Goal: Task Accomplishment & Management: Use online tool/utility

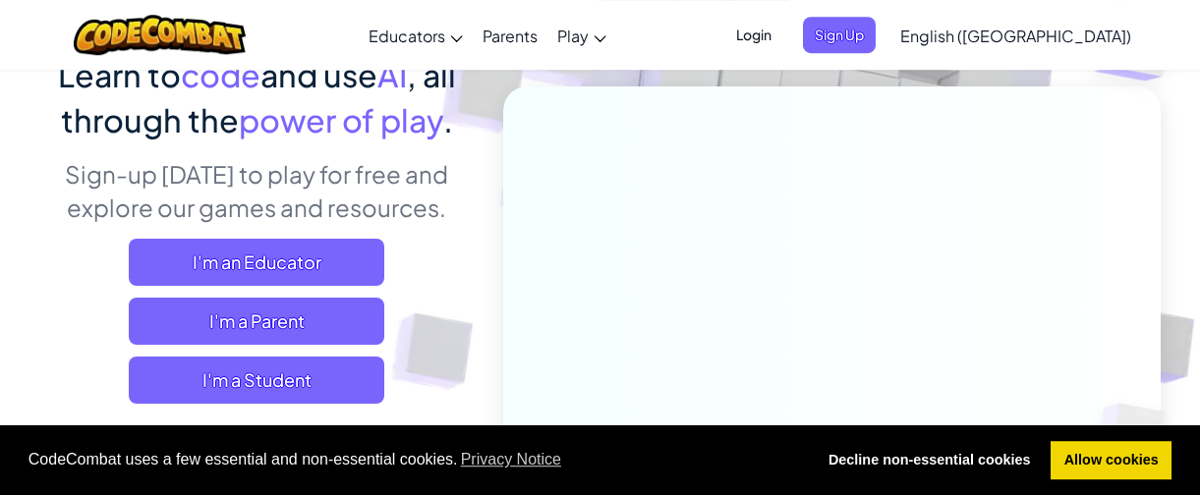
scroll to position [224, 0]
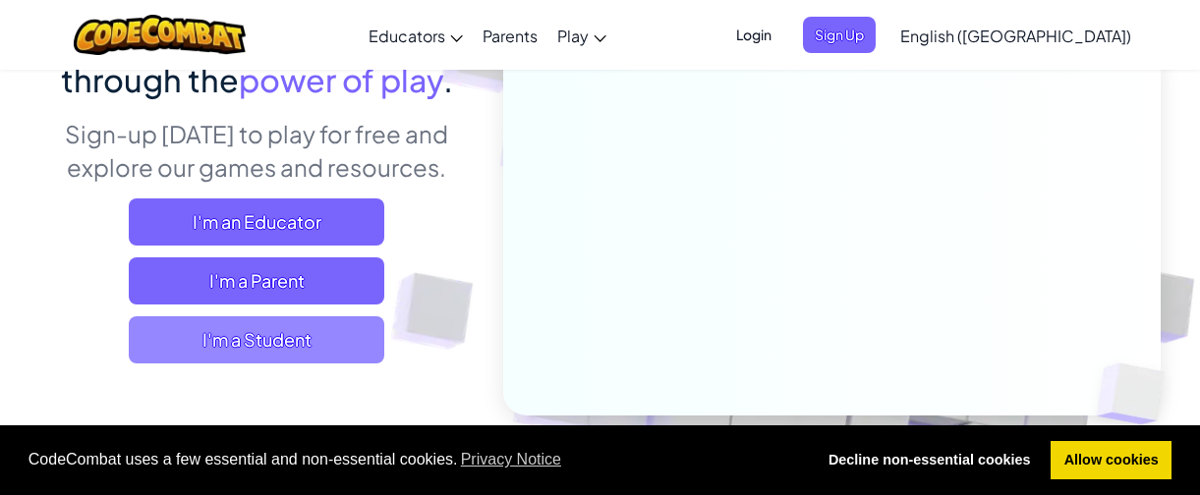
click at [322, 353] on span "I'm a Student" at bounding box center [257, 340] width 256 height 47
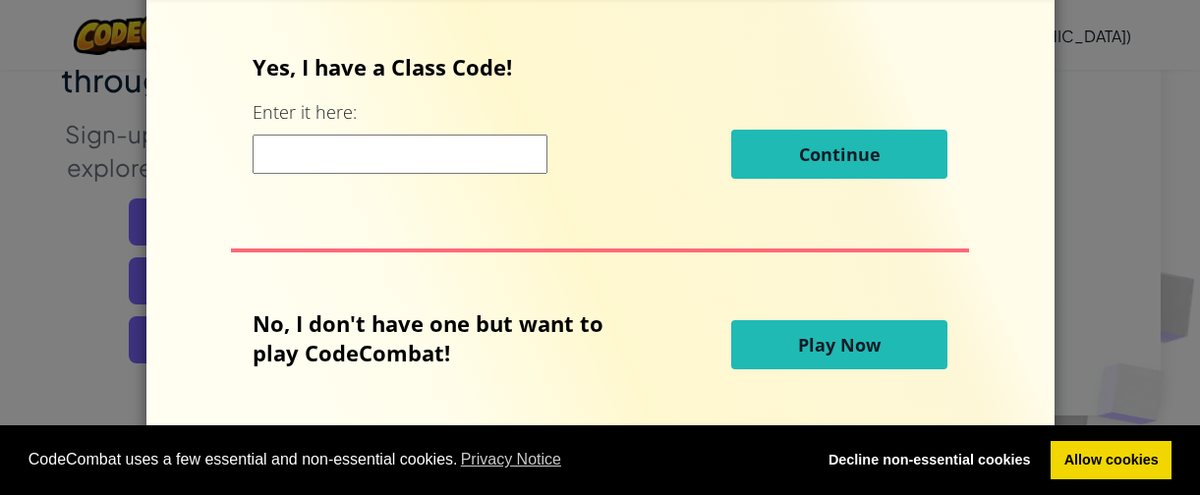
scroll to position [75, 0]
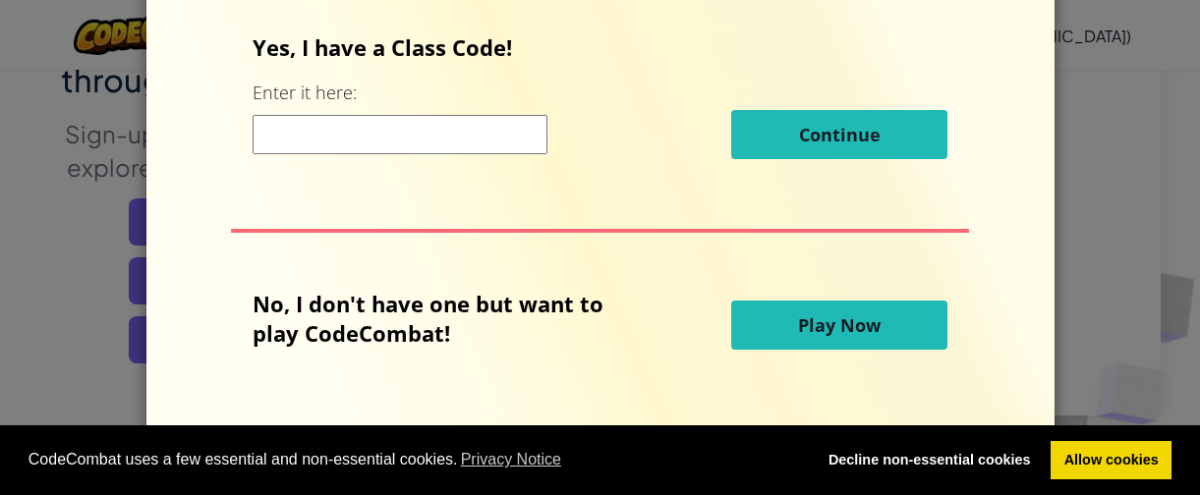
click at [825, 338] on button "Play Now" at bounding box center [839, 325] width 216 height 49
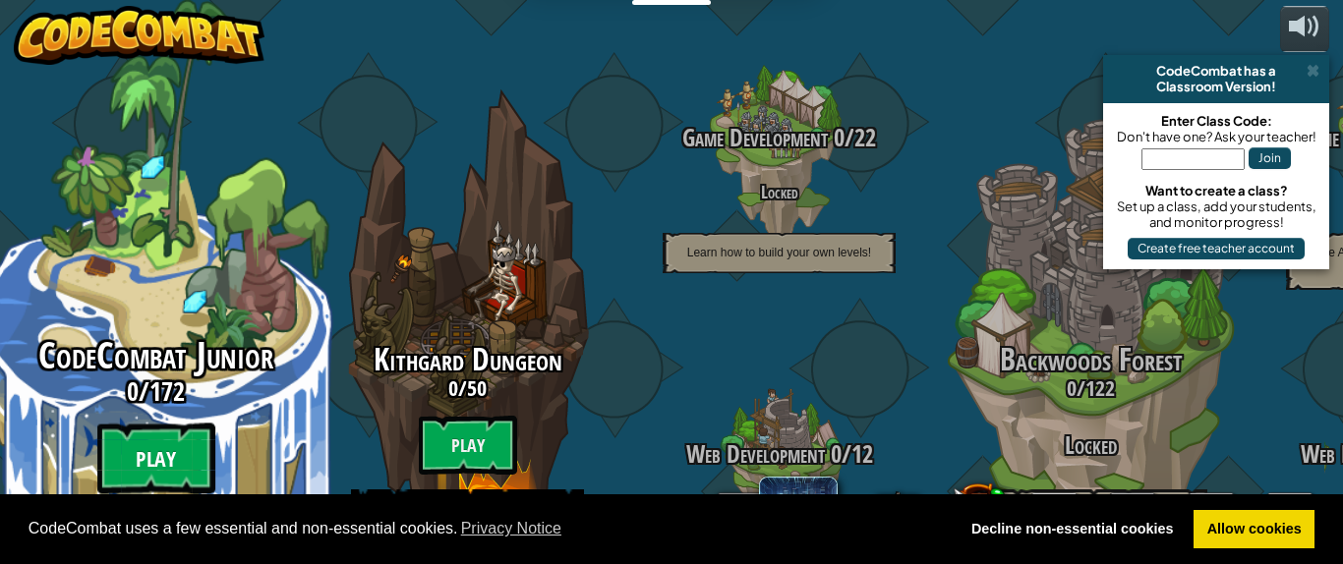
click at [176, 424] on btn "Play" at bounding box center [156, 459] width 118 height 71
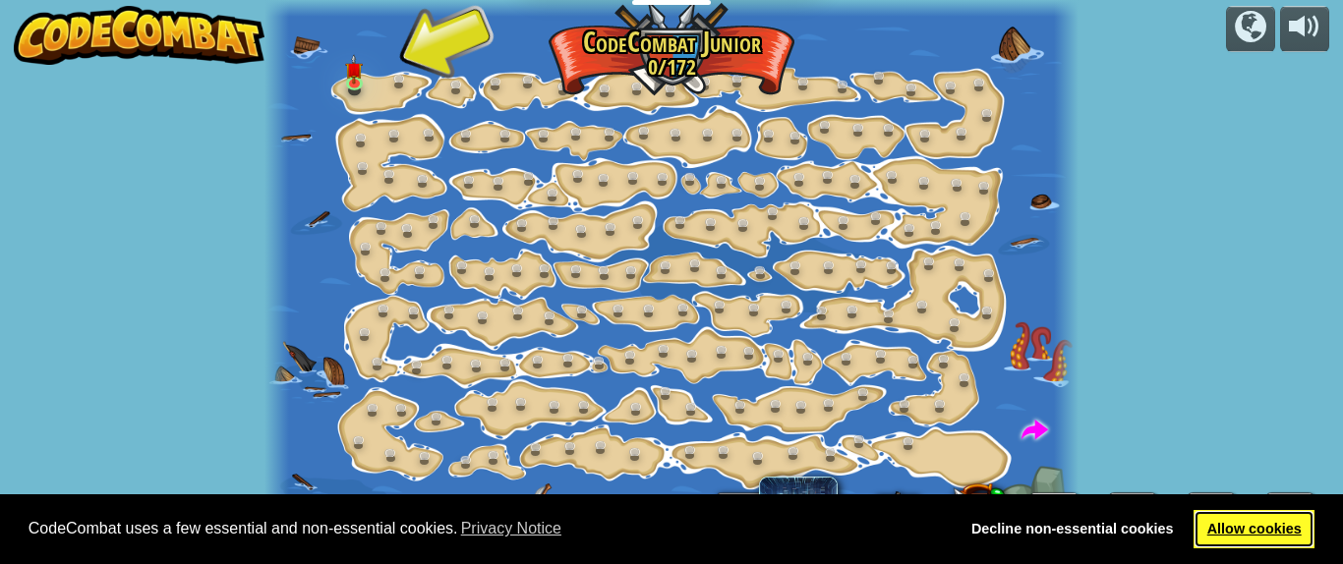
click at [1199, 494] on link "Allow cookies" at bounding box center [1253, 529] width 121 height 39
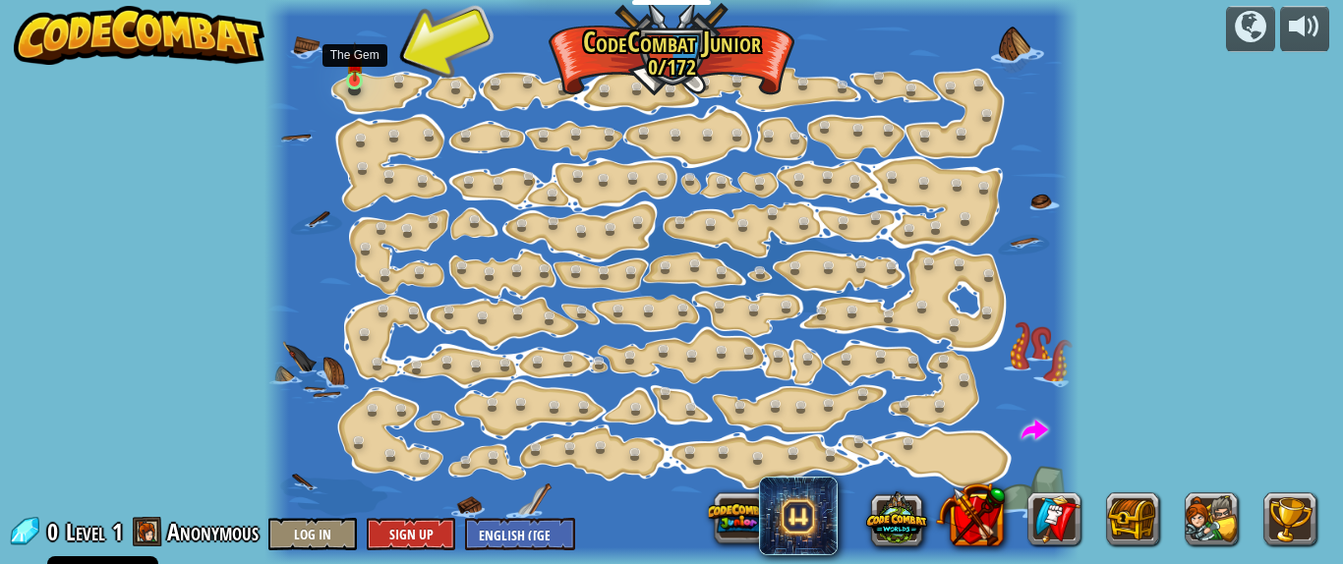
click at [356, 73] on img at bounding box center [355, 61] width 18 height 40
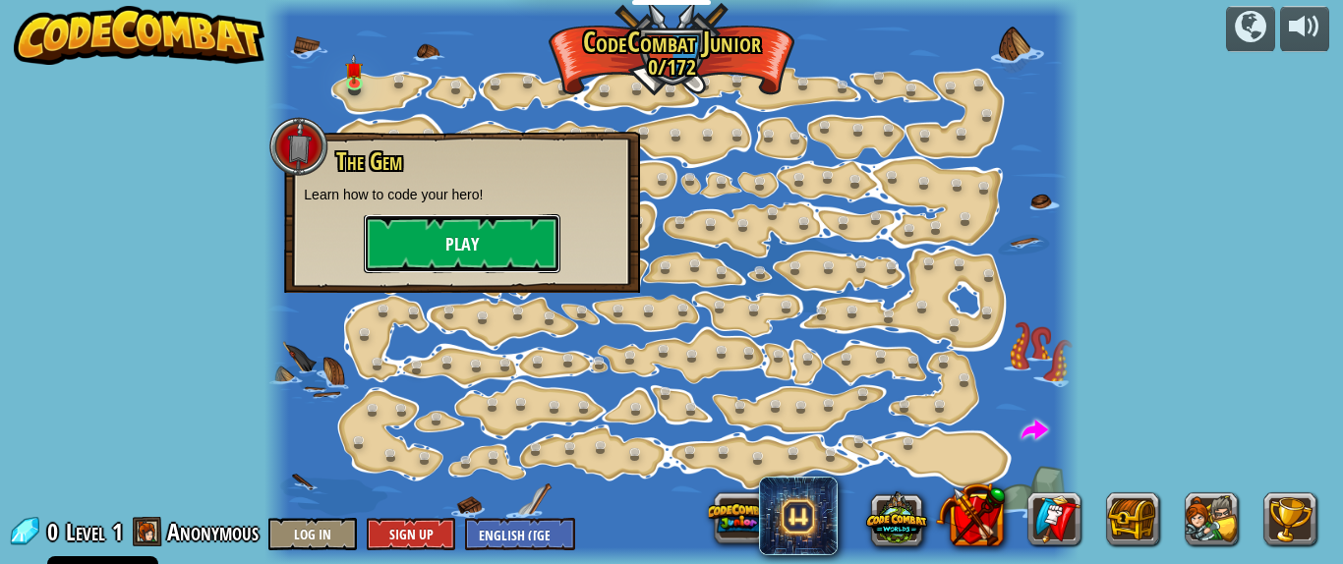
click at [450, 232] on button "Play" at bounding box center [462, 243] width 197 height 59
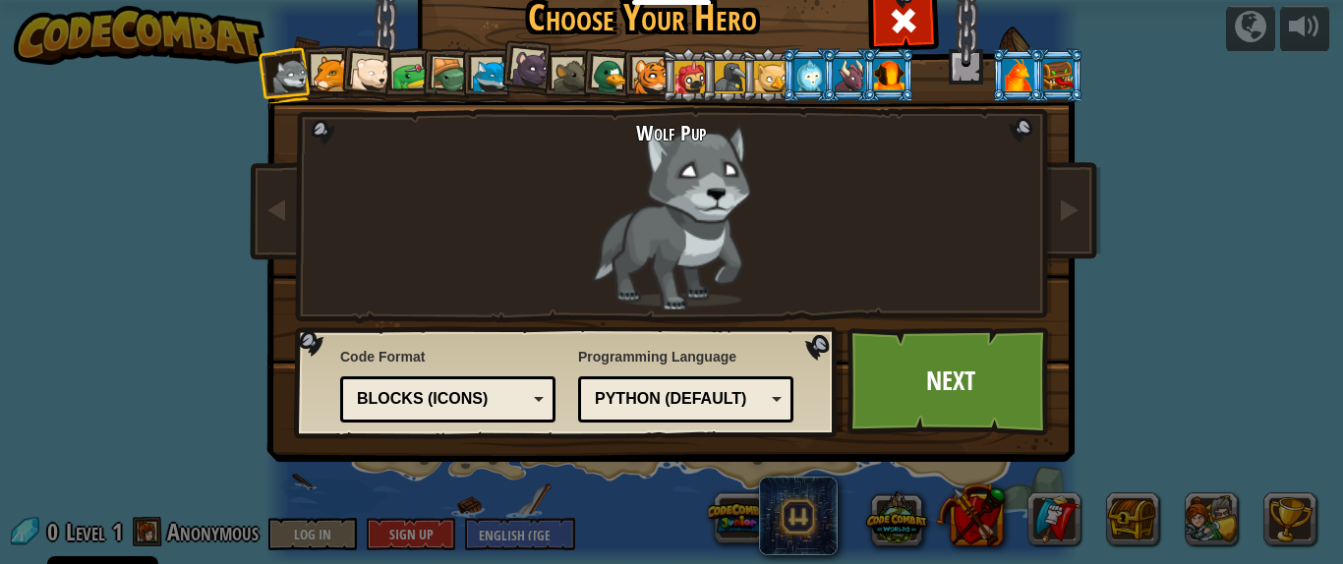
click at [330, 77] on div at bounding box center [331, 74] width 36 height 36
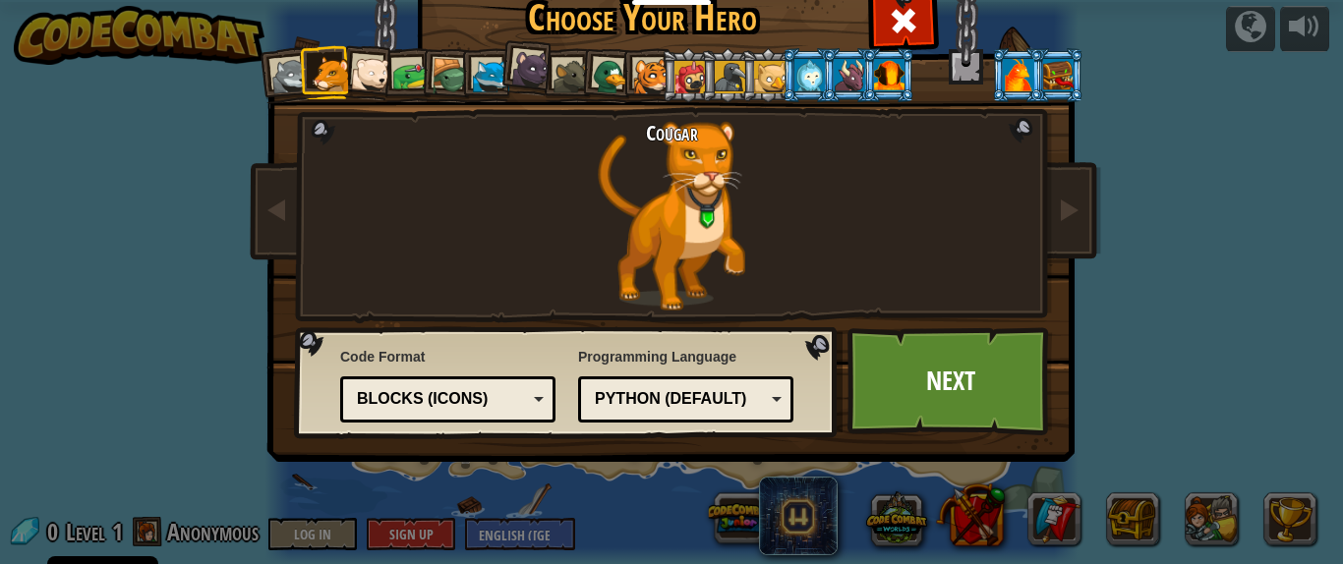
click at [509, 63] on li at bounding box center [527, 66] width 58 height 59
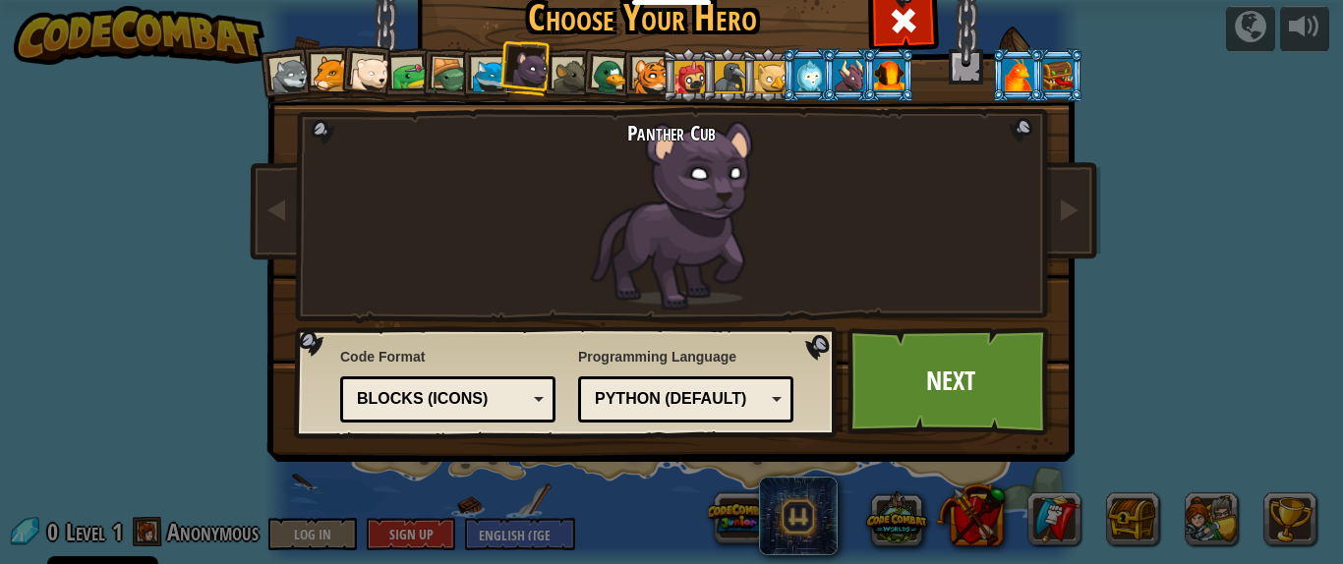
click at [700, 87] on div at bounding box center [689, 76] width 31 height 31
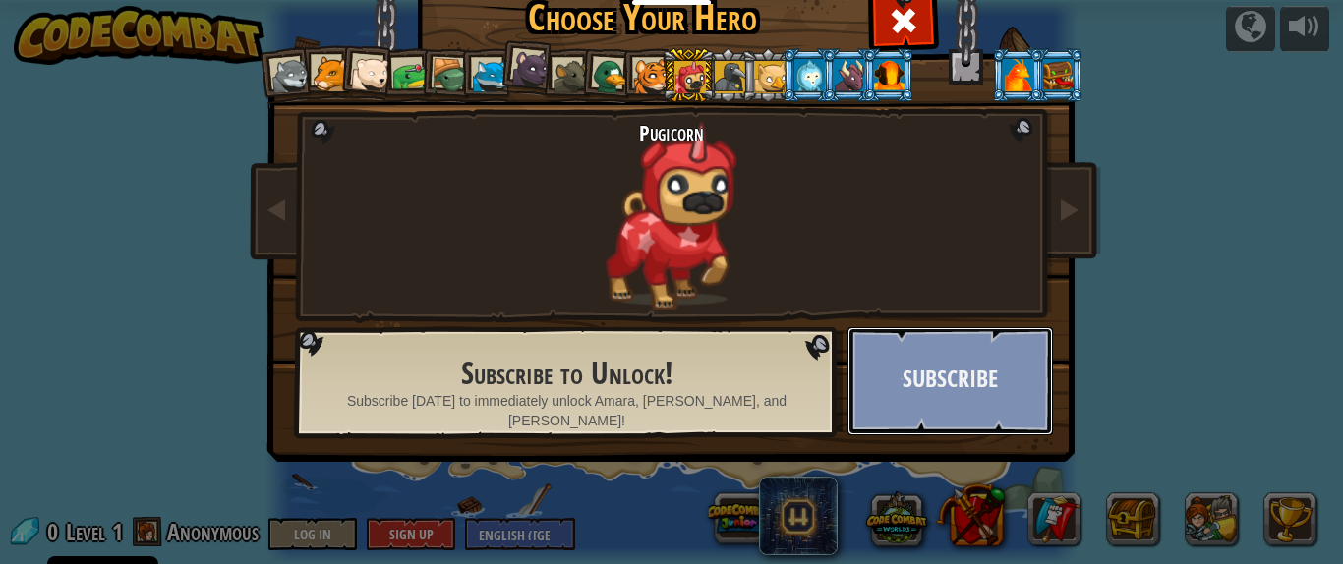
click at [922, 363] on button "Subscribe" at bounding box center [949, 381] width 205 height 108
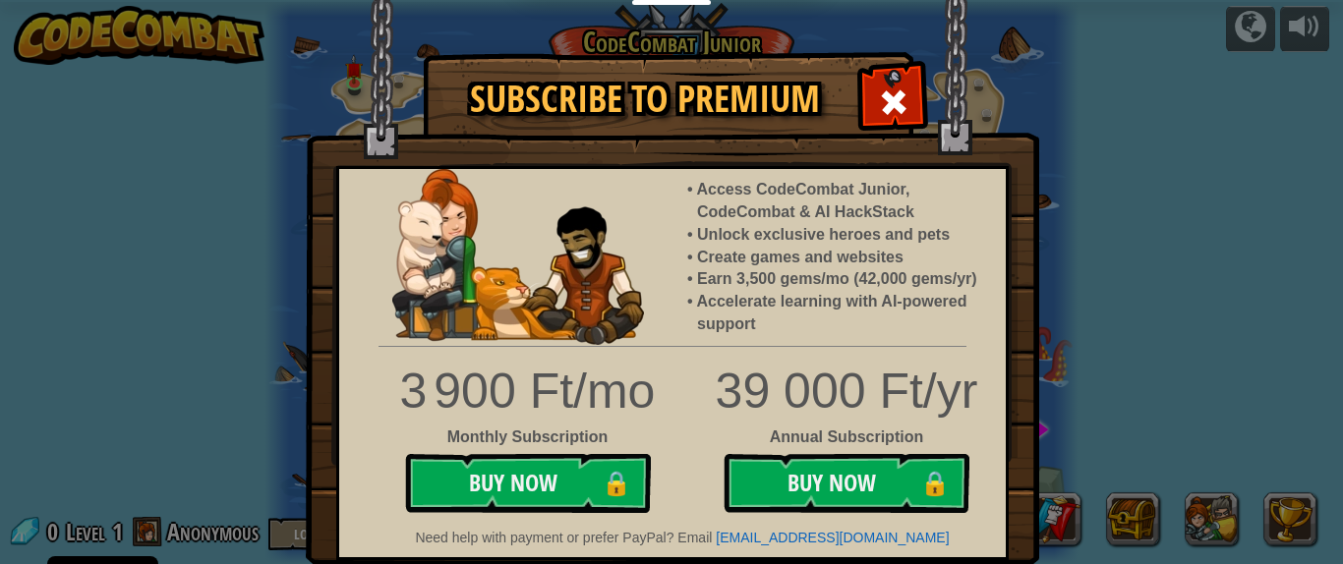
scroll to position [8, 0]
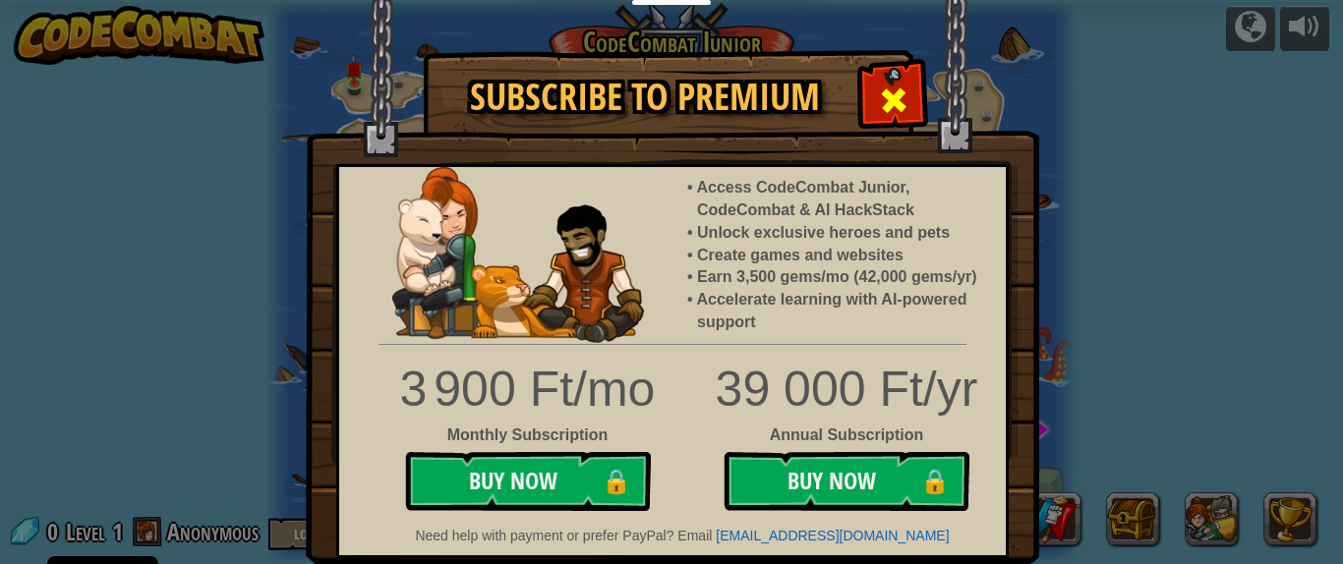
click at [895, 77] on div at bounding box center [893, 98] width 62 height 62
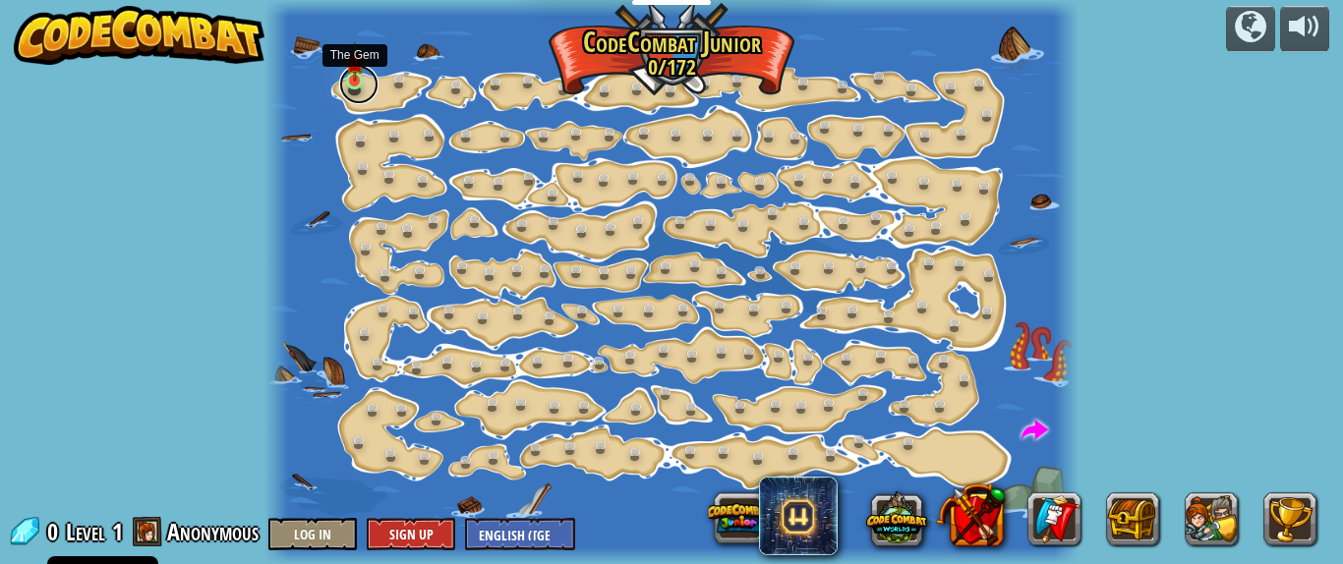
click at [350, 85] on link at bounding box center [358, 84] width 39 height 39
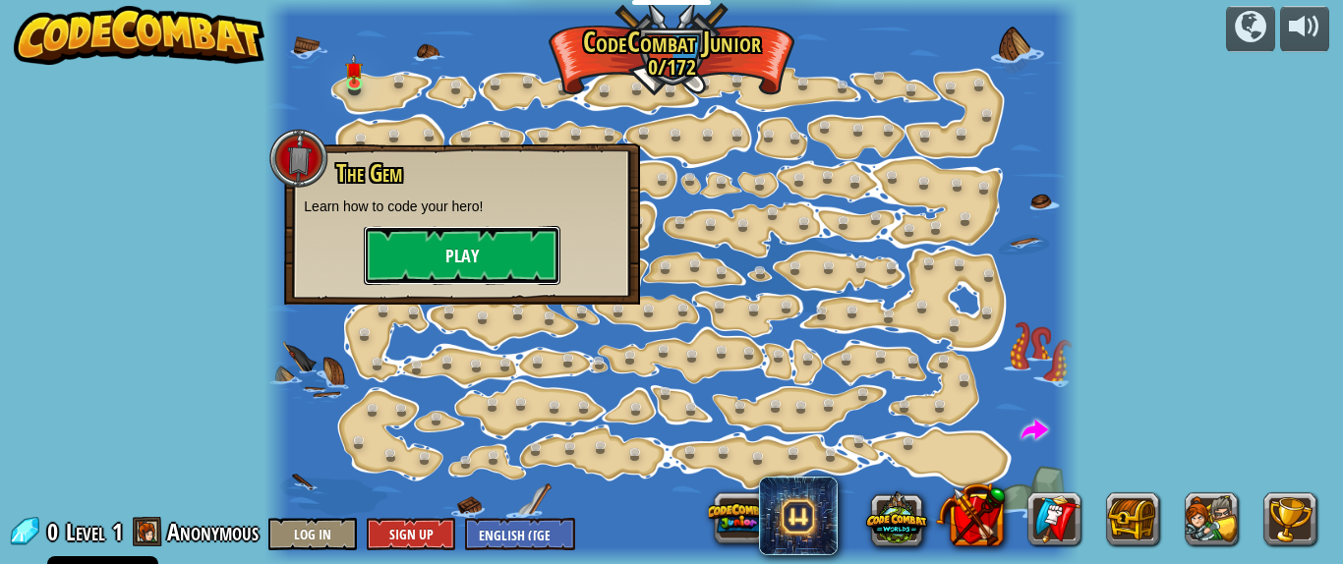
click at [455, 245] on button "Play" at bounding box center [462, 255] width 197 height 59
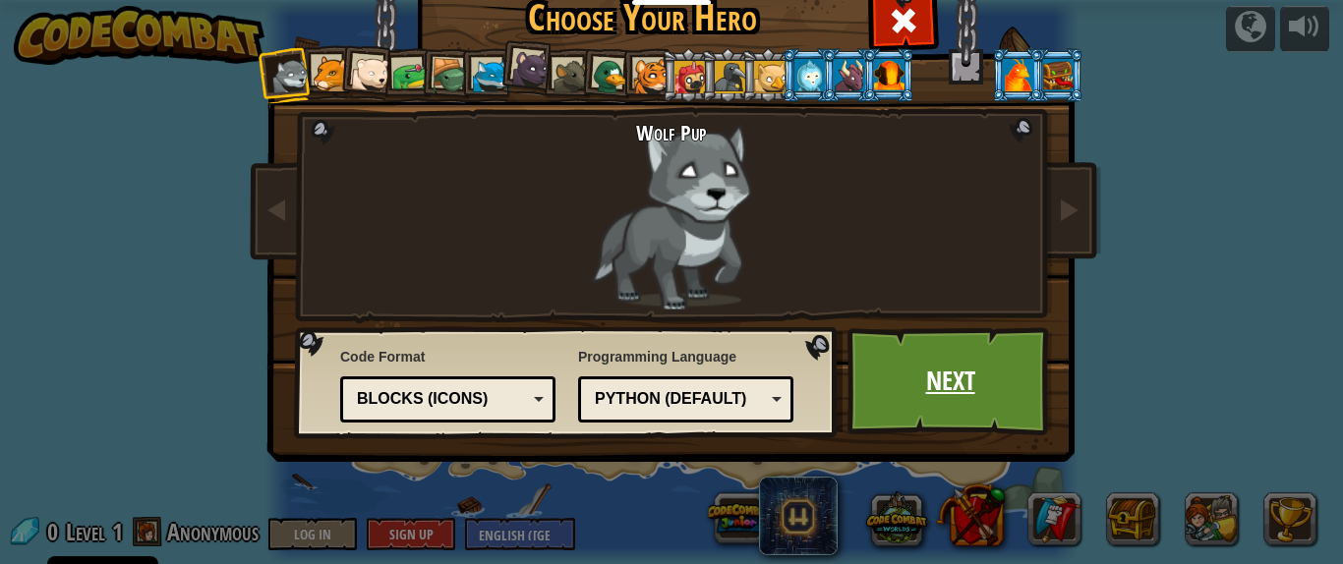
click at [905, 396] on link "Next" at bounding box center [949, 381] width 205 height 108
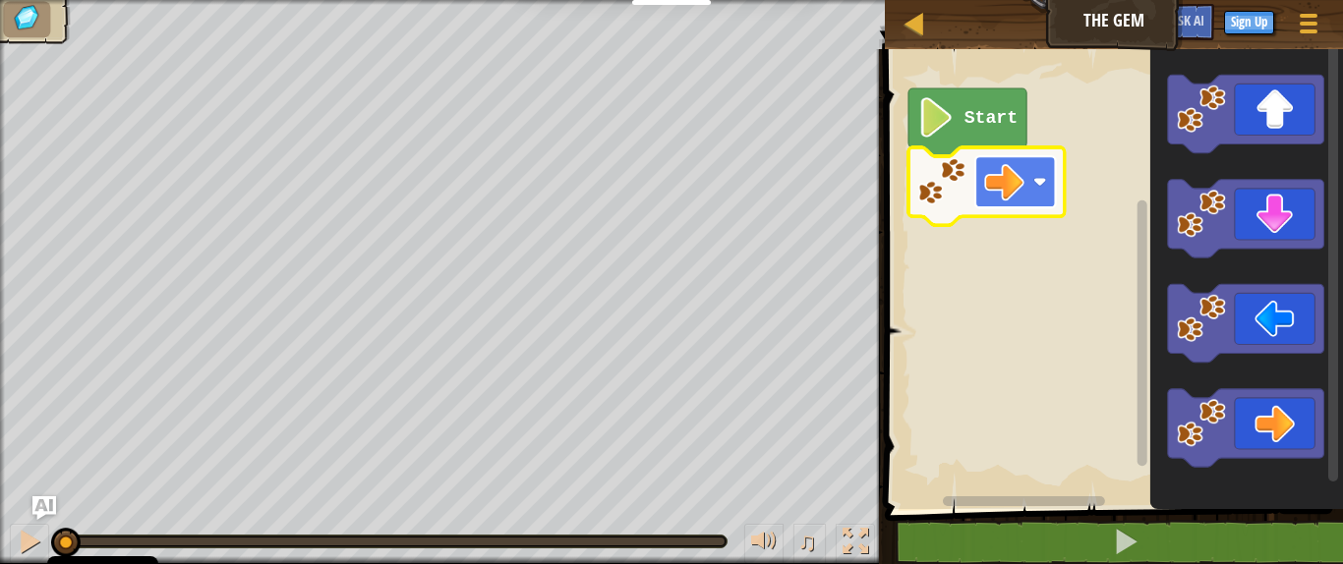
click at [1032, 187] on g "Start" at bounding box center [986, 156] width 156 height 137
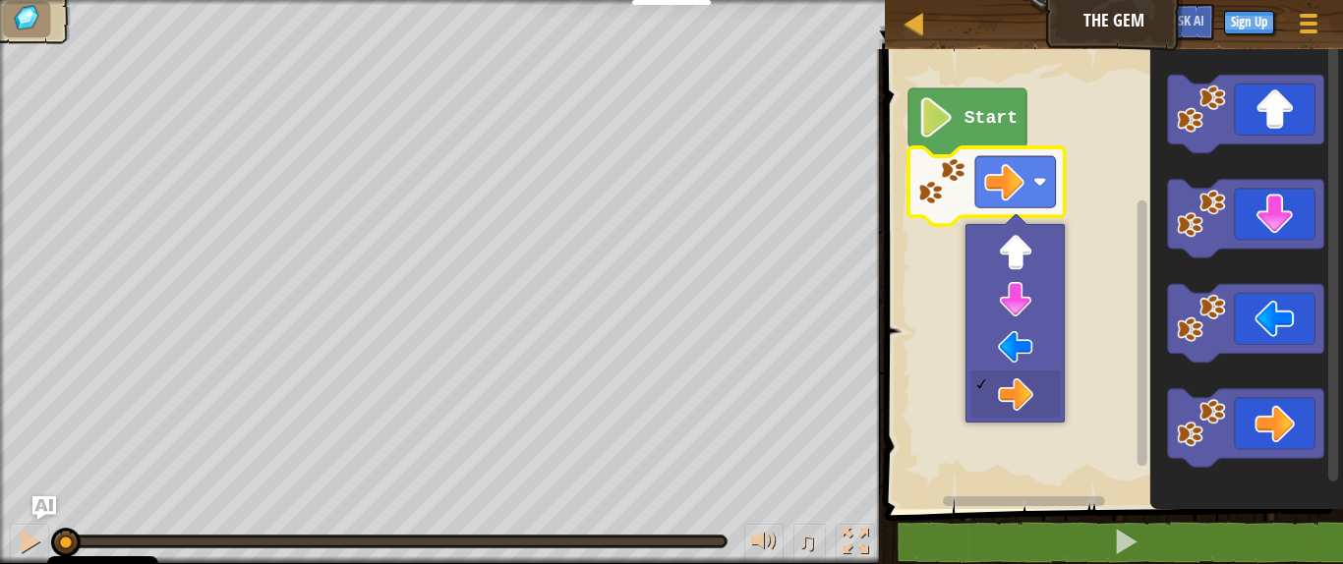
click at [1032, 187] on rect "Blockly Workspace" at bounding box center [1015, 181] width 81 height 51
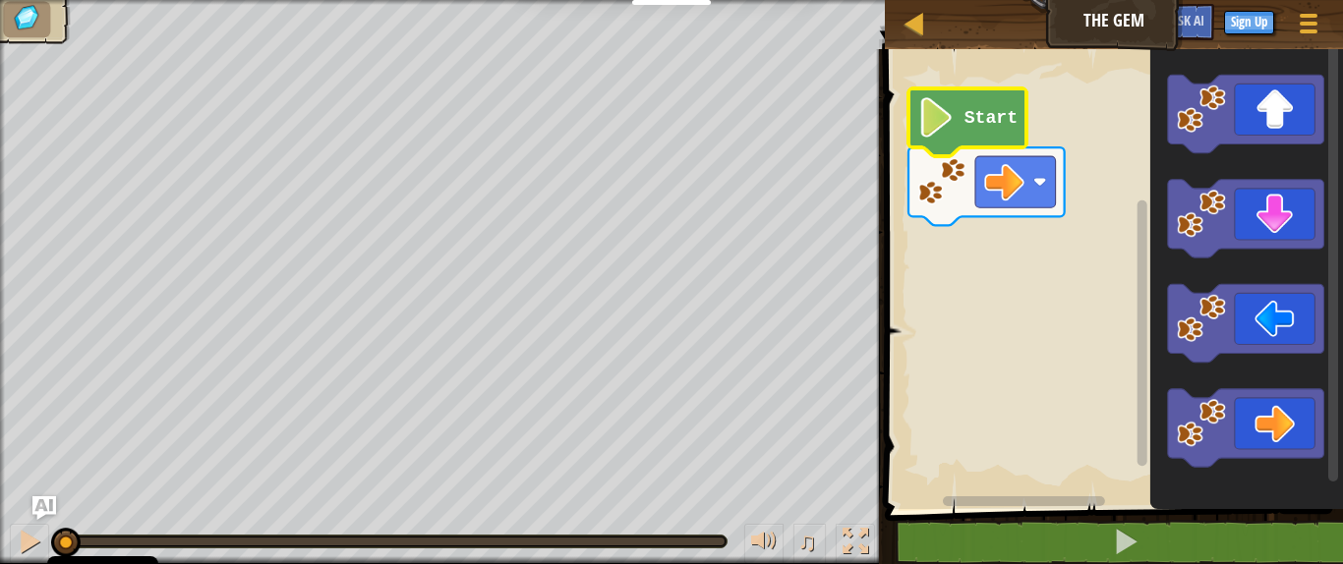
click at [976, 122] on text "Start" at bounding box center [990, 118] width 53 height 20
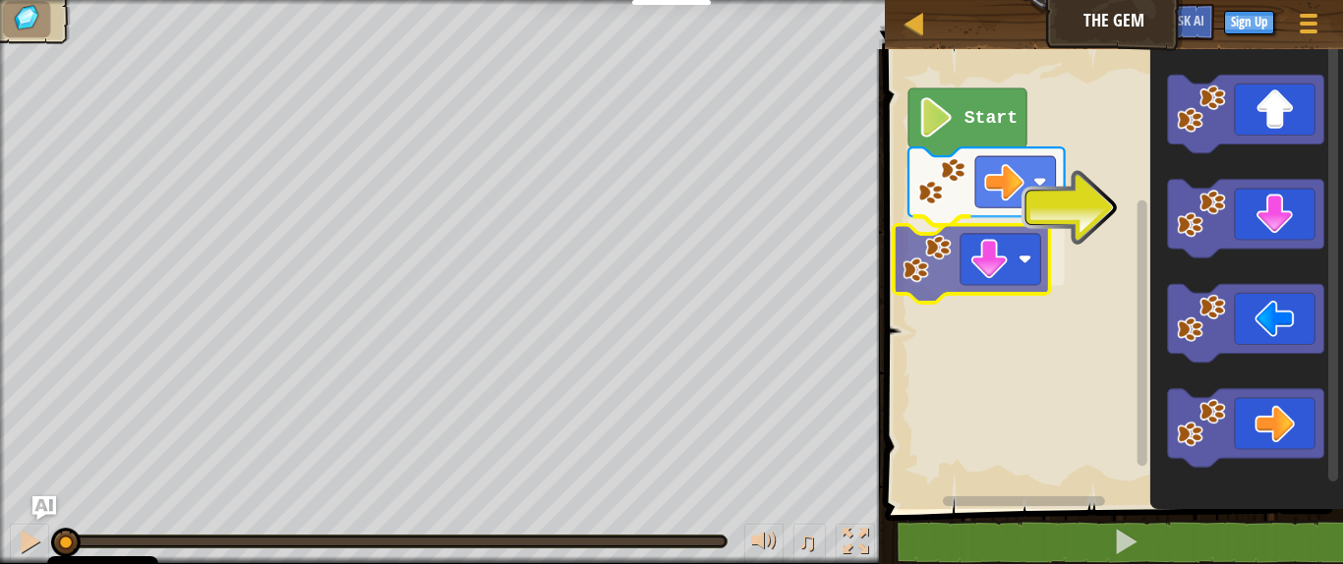
click at [940, 254] on div "Start" at bounding box center [1111, 274] width 464 height 470
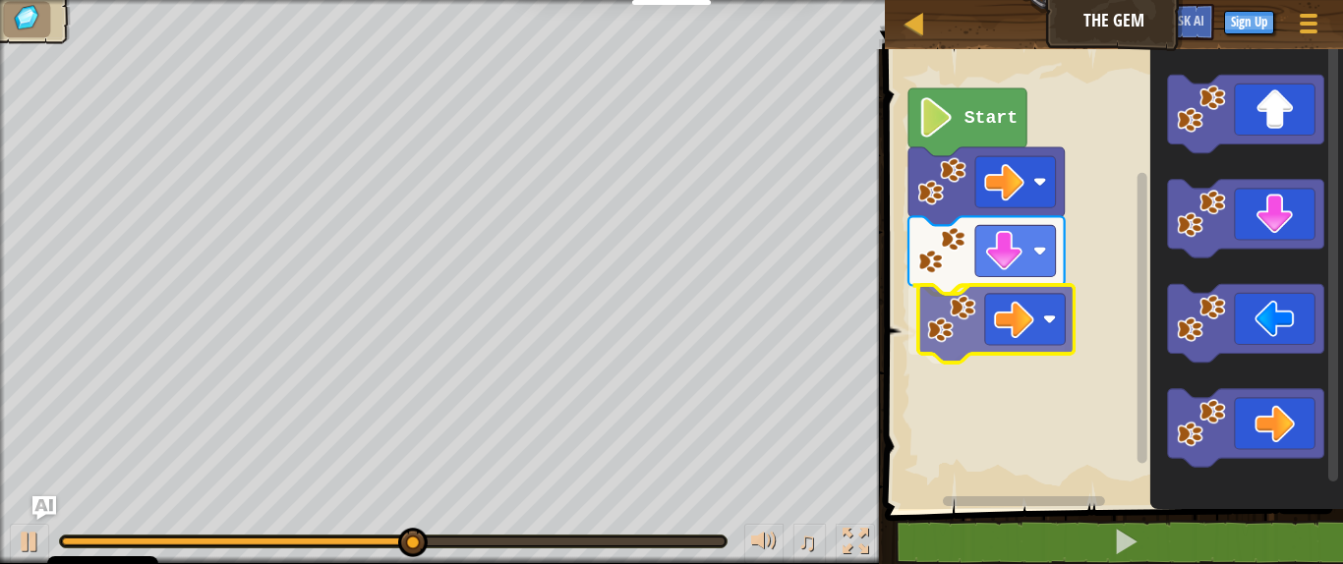
click at [949, 305] on div "Start" at bounding box center [1111, 274] width 464 height 470
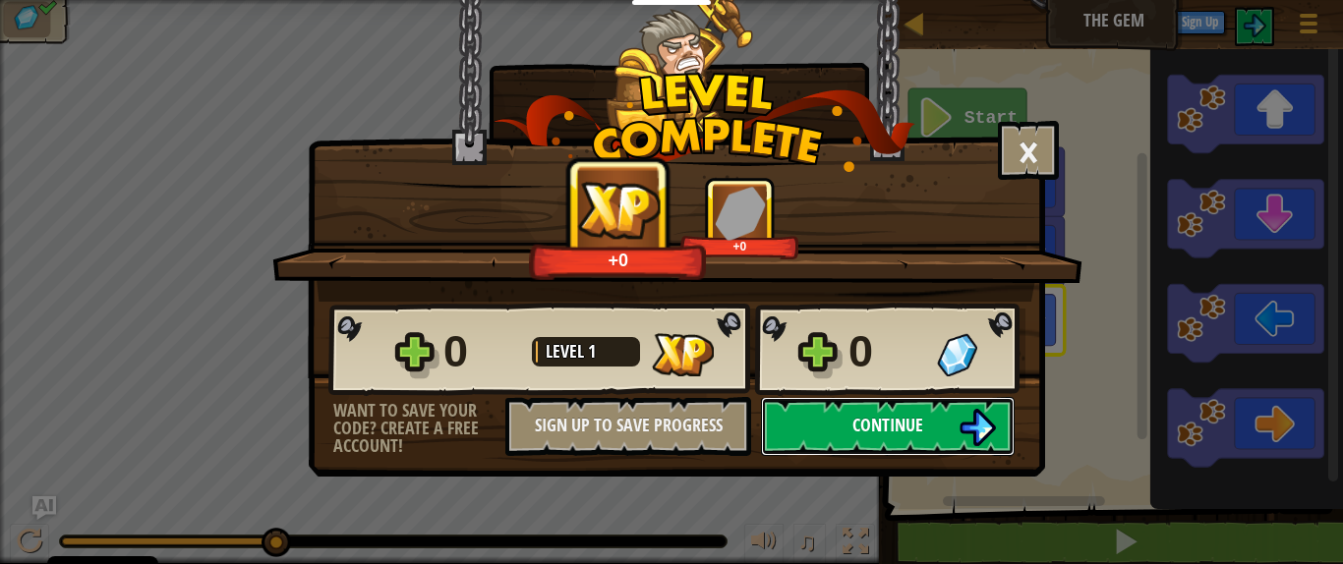
click at [909, 442] on button "Continue" at bounding box center [888, 426] width 254 height 59
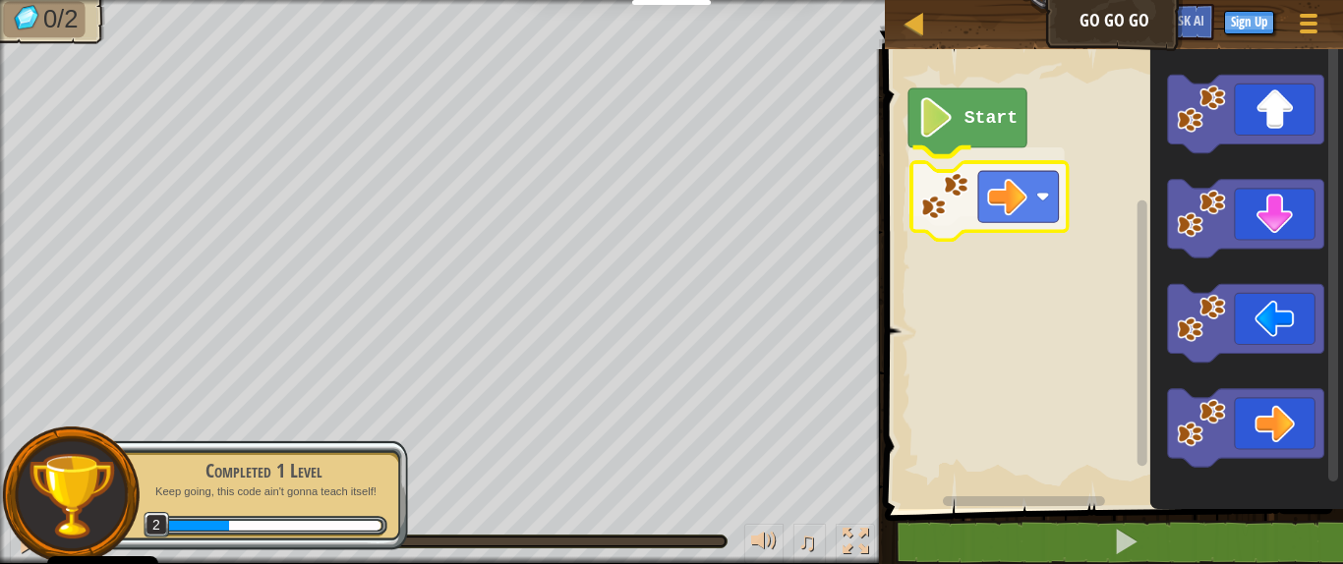
click at [947, 189] on g "Start" at bounding box center [986, 156] width 156 height 137
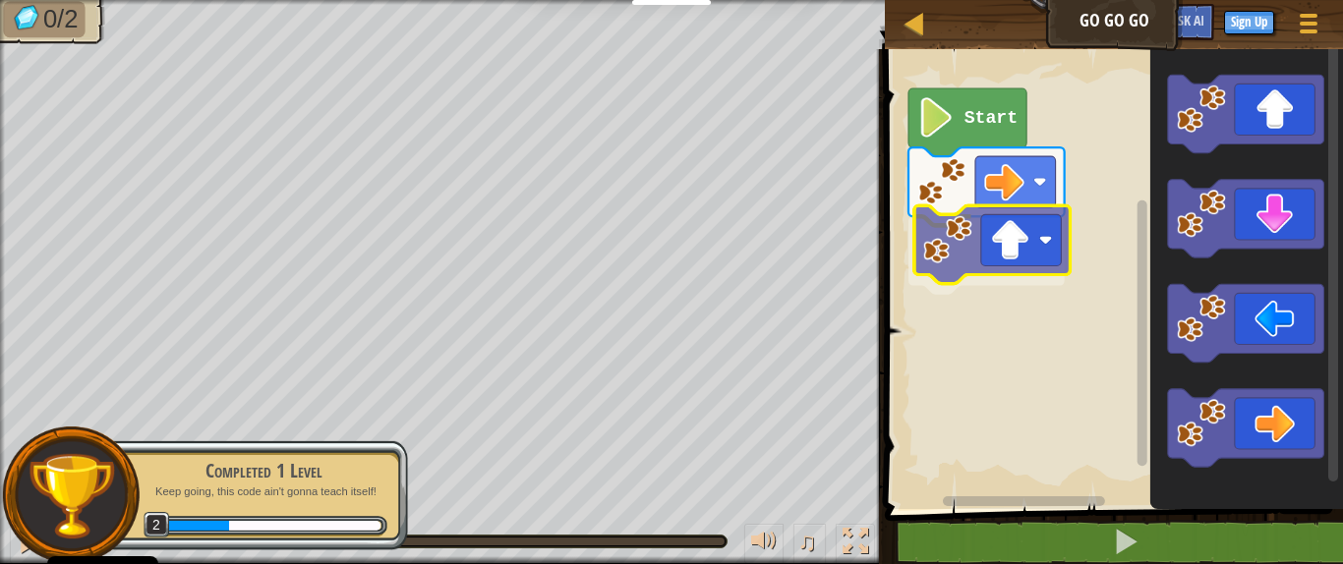
click at [954, 222] on div "Start" at bounding box center [1111, 274] width 464 height 470
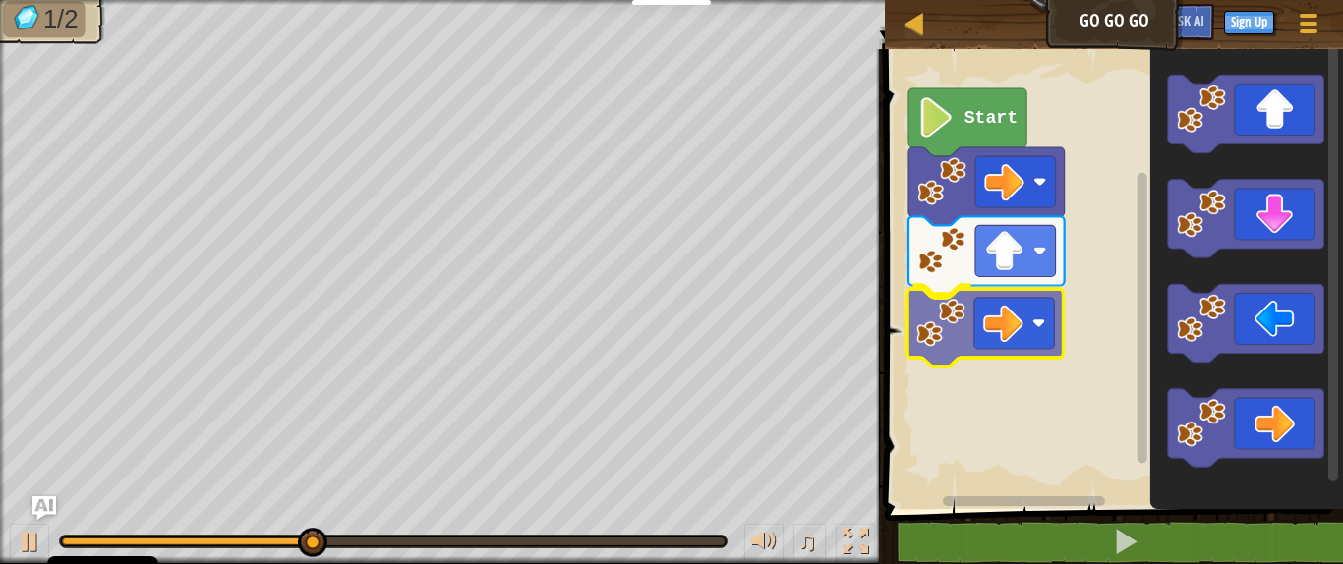
click at [984, 339] on div "Start" at bounding box center [1111, 274] width 464 height 470
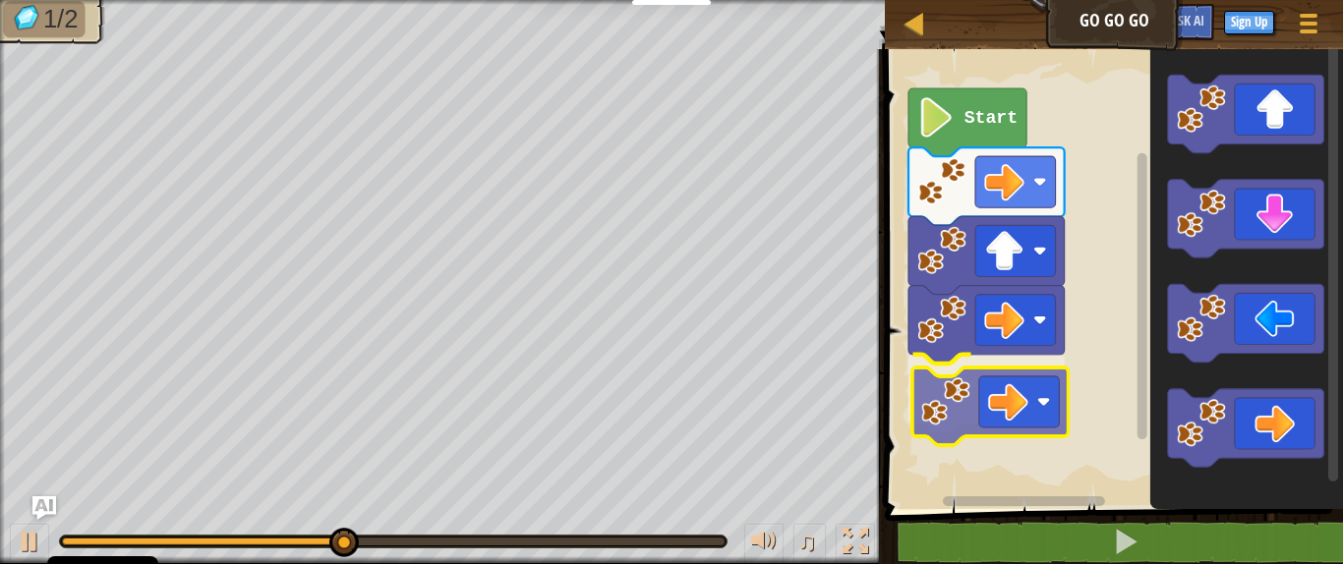
click at [943, 395] on div "Start" at bounding box center [1111, 274] width 464 height 470
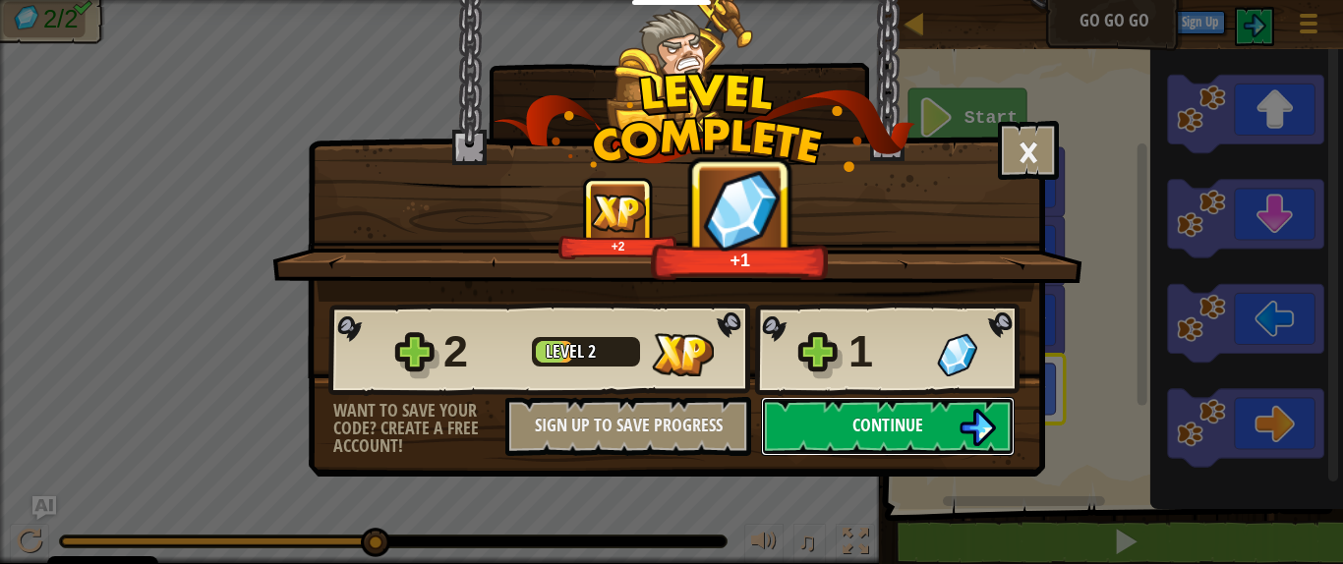
click at [973, 432] on img at bounding box center [976, 427] width 37 height 37
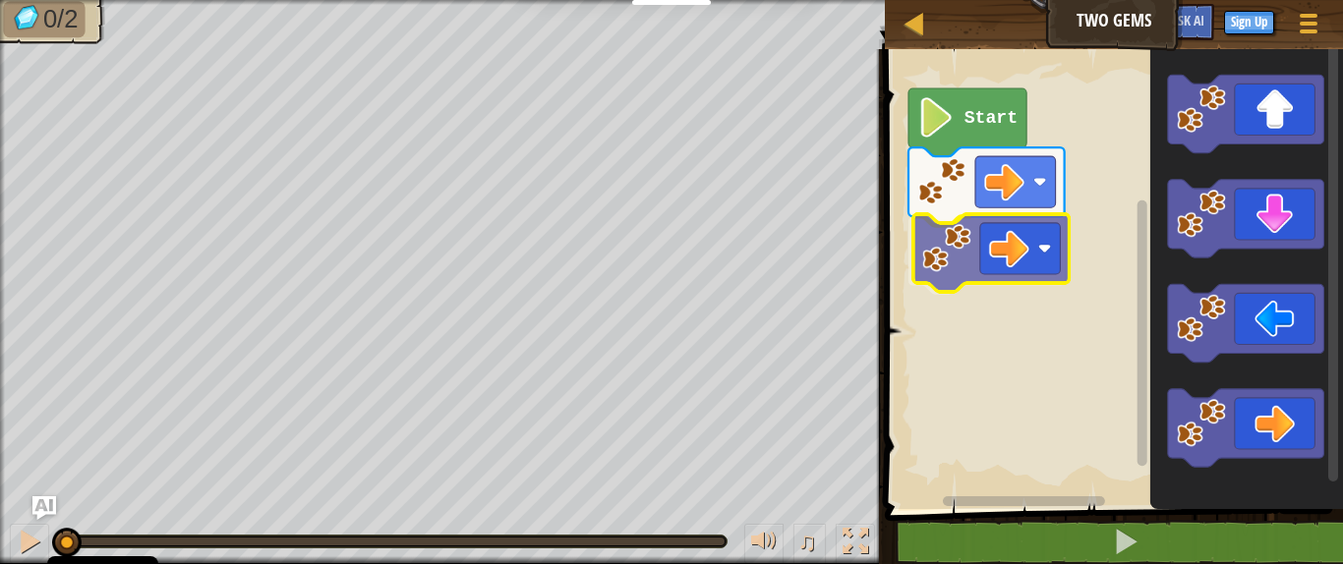
click at [986, 241] on div "Start" at bounding box center [1111, 274] width 464 height 470
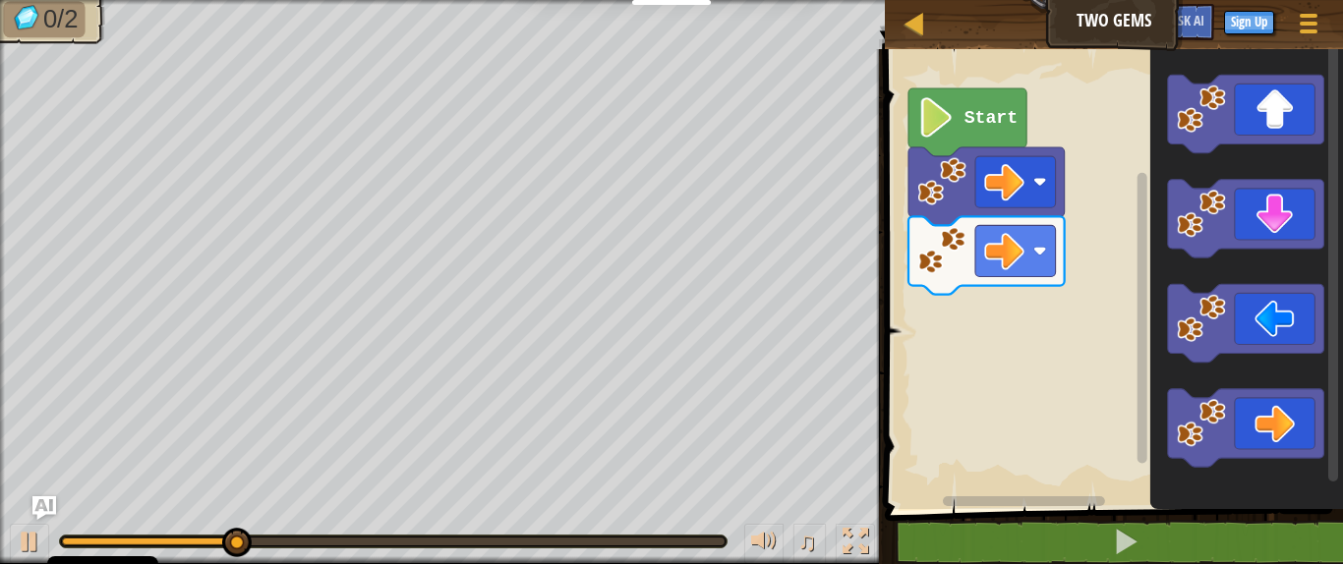
click at [1199, 125] on image "Blockly Workspace" at bounding box center [1201, 109] width 49 height 49
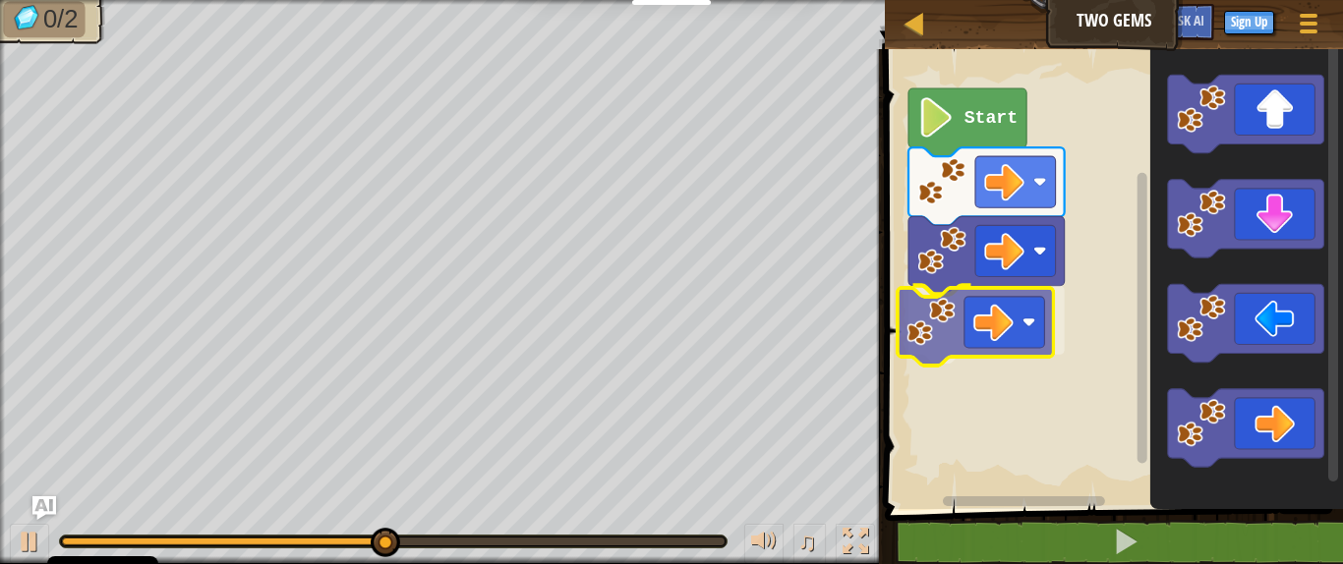
click at [920, 306] on div "Start" at bounding box center [1111, 274] width 464 height 470
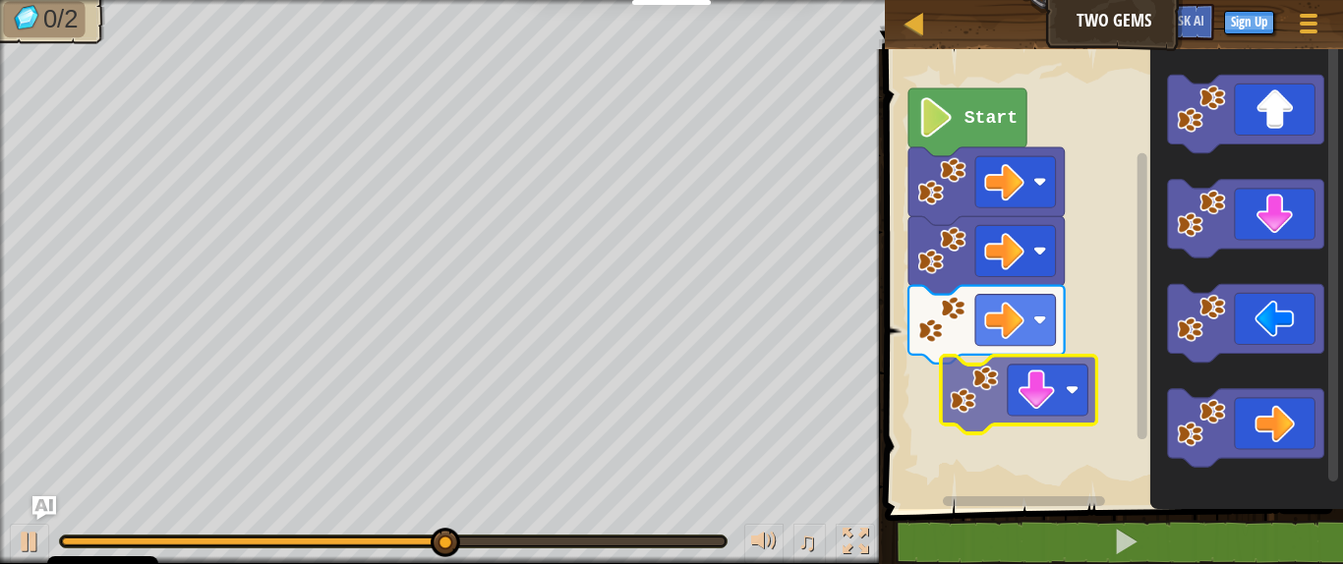
click at [971, 405] on div "Start" at bounding box center [1111, 274] width 464 height 470
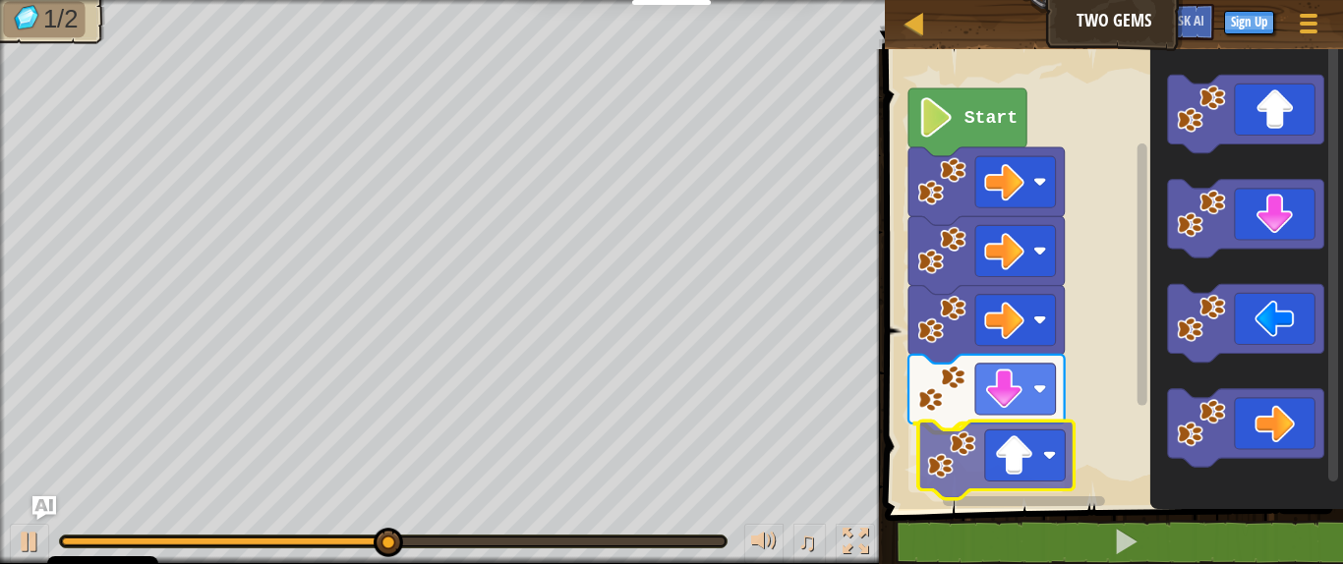
click at [934, 489] on div "Start" at bounding box center [1111, 274] width 464 height 470
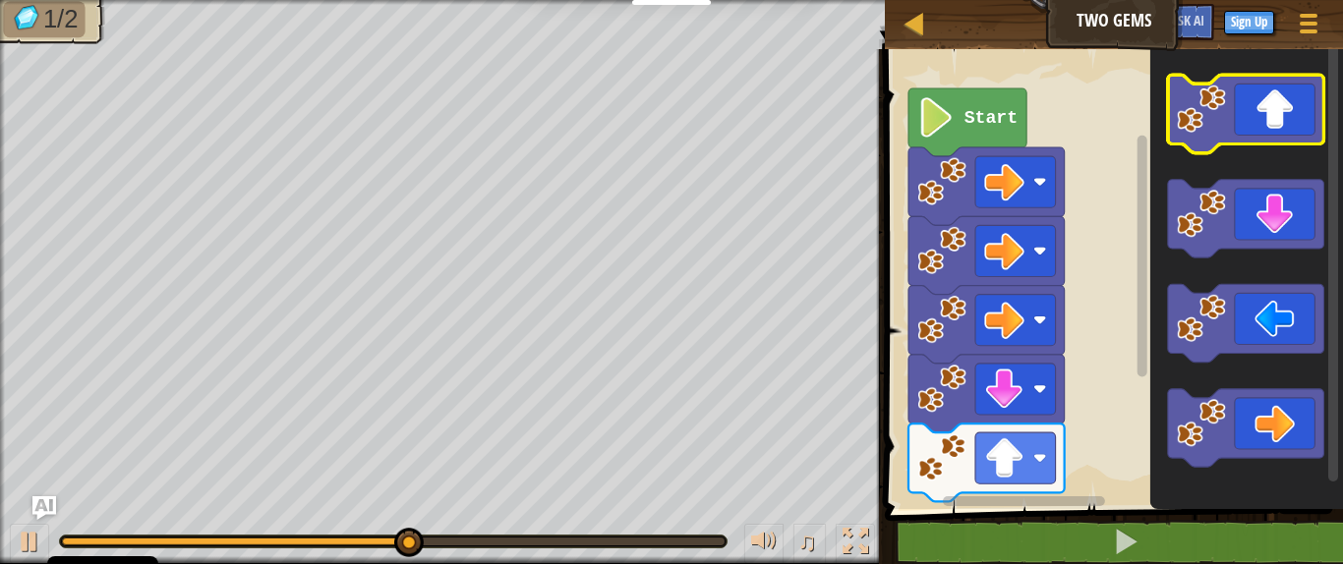
click at [1191, 138] on icon "Blockly Workspace" at bounding box center [1246, 114] width 156 height 78
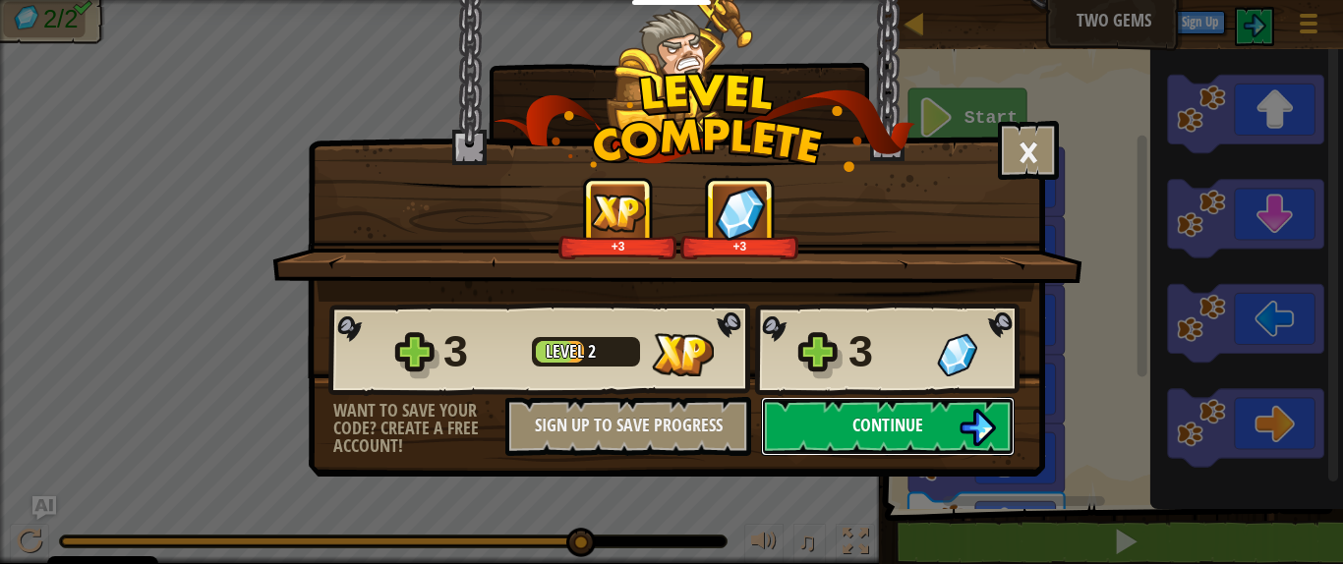
click at [924, 445] on button "Continue" at bounding box center [888, 426] width 254 height 59
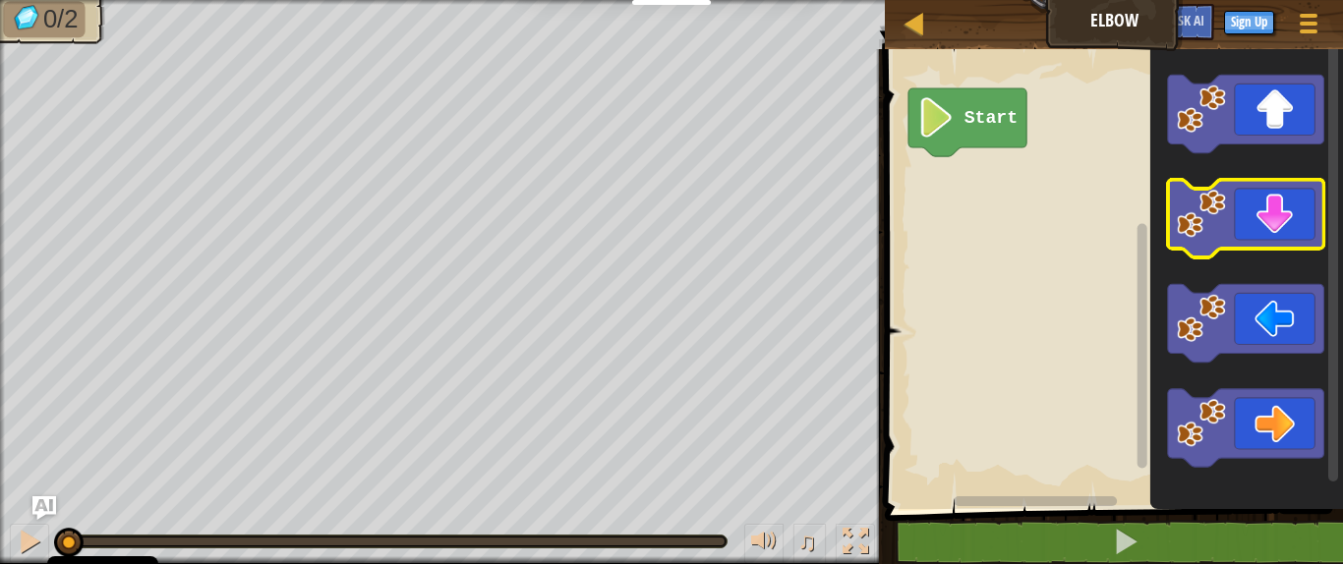
click at [1199, 249] on icon "Blockly Workspace" at bounding box center [1246, 219] width 156 height 78
click at [1199, 209] on icon "Blockly Workspace" at bounding box center [1246, 219] width 156 height 78
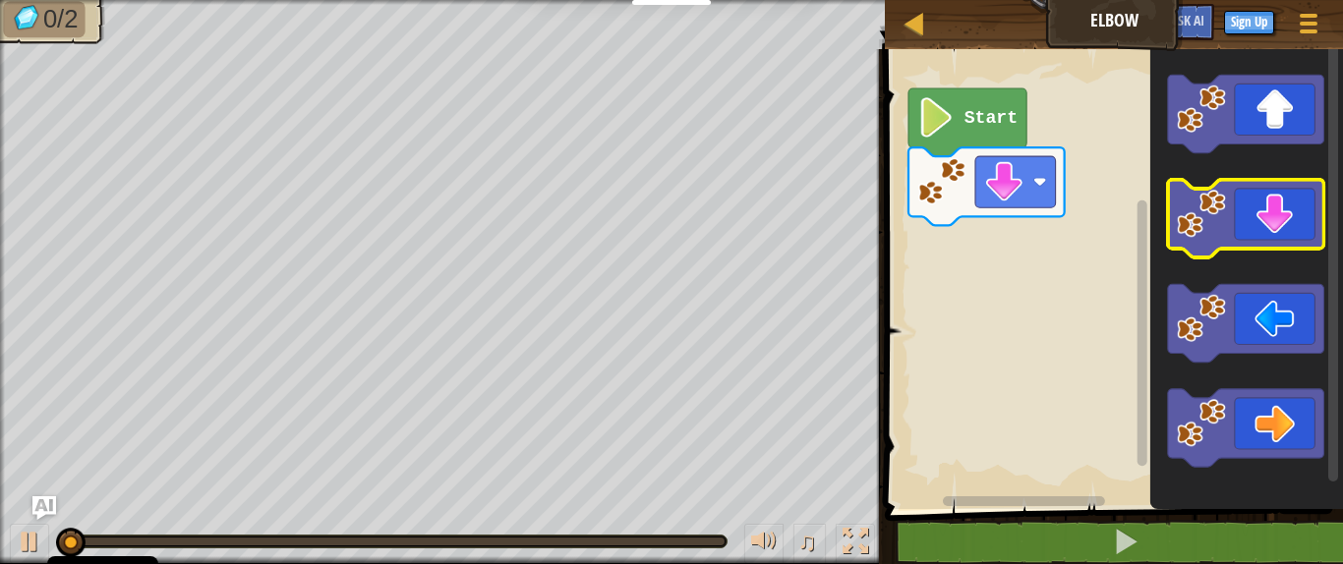
click at [1199, 209] on icon "Blockly Workspace" at bounding box center [1246, 219] width 156 height 78
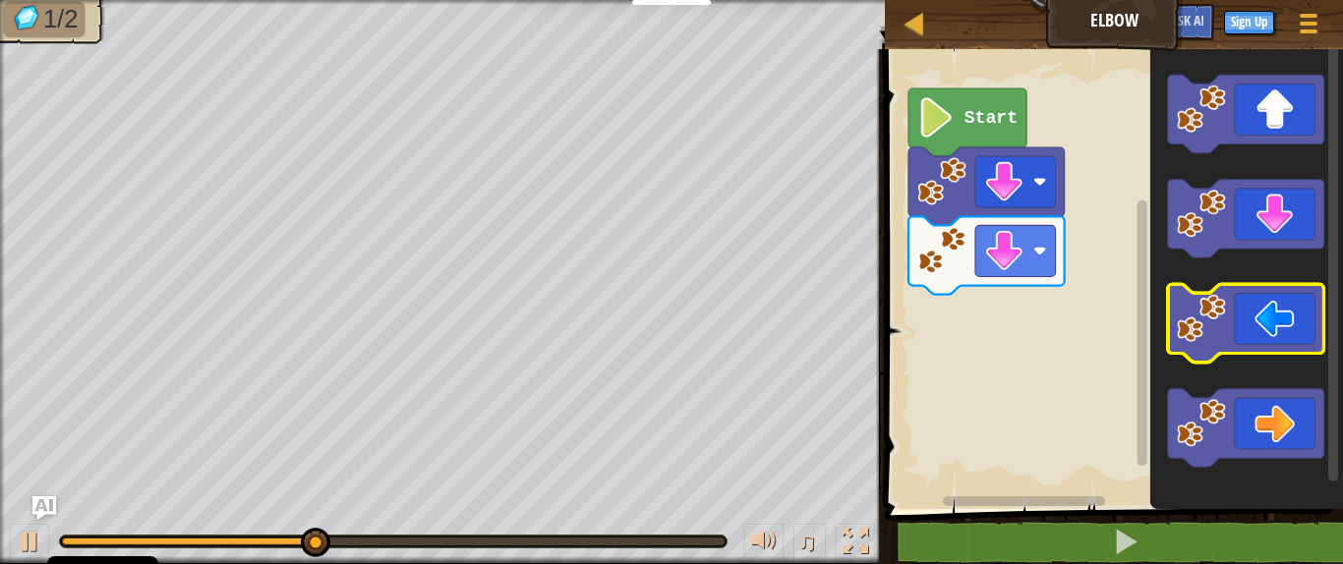
click at [1199, 318] on icon "Blockly Workspace" at bounding box center [1246, 323] width 156 height 78
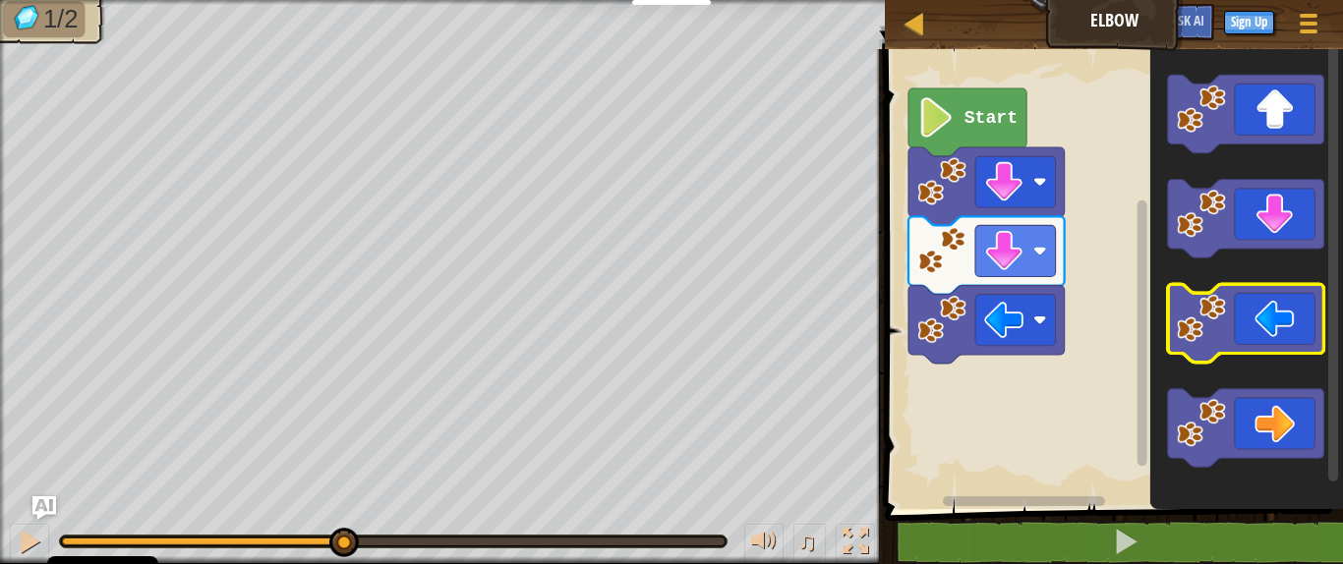
click at [1199, 318] on icon "Blockly Workspace" at bounding box center [1246, 323] width 156 height 78
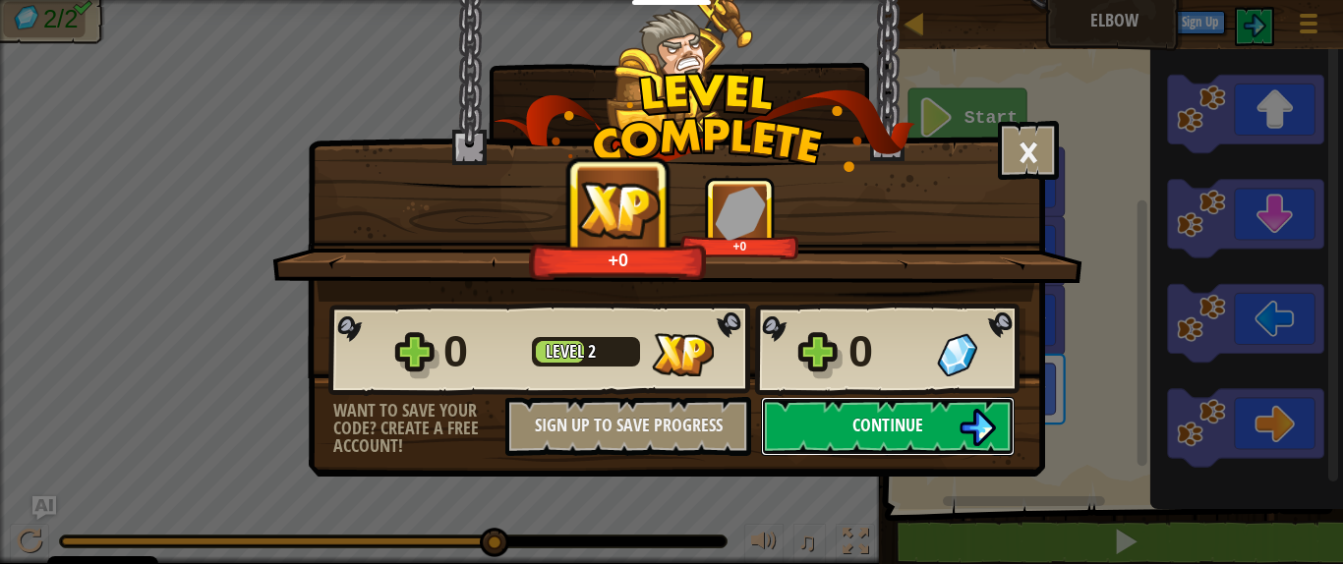
click at [978, 430] on img at bounding box center [976, 427] width 37 height 37
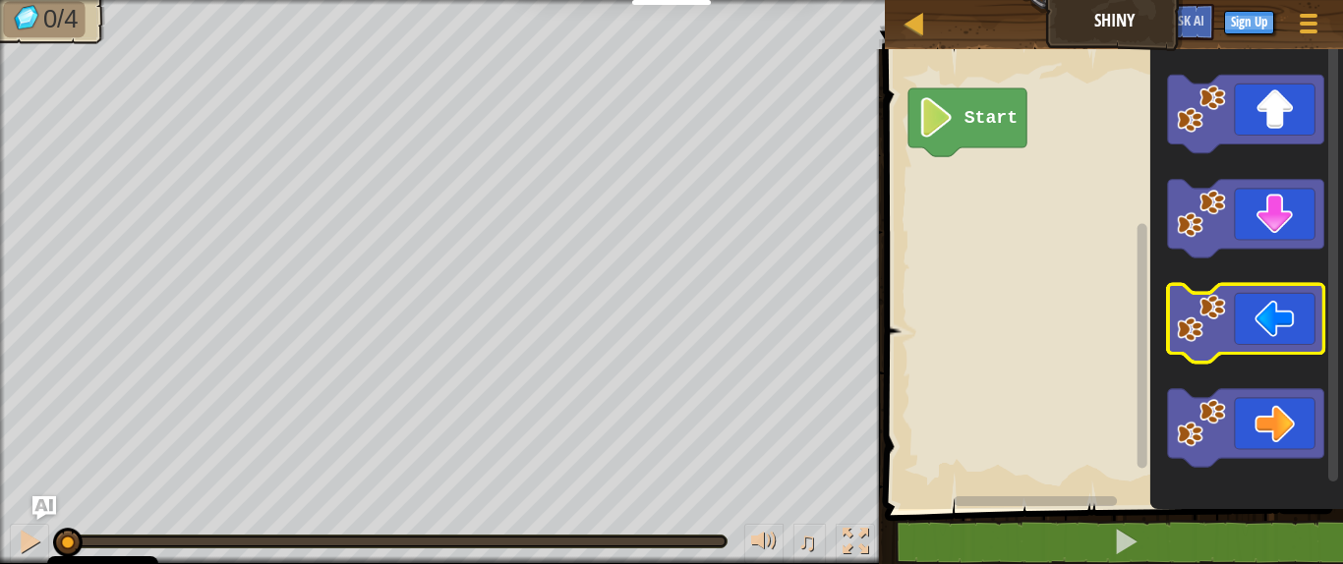
click at [1199, 346] on icon "Blockly Workspace" at bounding box center [1246, 323] width 156 height 78
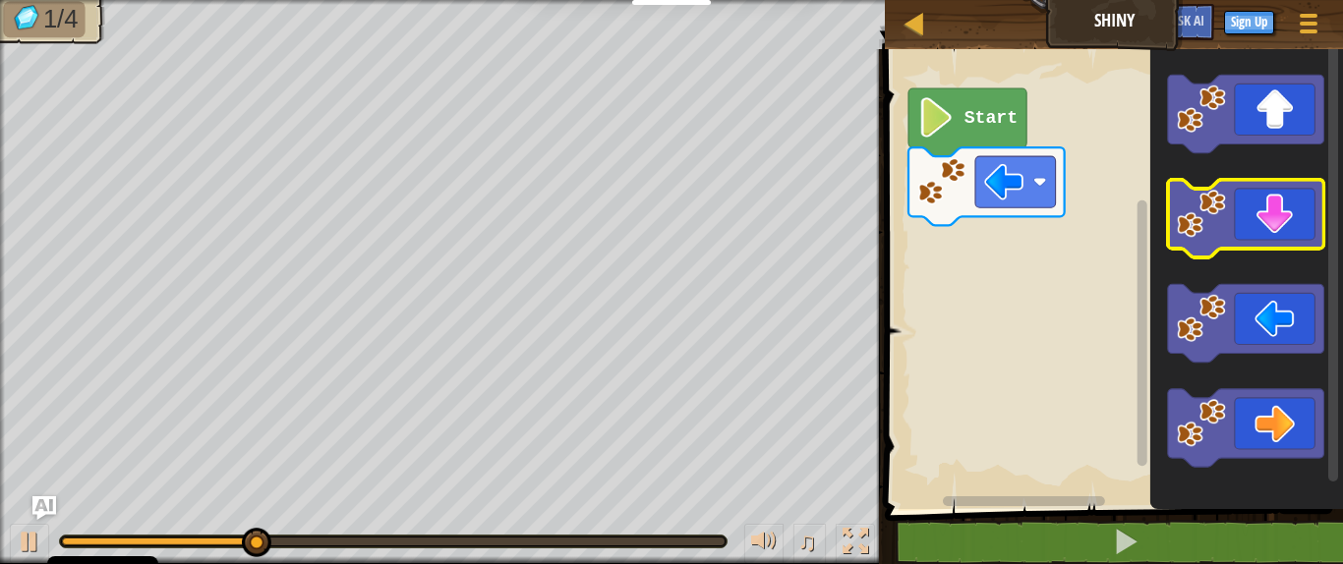
click at [1199, 216] on image "Blockly Workspace" at bounding box center [1201, 213] width 49 height 49
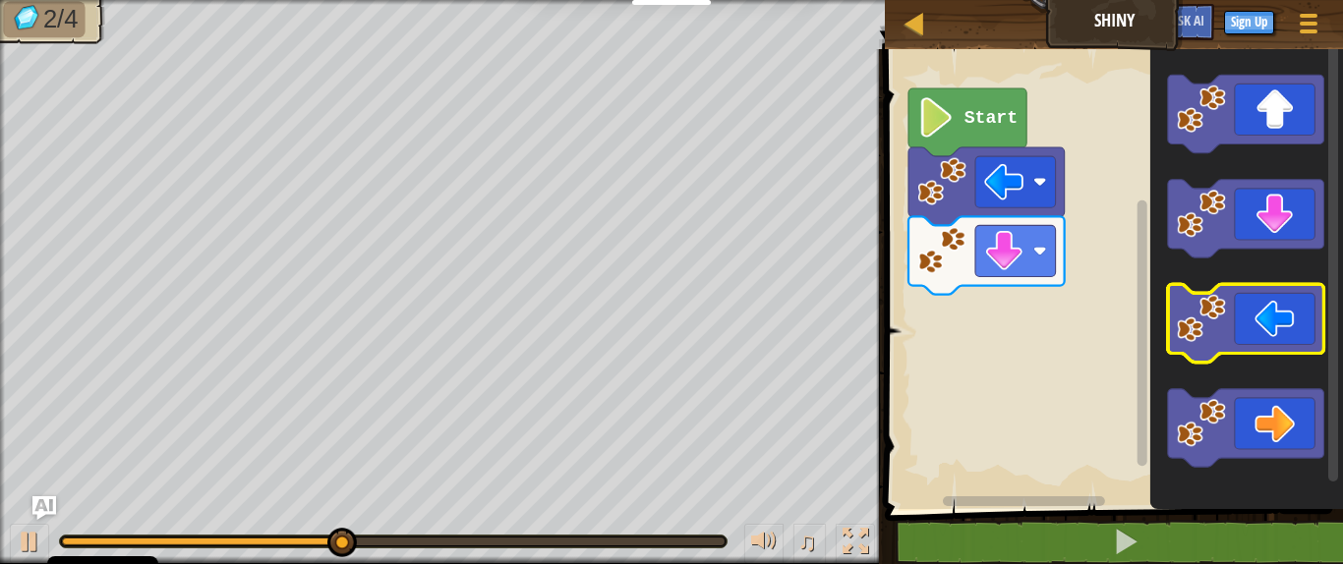
click at [1199, 339] on icon "Blockly Workspace" at bounding box center [1246, 323] width 156 height 78
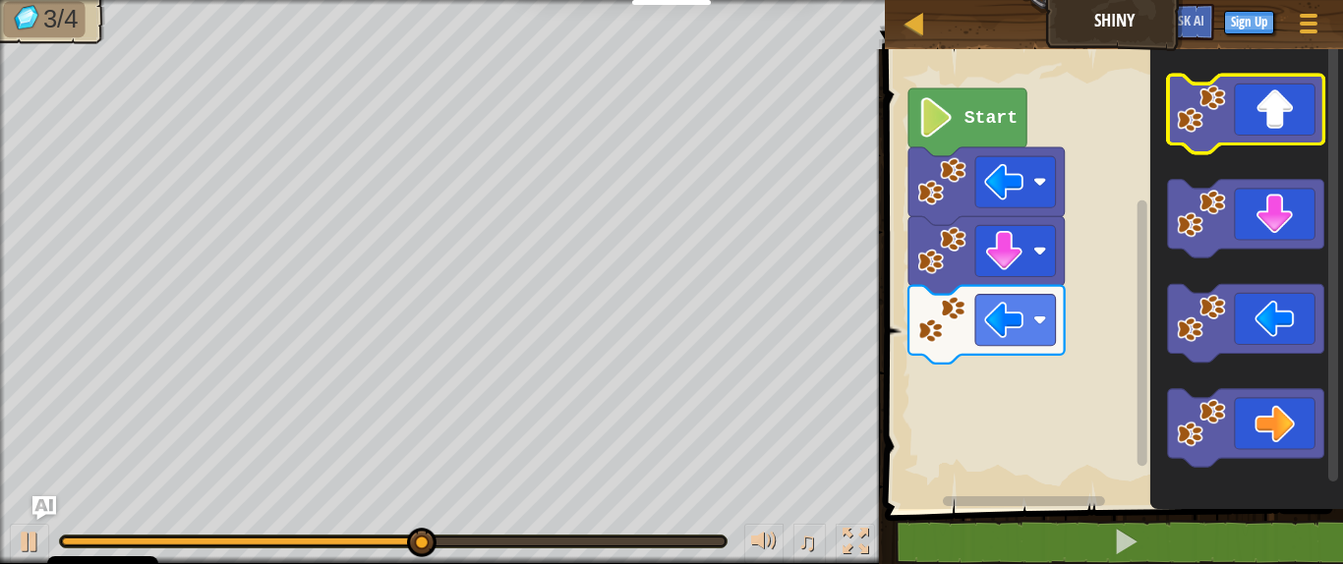
click at [1199, 116] on icon "Blockly Workspace" at bounding box center [1246, 114] width 156 height 78
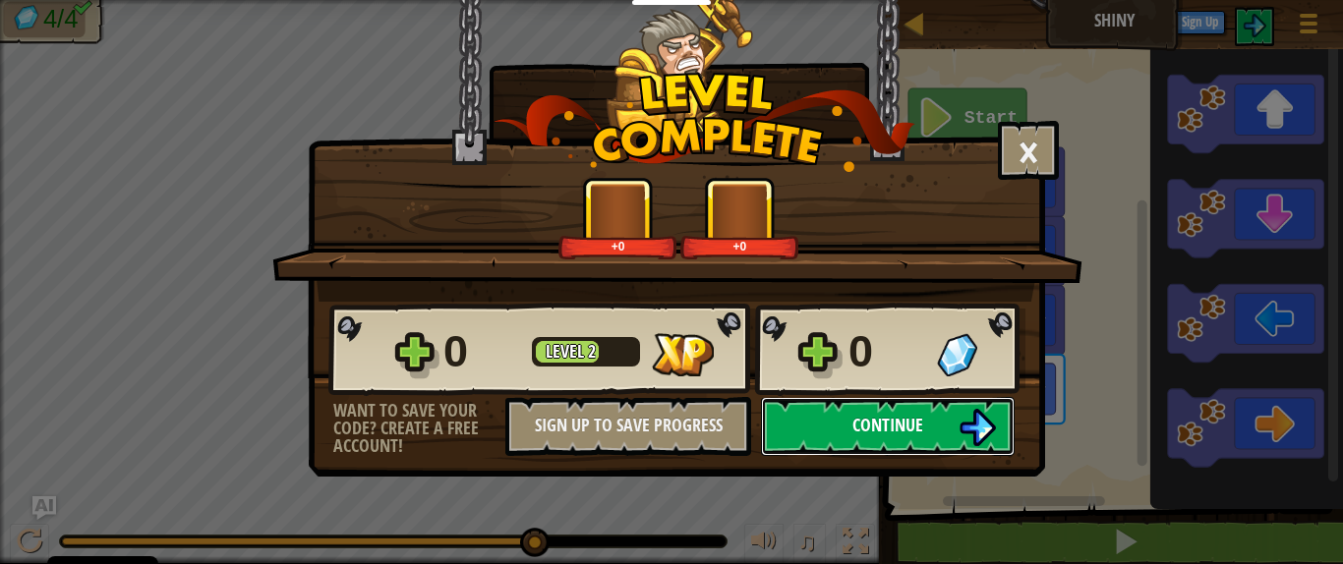
click at [919, 436] on span "Continue" at bounding box center [887, 425] width 71 height 25
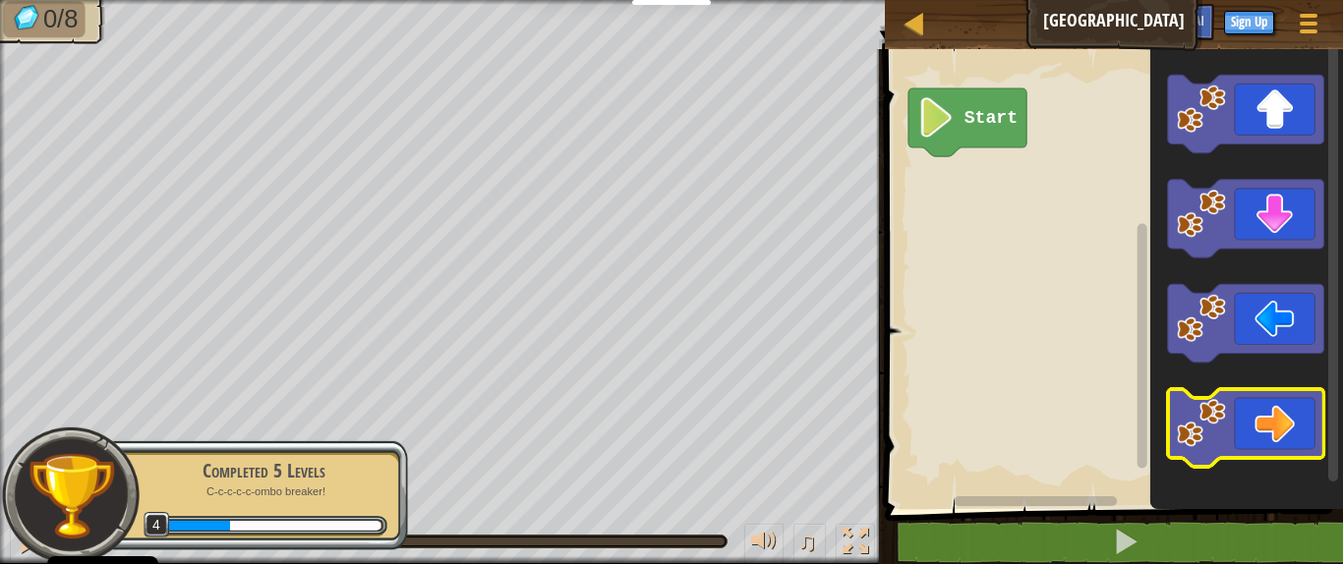
click at [1199, 419] on icon "Blockly Workspace" at bounding box center [1246, 428] width 156 height 78
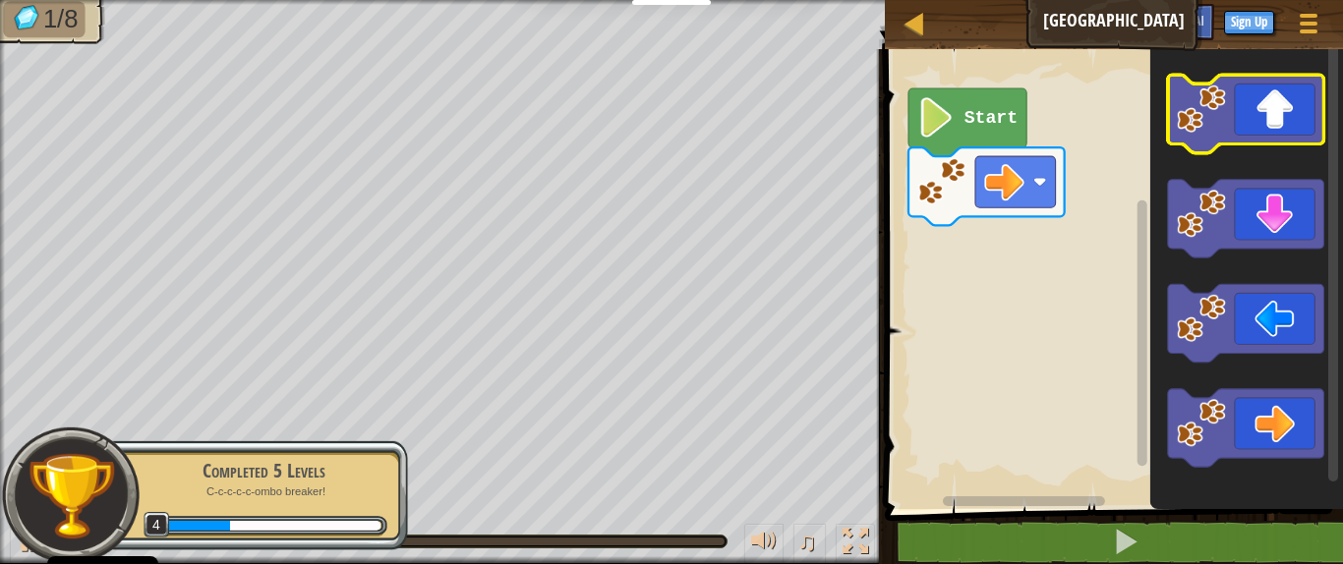
click at [1199, 123] on icon "Blockly Workspace" at bounding box center [1246, 114] width 156 height 78
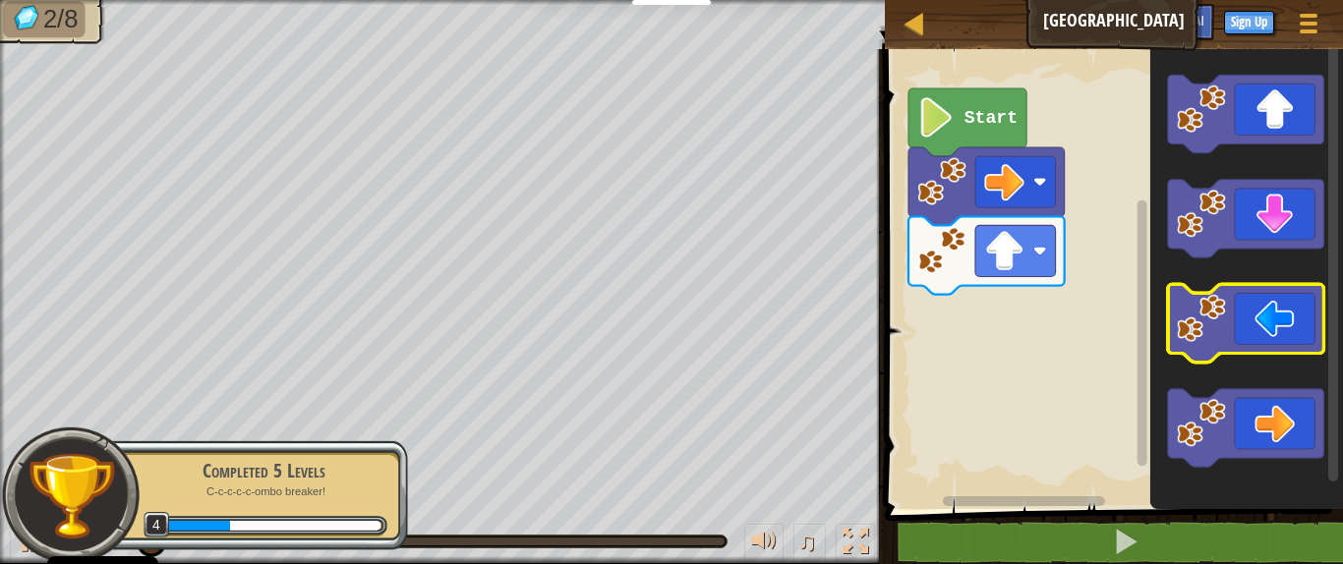
click at [1199, 338] on icon "Blockly Workspace" at bounding box center [1246, 323] width 156 height 78
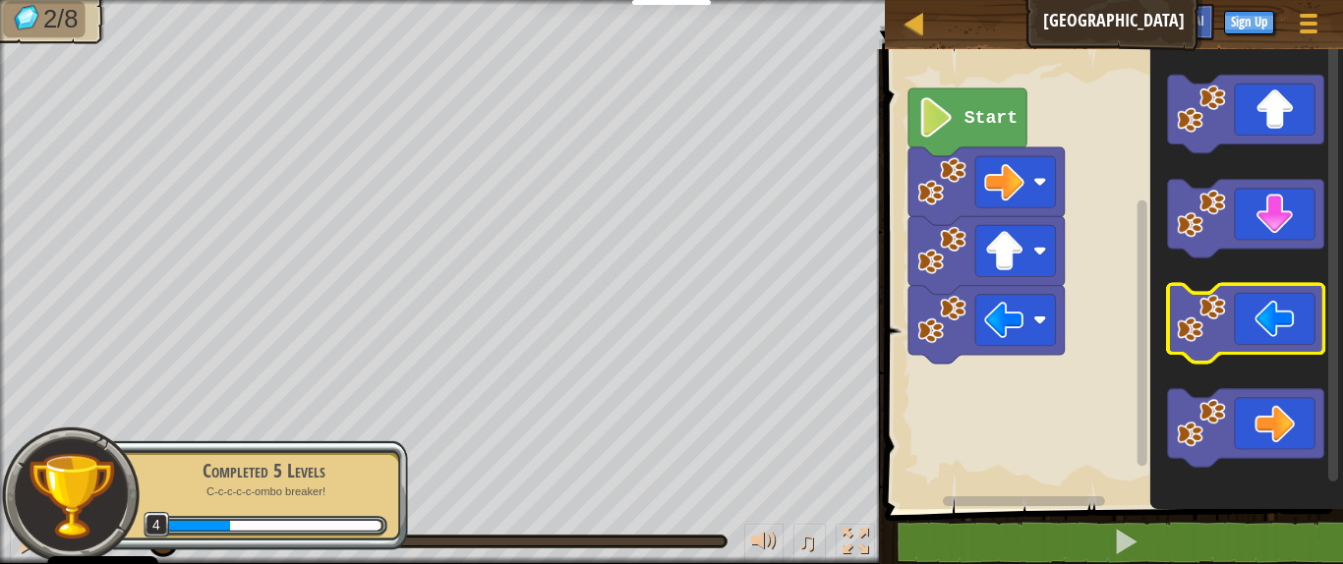
click at [1199, 338] on icon "Blockly Workspace" at bounding box center [1246, 323] width 156 height 78
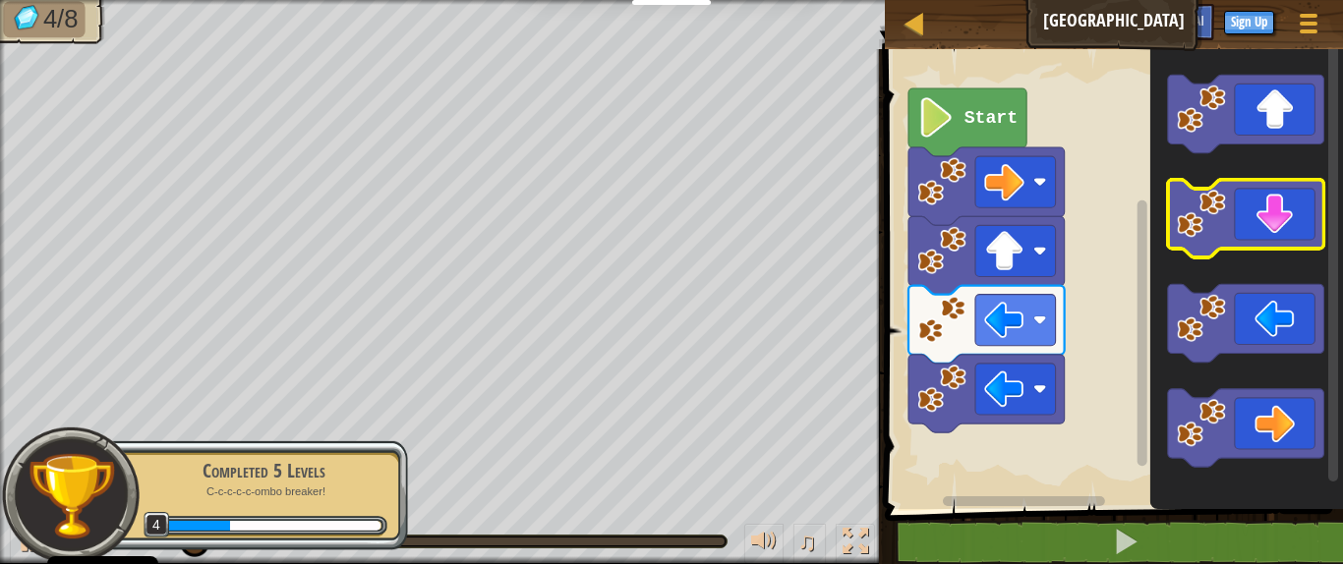
click at [1199, 217] on icon "Blockly Workspace" at bounding box center [1246, 219] width 156 height 78
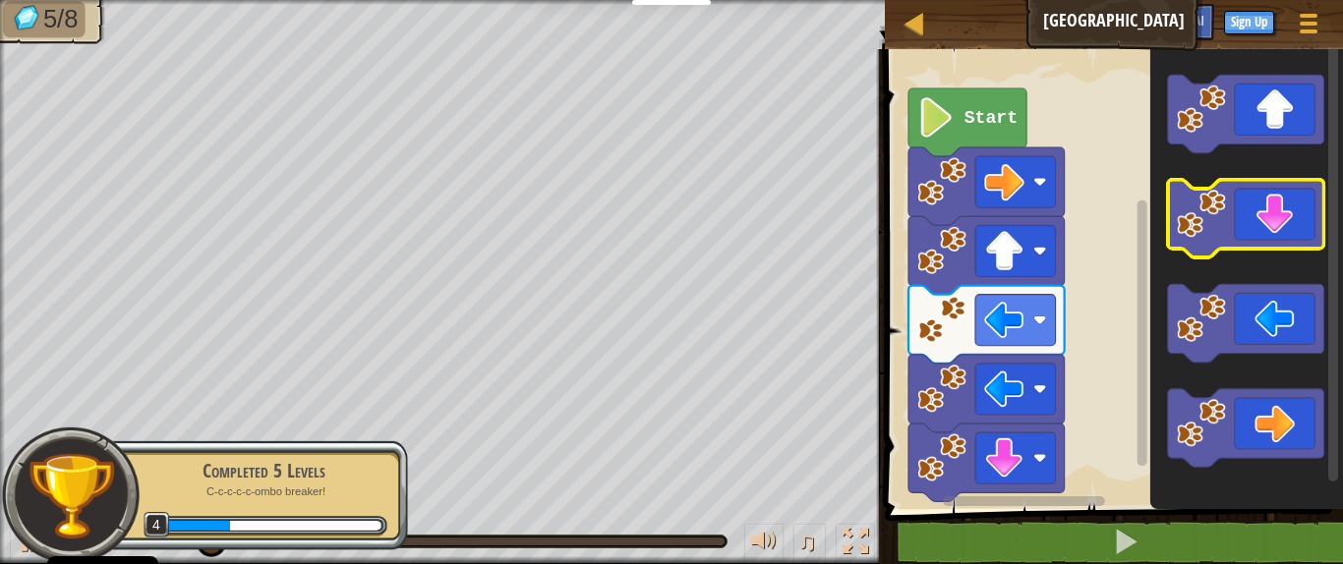
click at [1199, 217] on icon "Blockly Workspace" at bounding box center [1246, 219] width 156 height 78
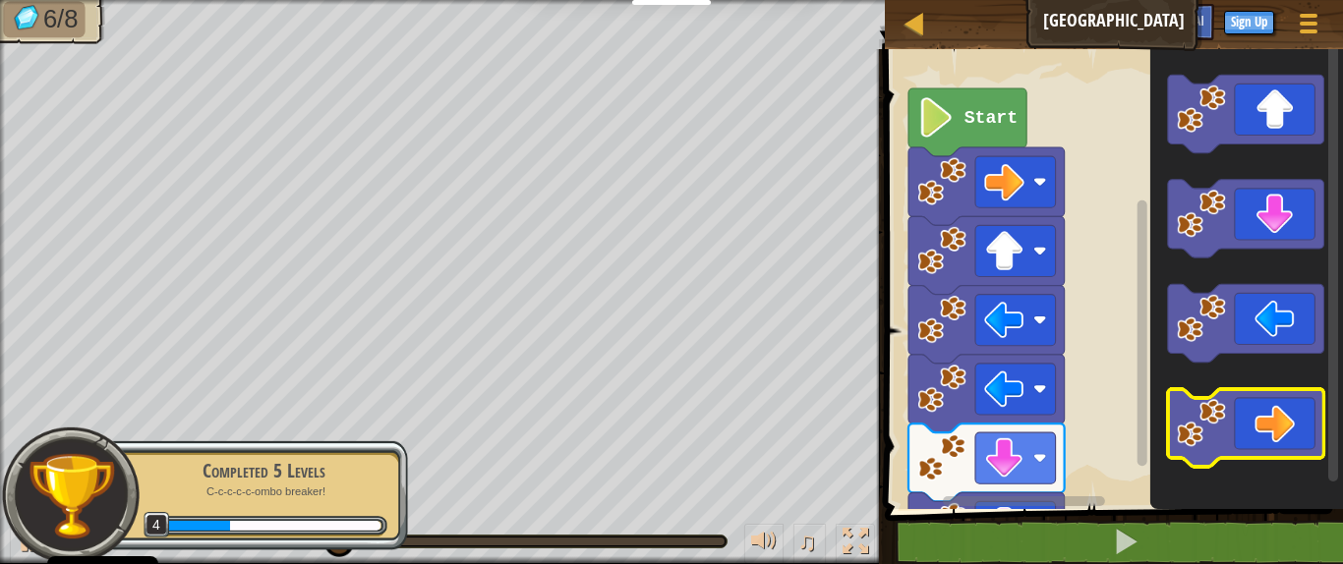
click at [1199, 406] on icon "Blockly Workspace" at bounding box center [1246, 428] width 156 height 78
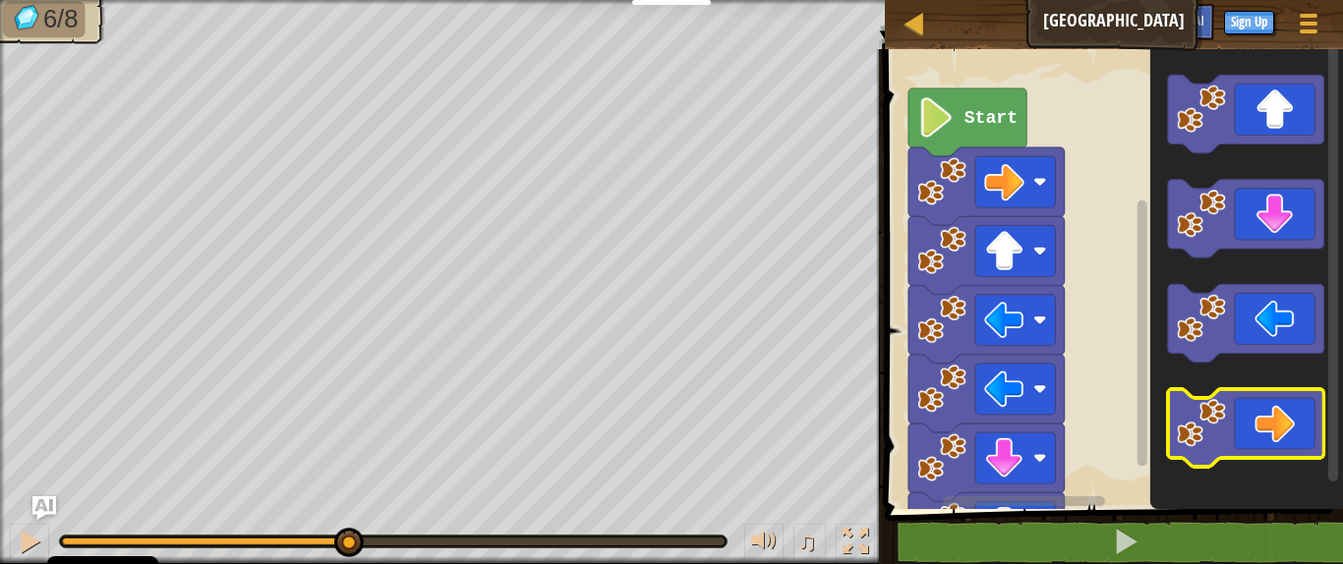
click at [1199, 406] on icon "Blockly Workspace" at bounding box center [1246, 428] width 156 height 78
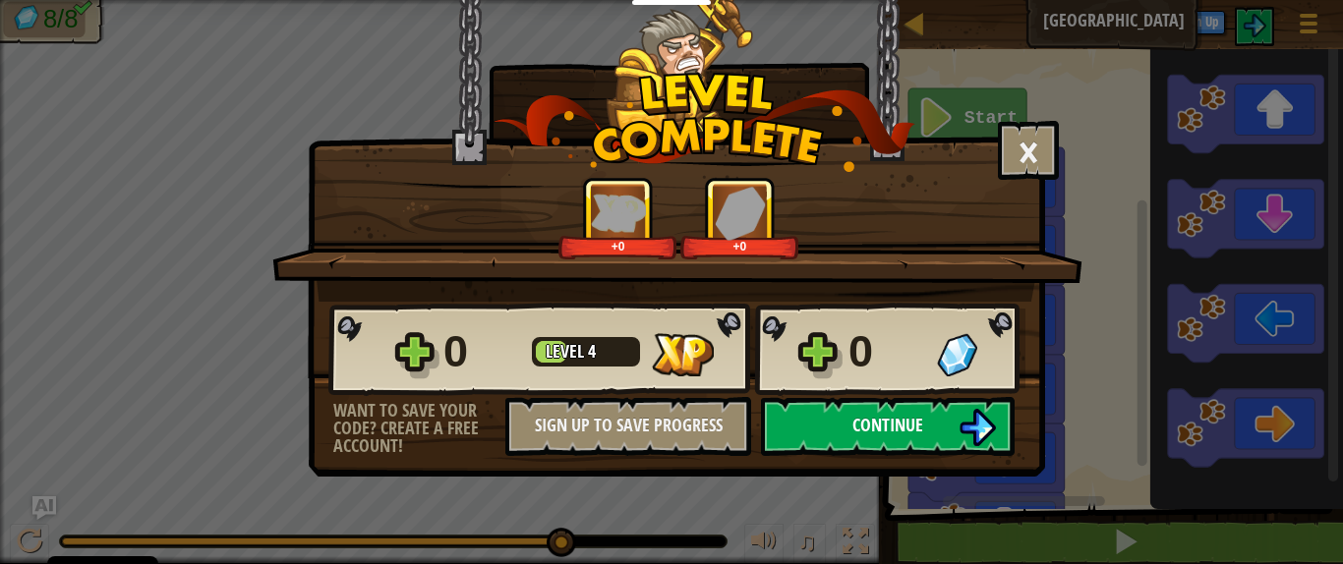
click at [959, 423] on img at bounding box center [976, 427] width 37 height 37
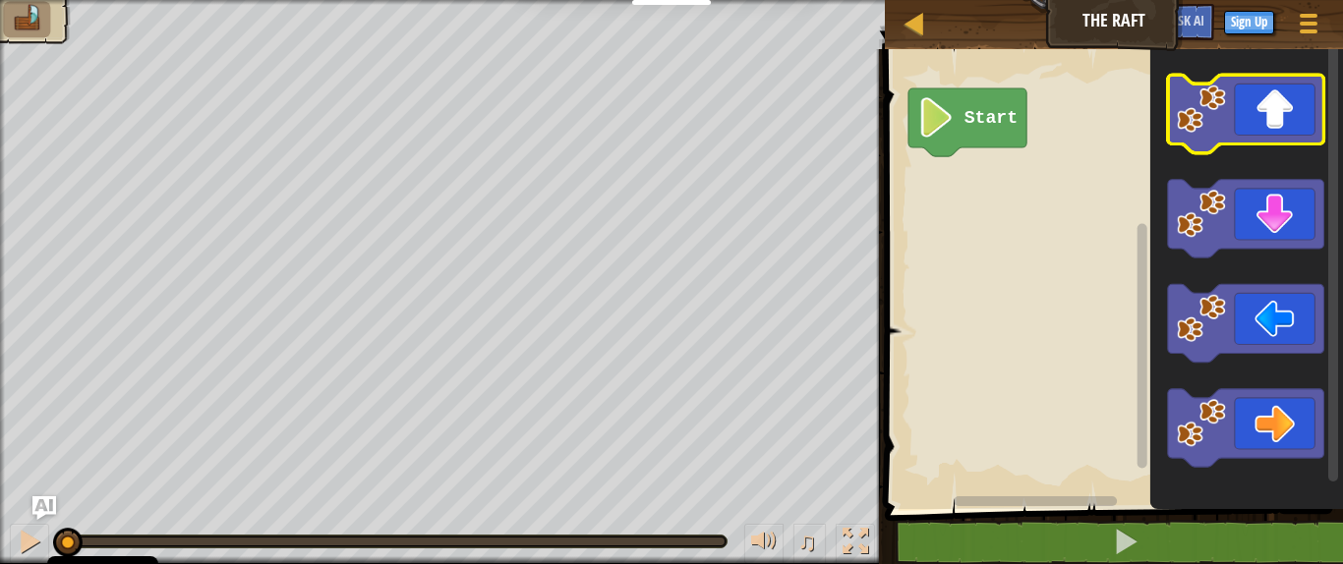
click at [1199, 127] on icon "Blockly Workspace" at bounding box center [1246, 114] width 156 height 78
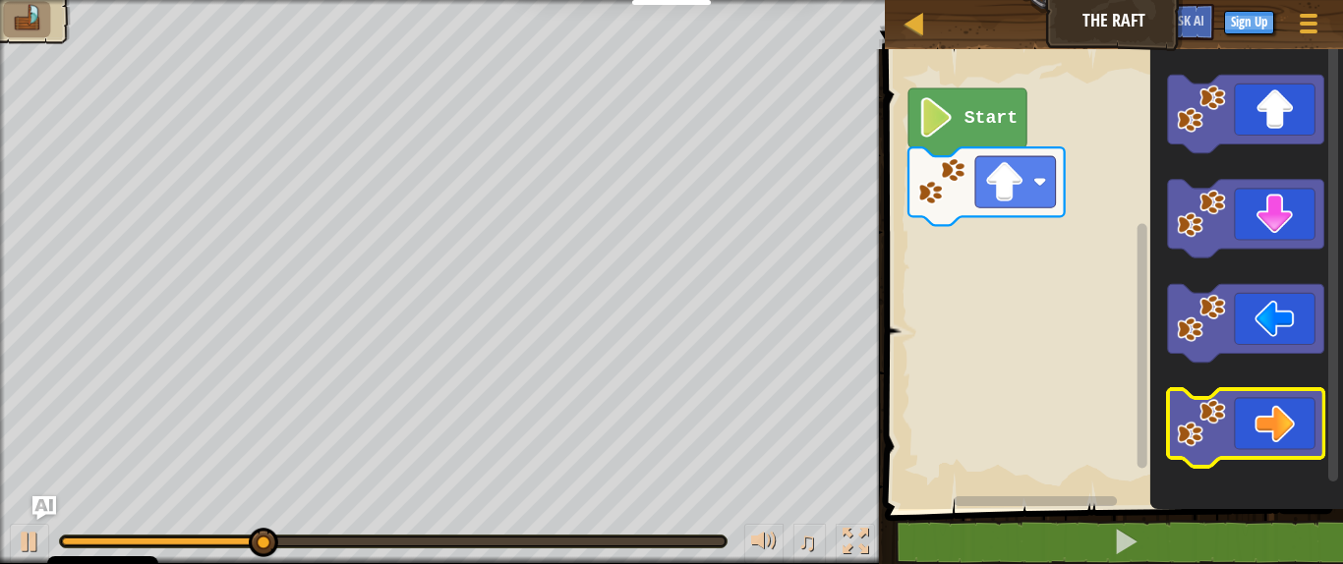
click at [1199, 411] on icon "Blockly Workspace" at bounding box center [1246, 428] width 156 height 78
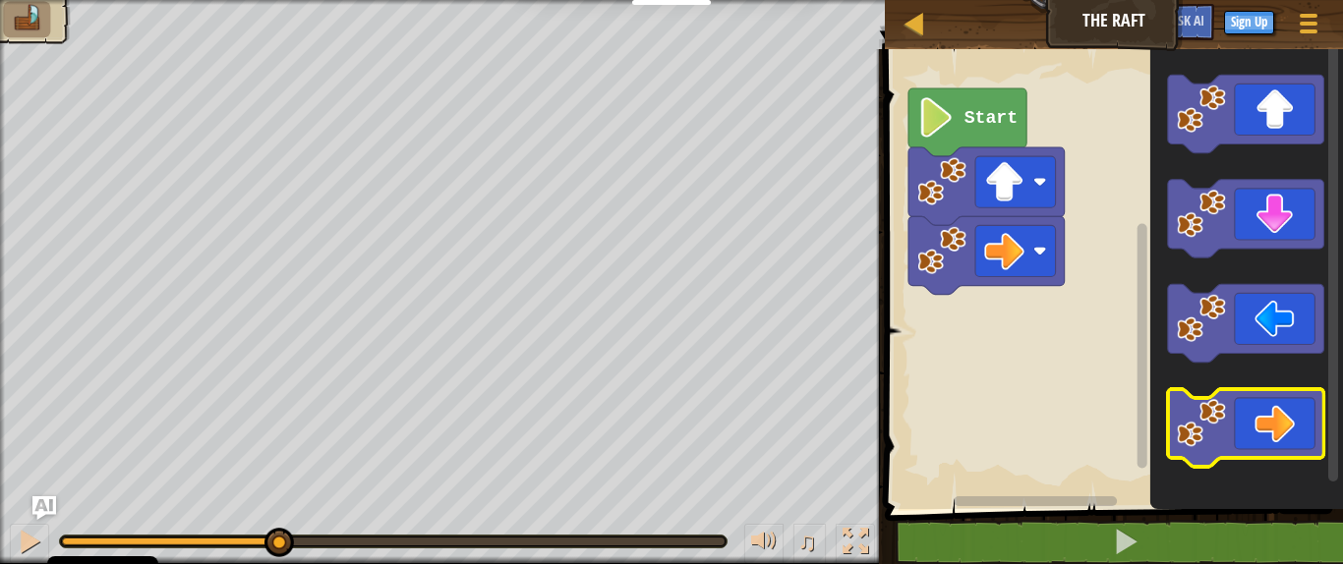
click at [1199, 411] on icon "Blockly Workspace" at bounding box center [1246, 428] width 156 height 78
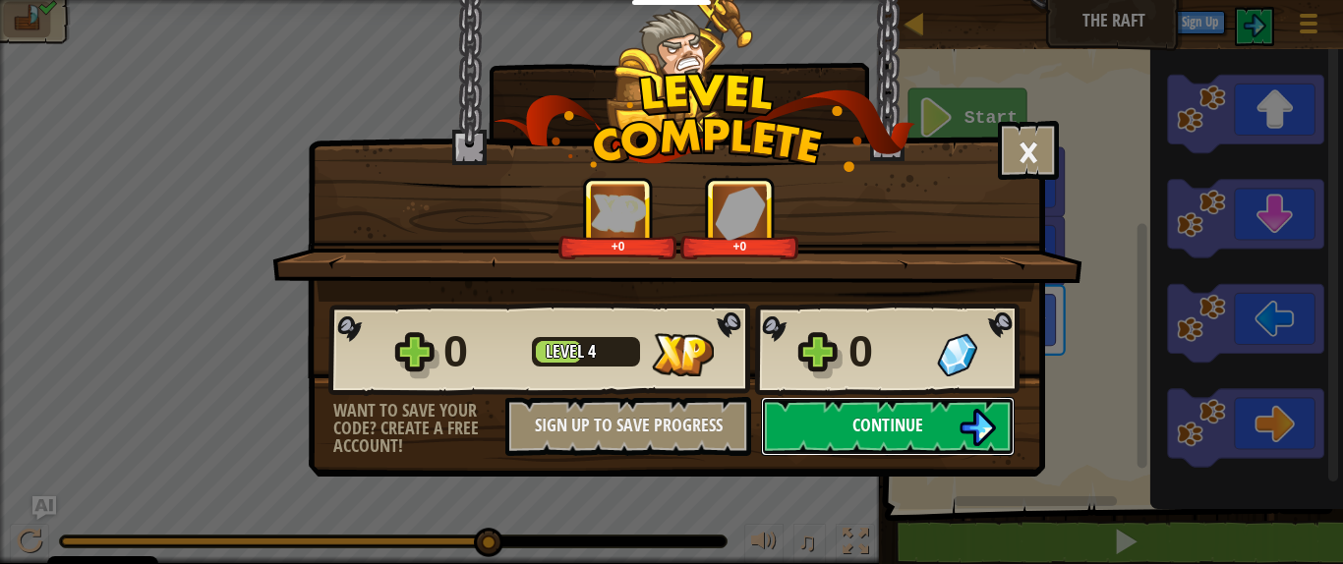
click at [953, 421] on button "Continue" at bounding box center [888, 426] width 254 height 59
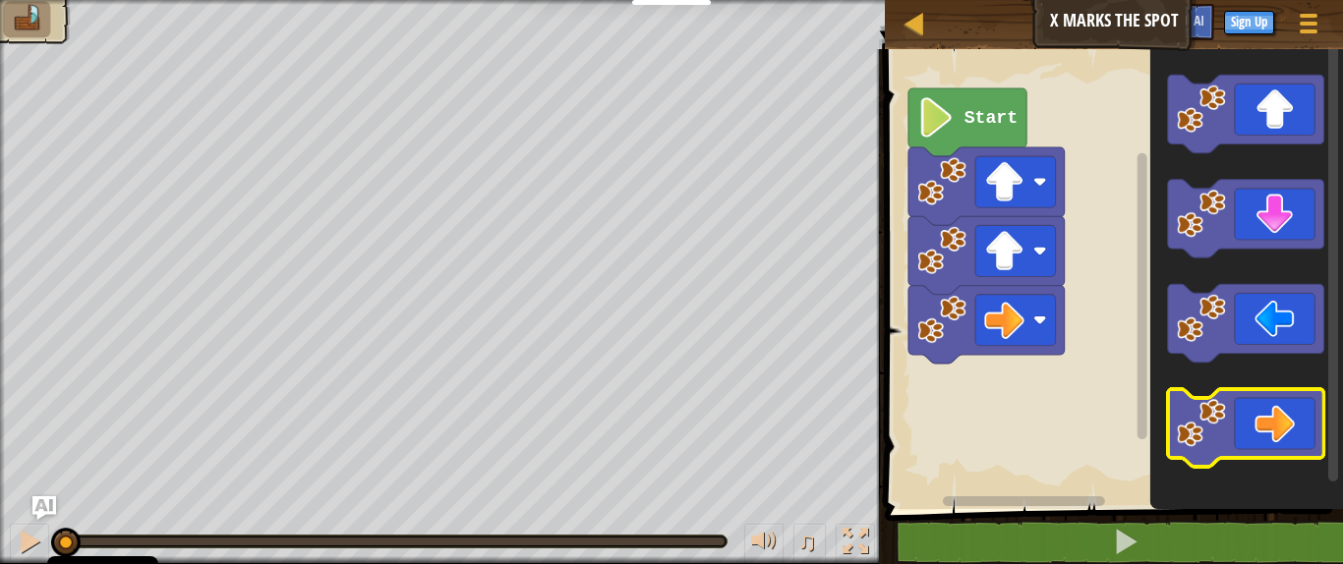
click at [1199, 426] on icon "Blockly Workspace" at bounding box center [1246, 428] width 156 height 78
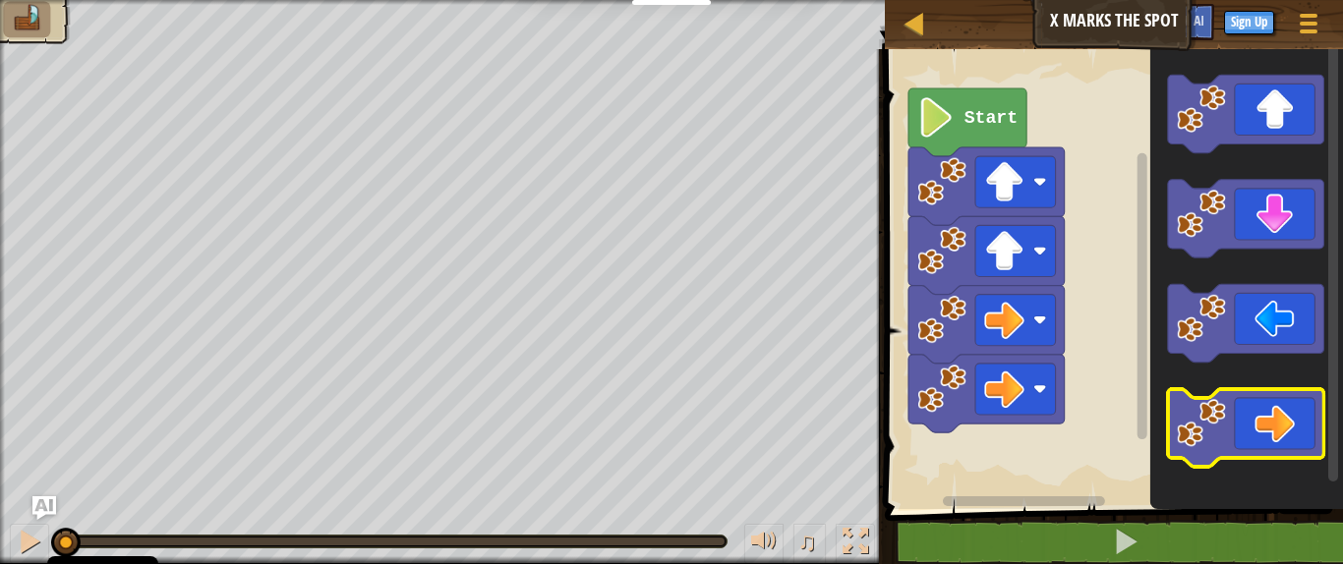
click at [1199, 426] on icon "Blockly Workspace" at bounding box center [1246, 428] width 156 height 78
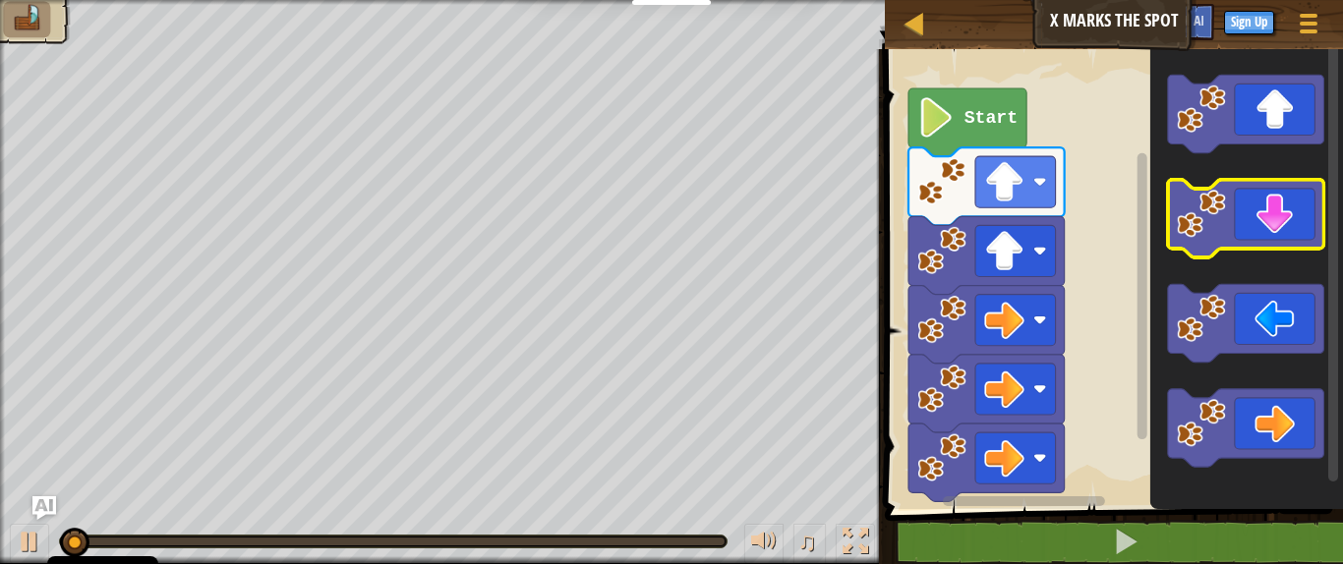
click at [1199, 229] on icon "Blockly Workspace" at bounding box center [1246, 219] width 156 height 78
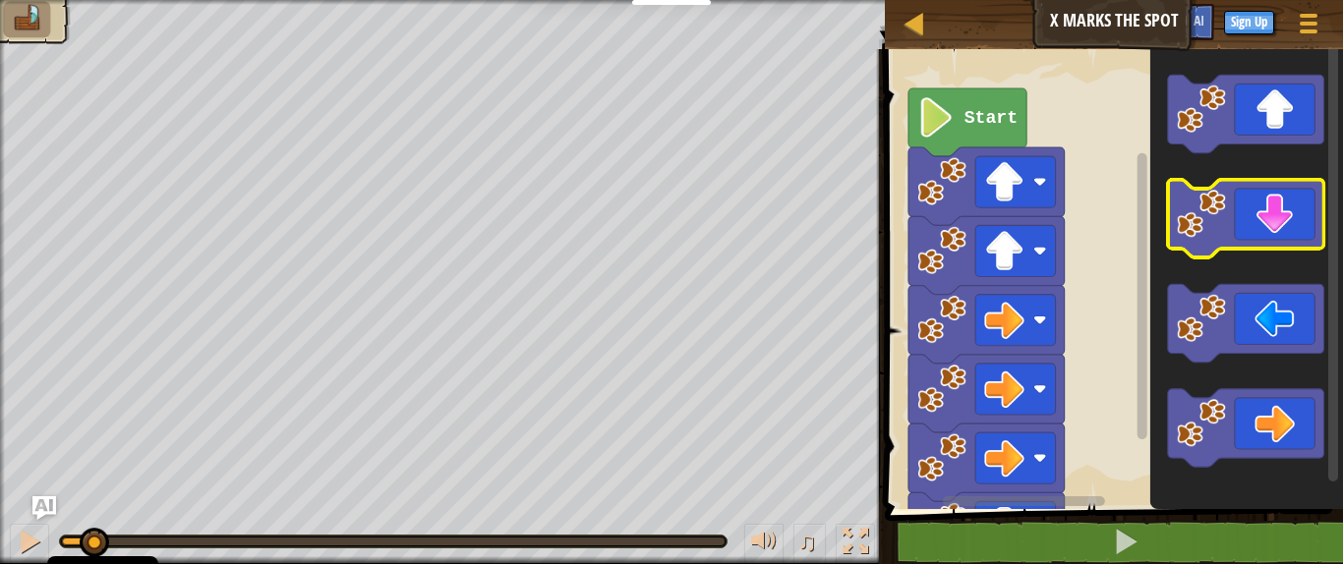
click at [1199, 229] on icon "Blockly Workspace" at bounding box center [1246, 219] width 156 height 78
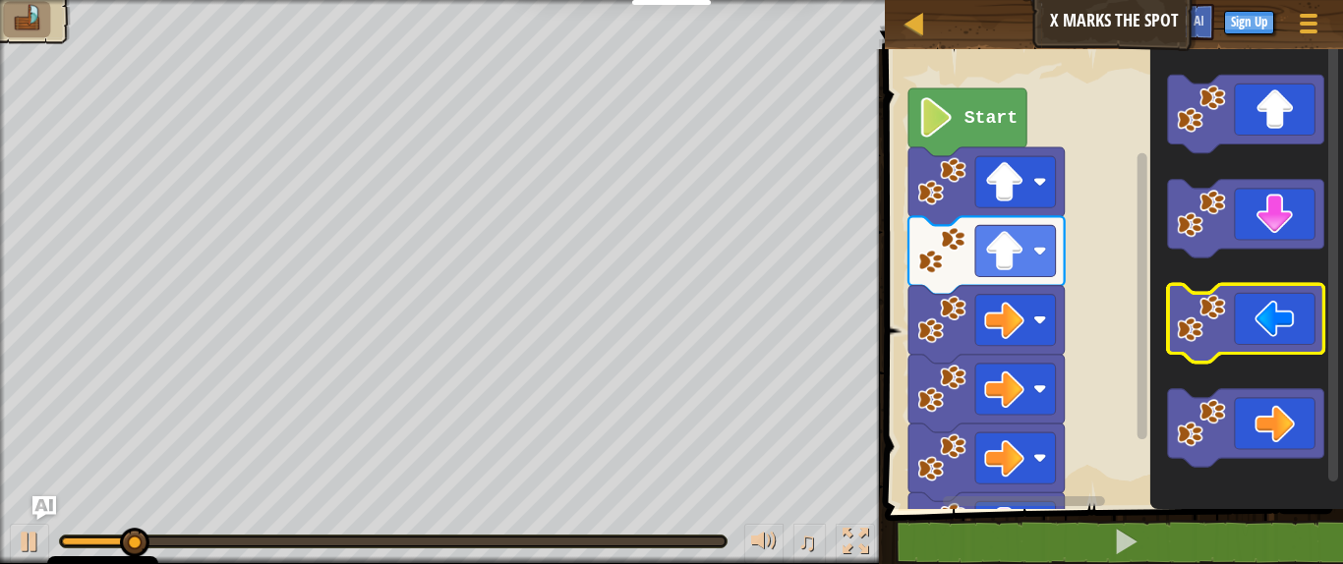
click at [1199, 344] on icon "Blockly Workspace" at bounding box center [1246, 323] width 156 height 78
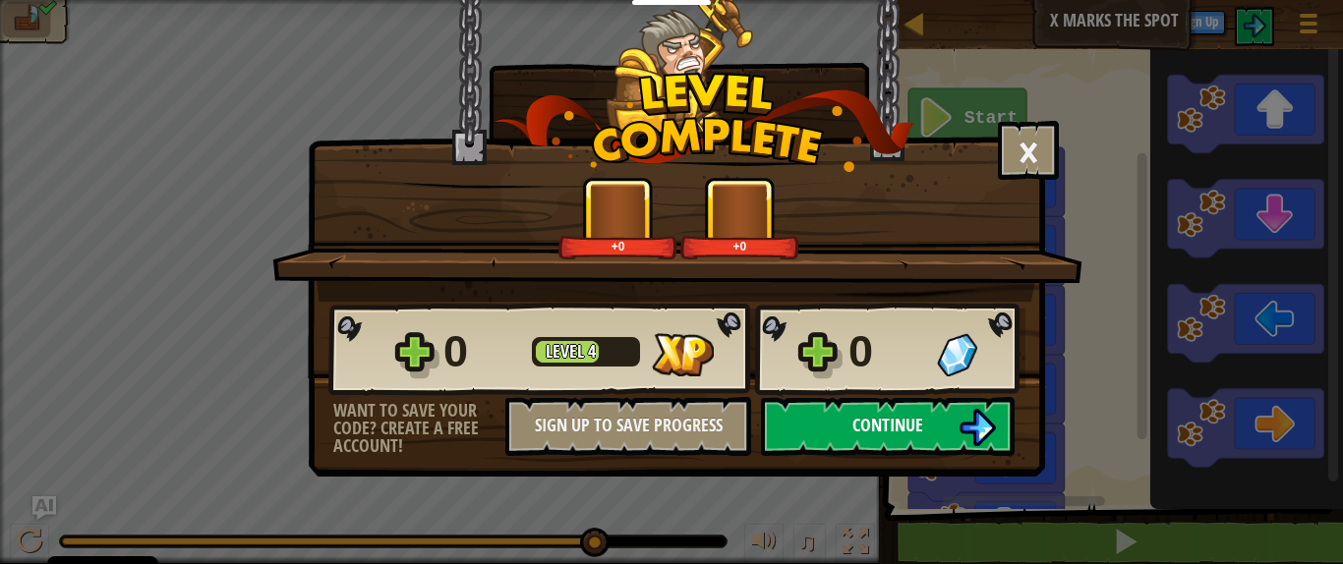
click at [894, 431] on span "Continue" at bounding box center [887, 425] width 71 height 25
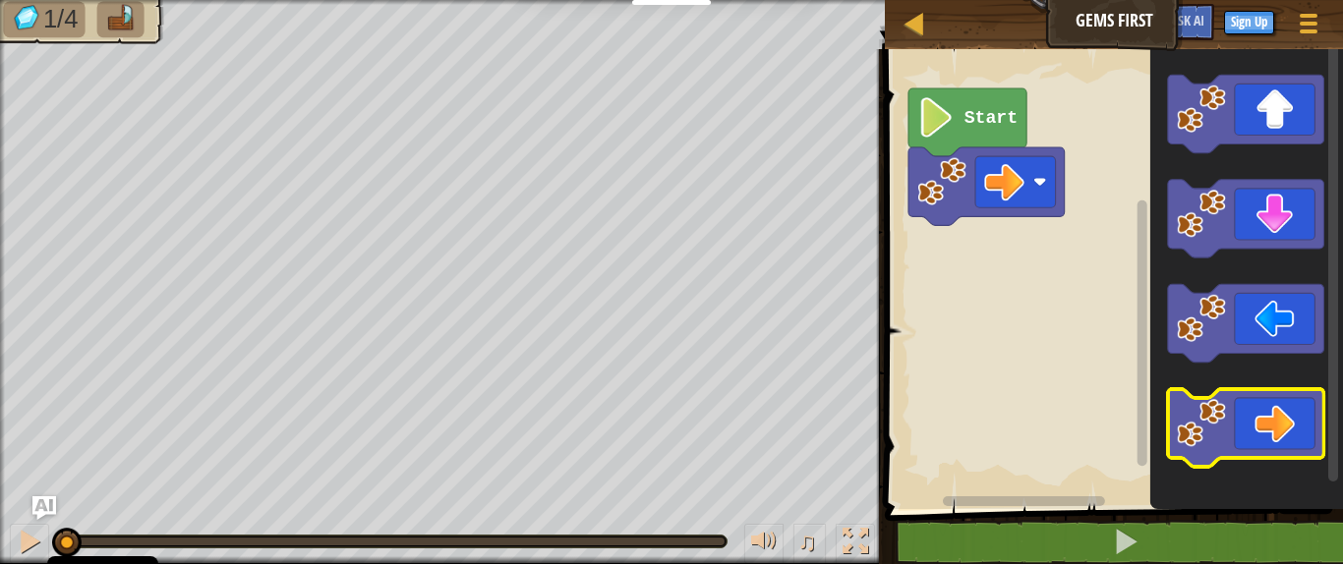
click at [1197, 427] on image "Blockly Workspace" at bounding box center [1201, 422] width 49 height 49
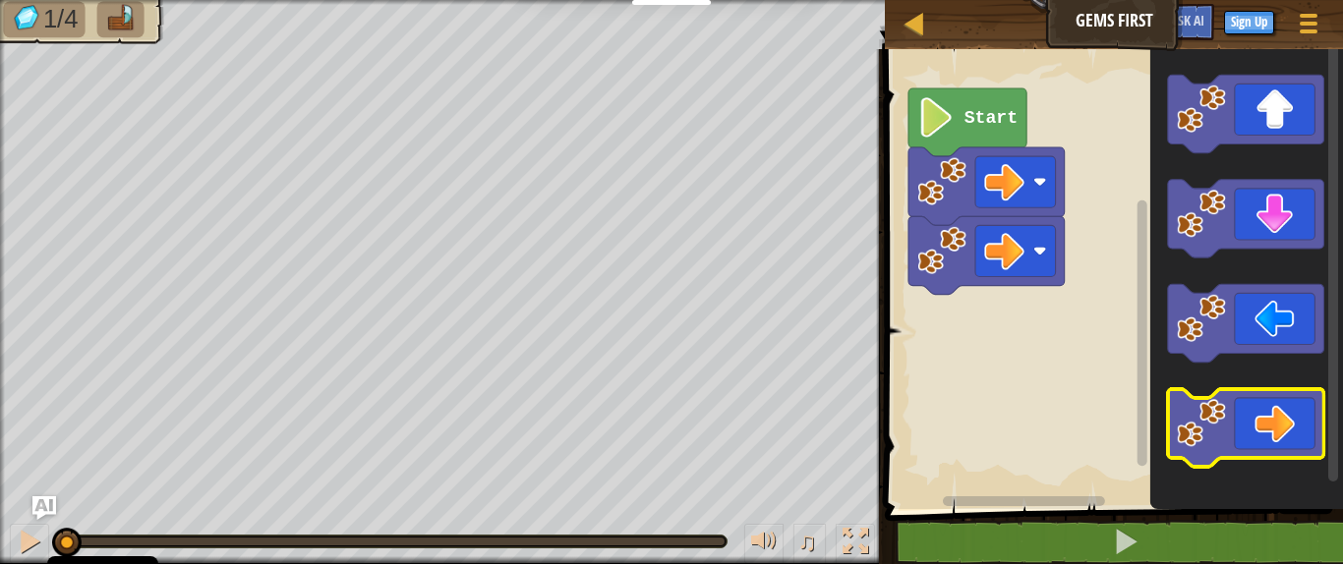
click at [1197, 427] on image "Blockly Workspace" at bounding box center [1201, 422] width 49 height 49
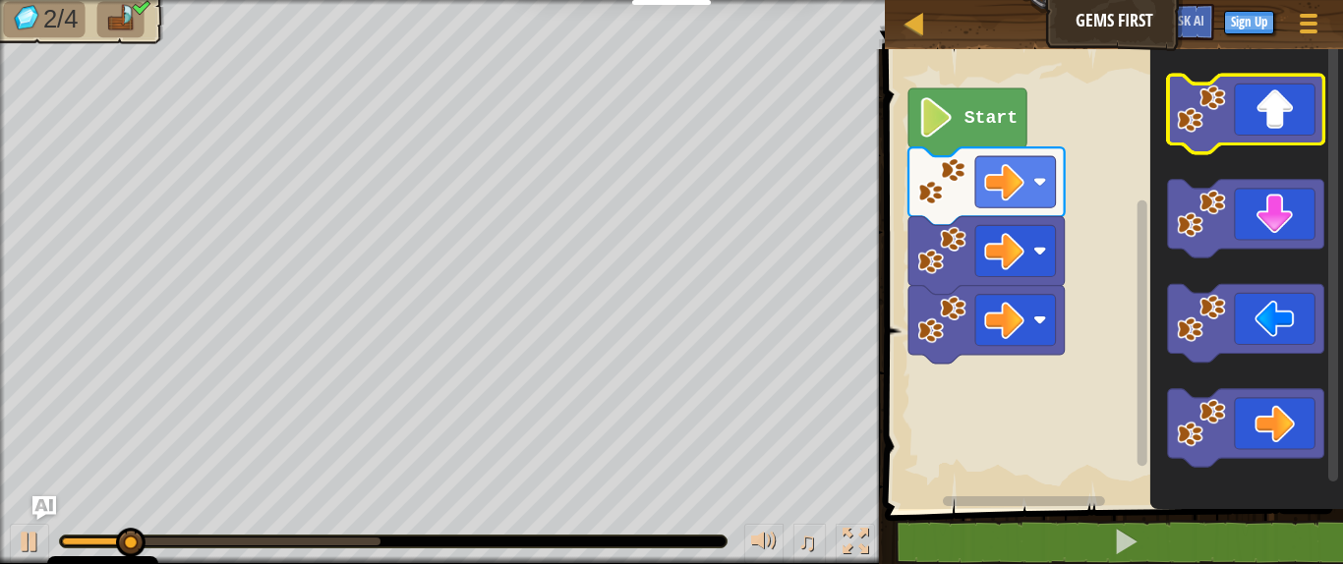
click at [1199, 128] on icon "Blockly Workspace" at bounding box center [1246, 114] width 156 height 78
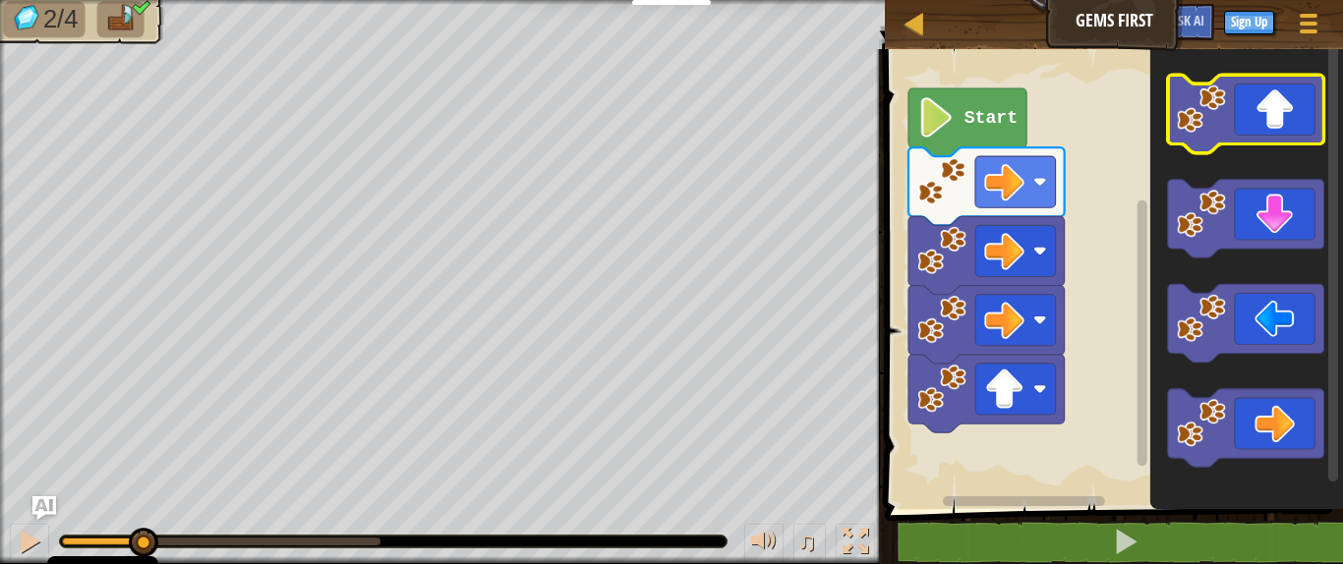
click at [1199, 128] on icon "Blockly Workspace" at bounding box center [1246, 114] width 156 height 78
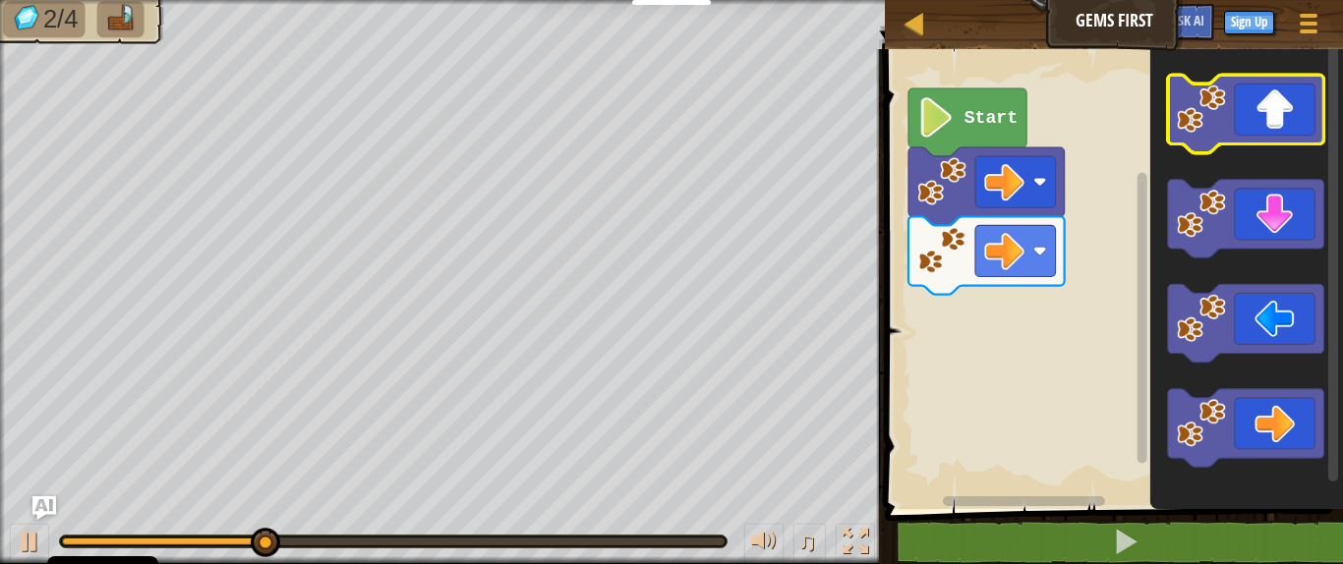
click at [1199, 117] on icon "Blockly Workspace" at bounding box center [1246, 114] width 156 height 78
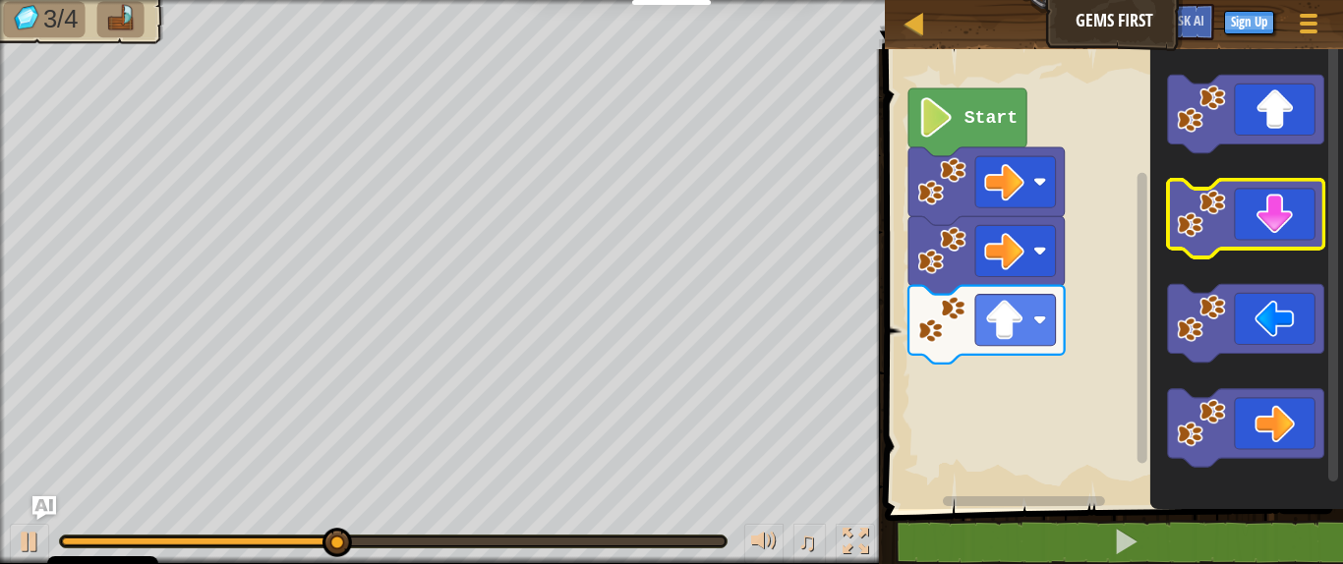
click at [1199, 218] on icon "Blockly Workspace" at bounding box center [1246, 219] width 156 height 78
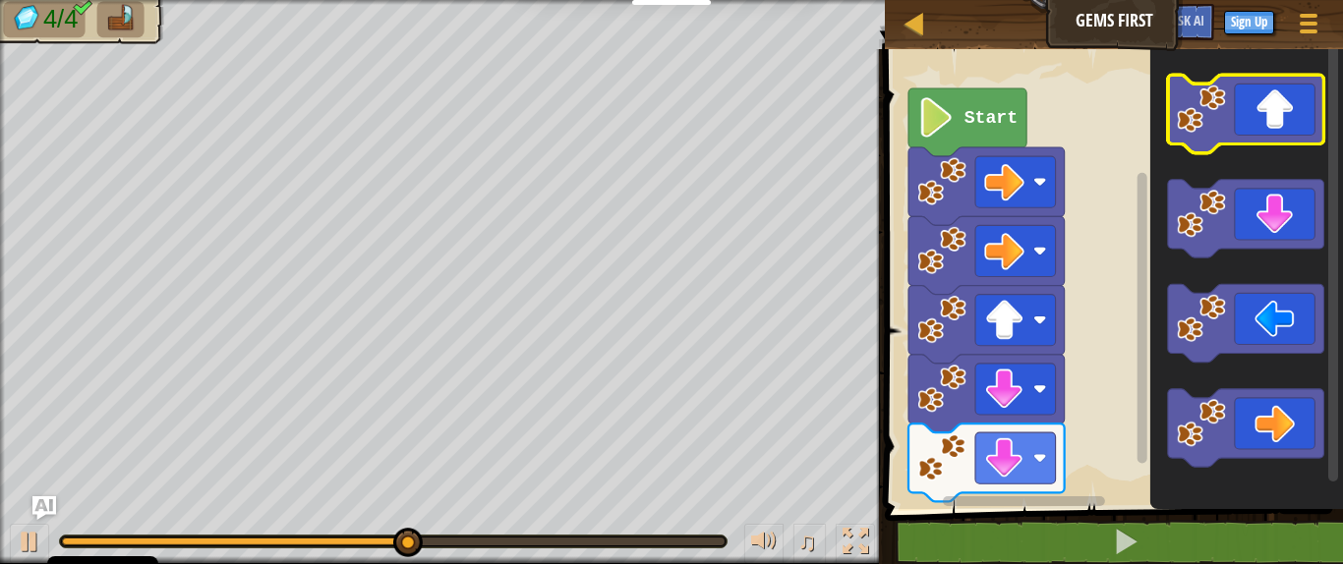
click at [1199, 108] on icon "Blockly Workspace" at bounding box center [1246, 114] width 156 height 78
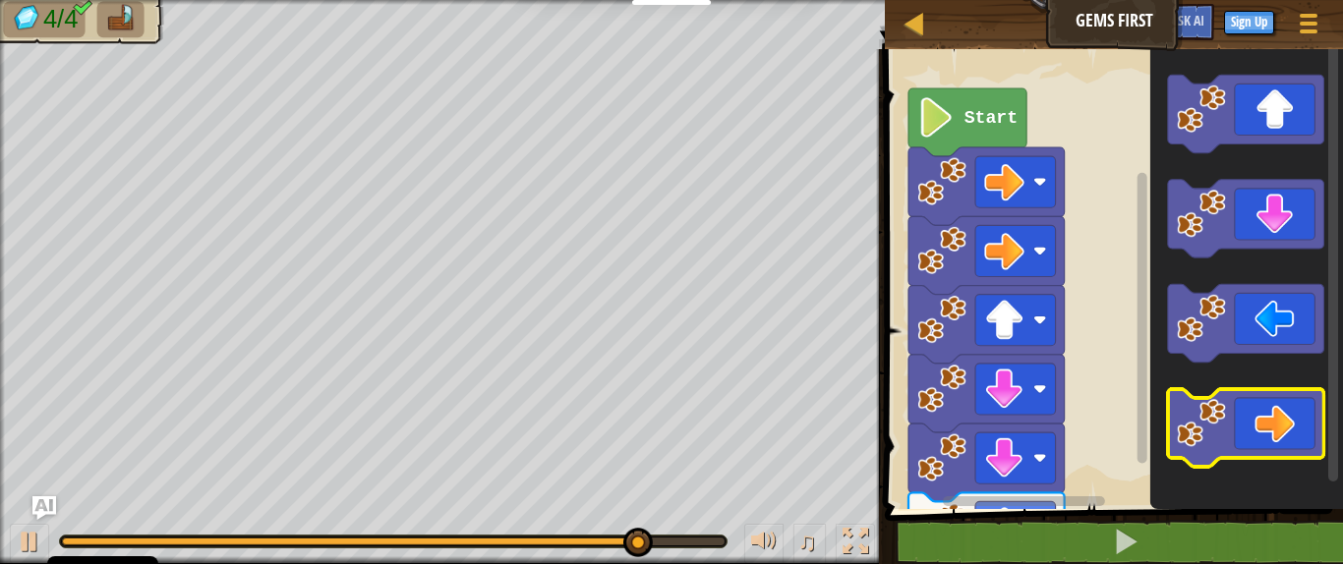
click at [1199, 416] on icon "Blockly Workspace" at bounding box center [1246, 428] width 156 height 78
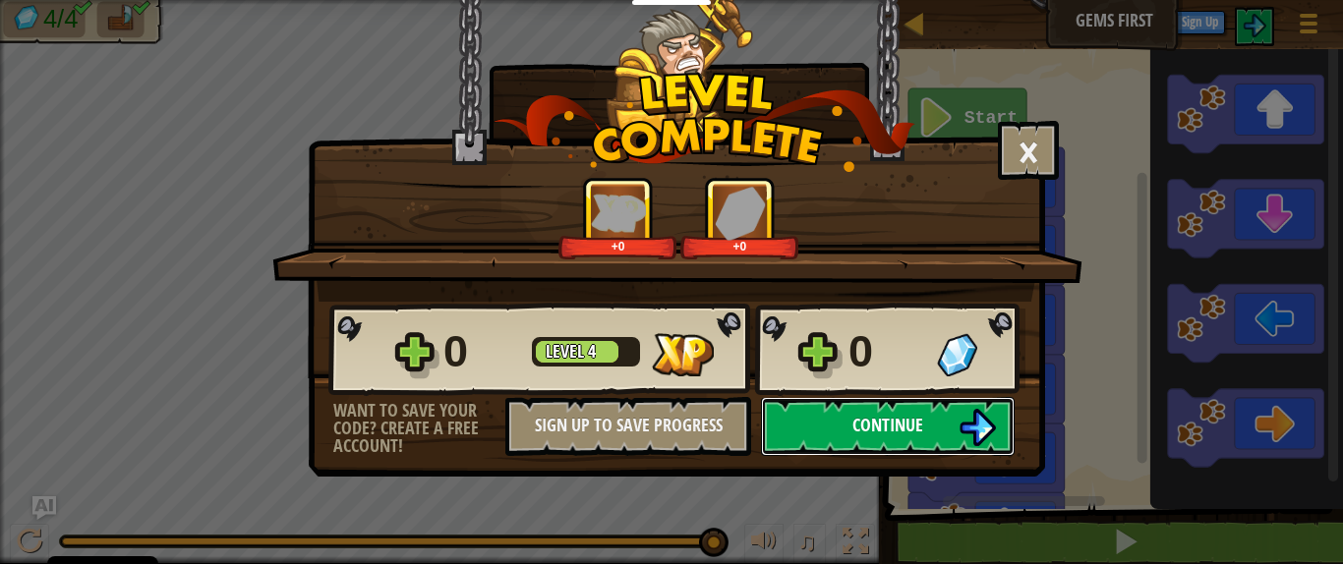
click at [923, 424] on span "Continue" at bounding box center [887, 425] width 71 height 25
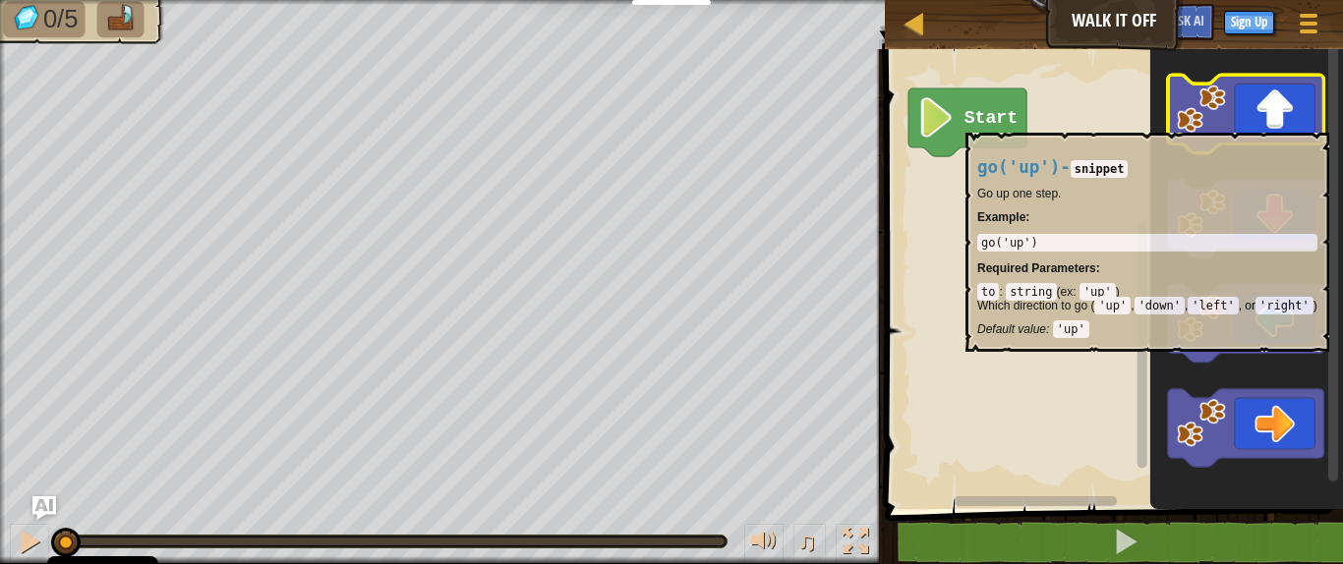
click at [1199, 123] on image "Blockly Workspace" at bounding box center [1201, 109] width 49 height 49
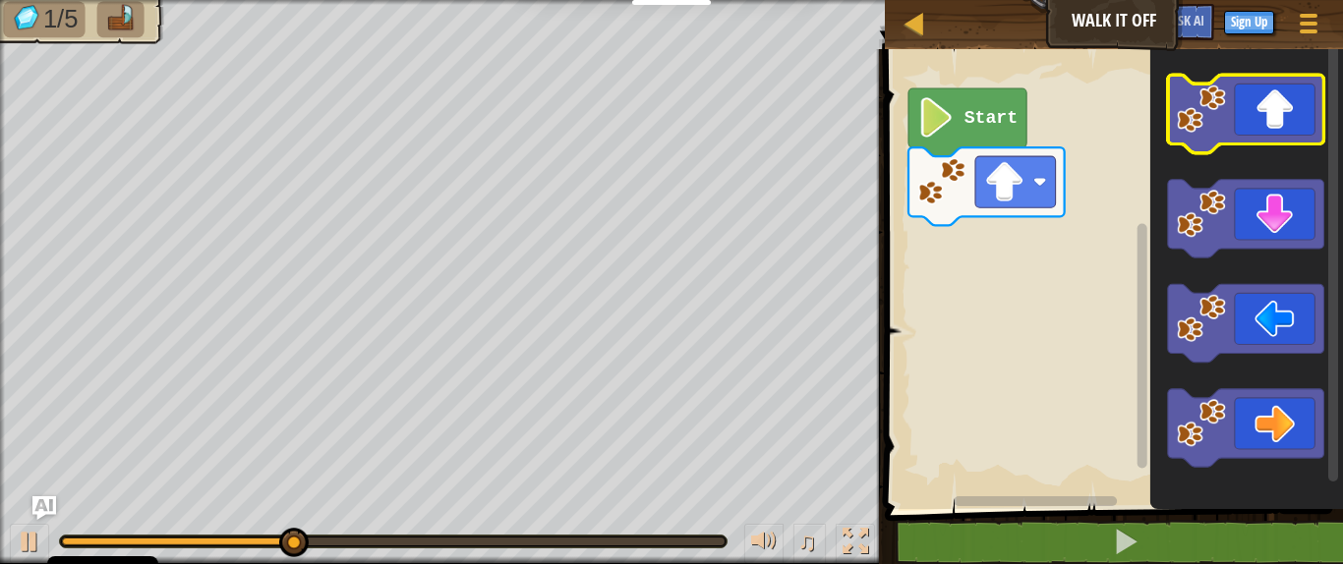
click at [1199, 94] on image "Blockly Workspace" at bounding box center [1201, 109] width 49 height 49
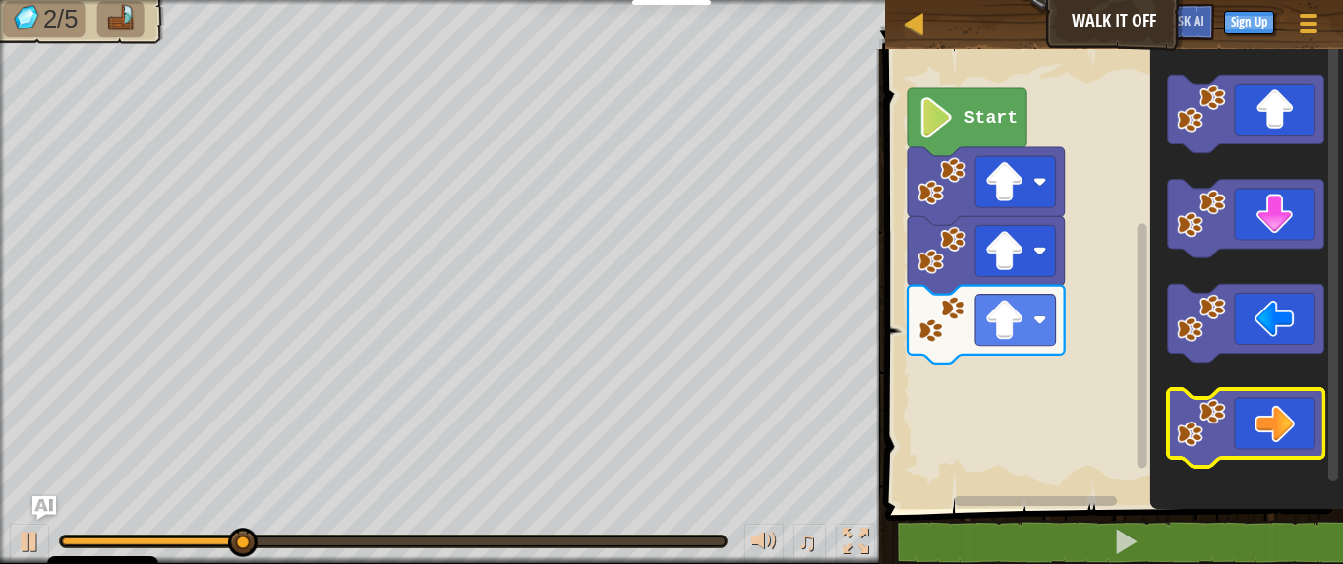
click at [1199, 417] on image "Blockly Workspace" at bounding box center [1201, 422] width 49 height 49
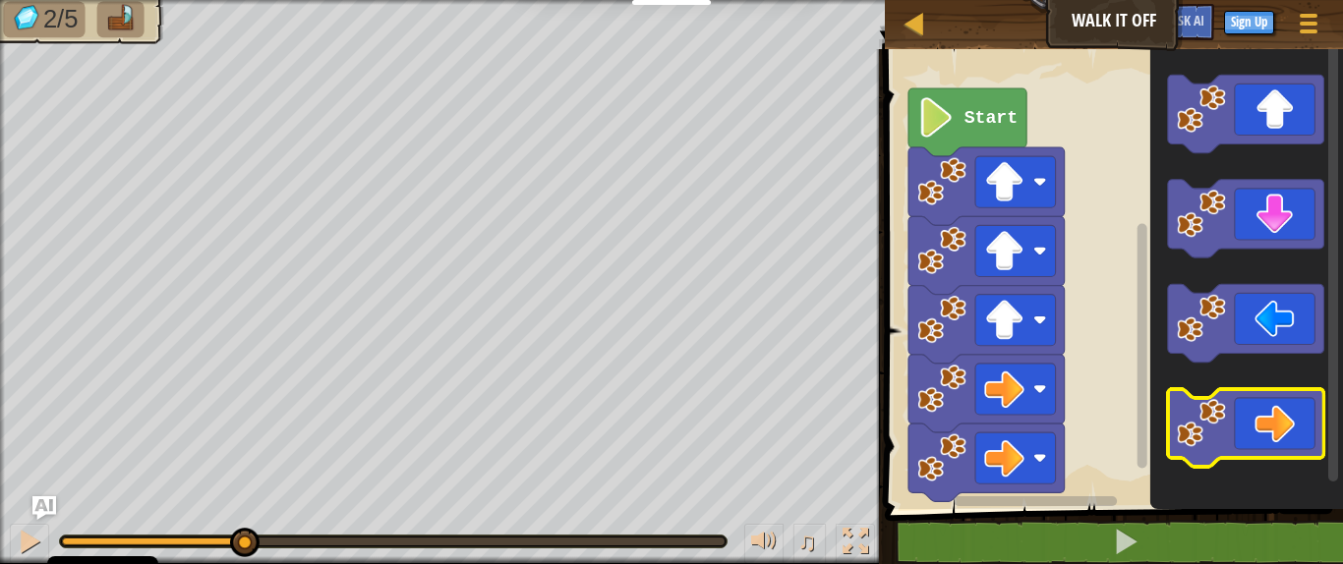
click at [1199, 417] on image "Blockly Workspace" at bounding box center [1201, 422] width 49 height 49
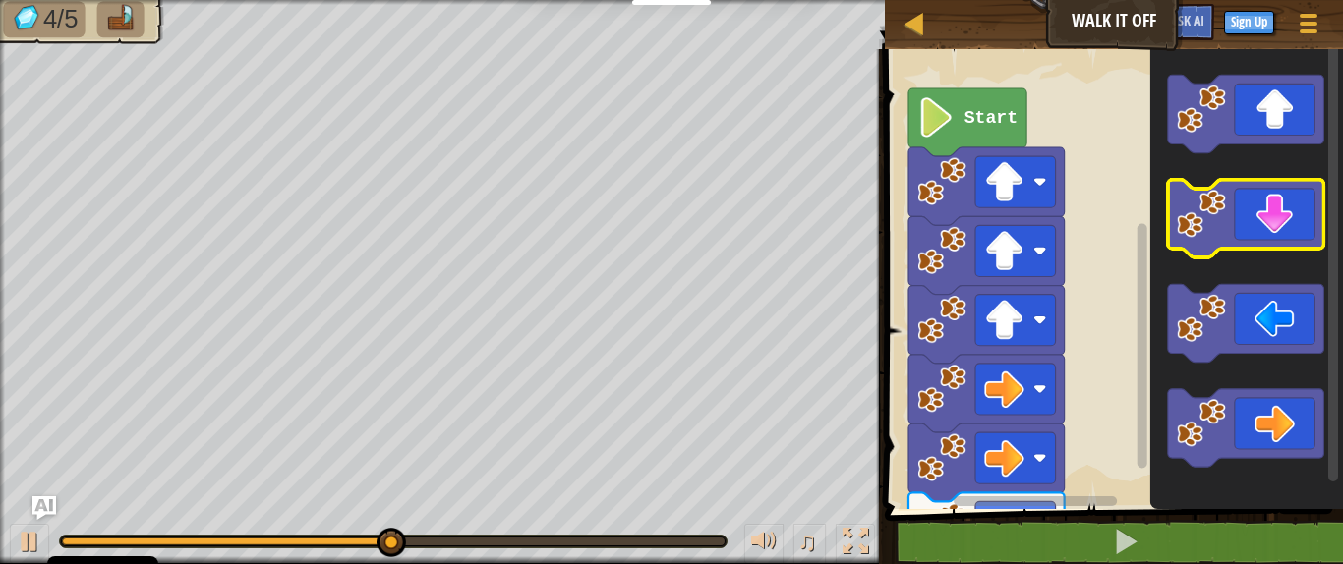
click at [1199, 221] on image "Blockly Workspace" at bounding box center [1201, 213] width 49 height 49
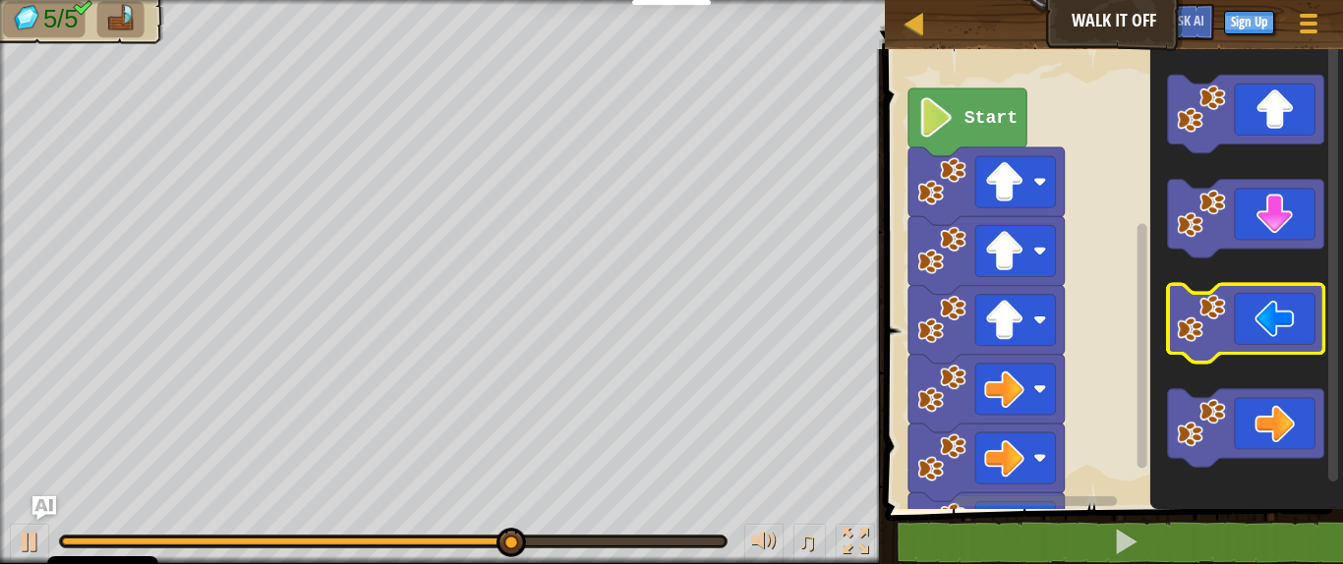
click at [1199, 325] on image "Blockly Workspace" at bounding box center [1201, 318] width 49 height 49
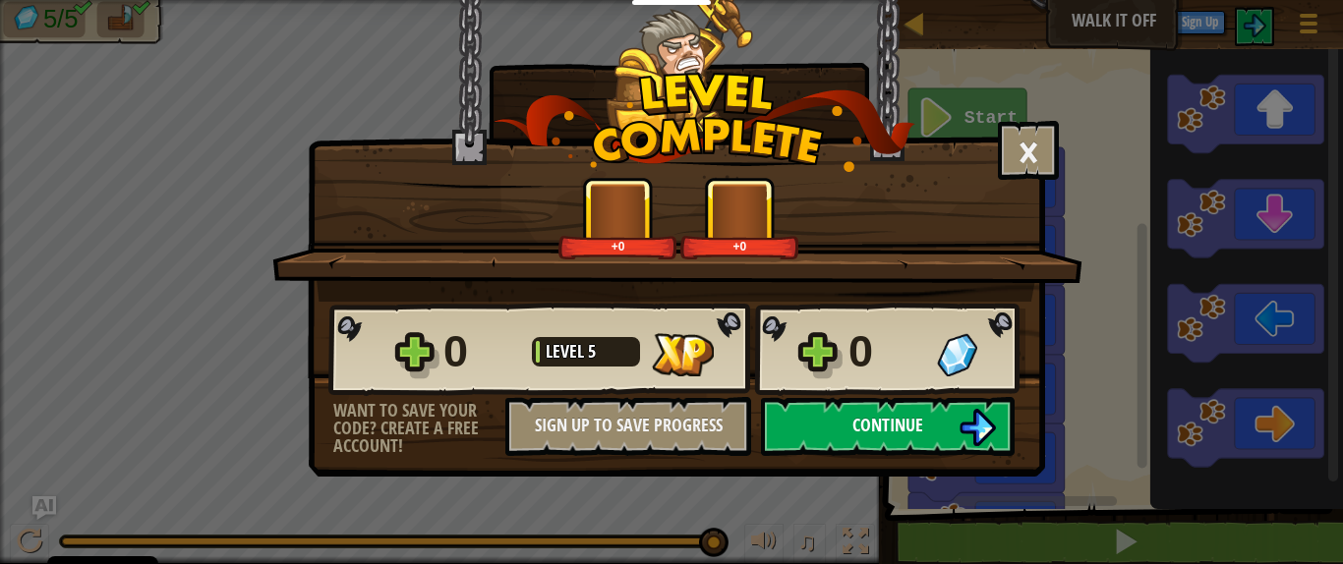
click at [935, 431] on button "Continue" at bounding box center [888, 426] width 254 height 59
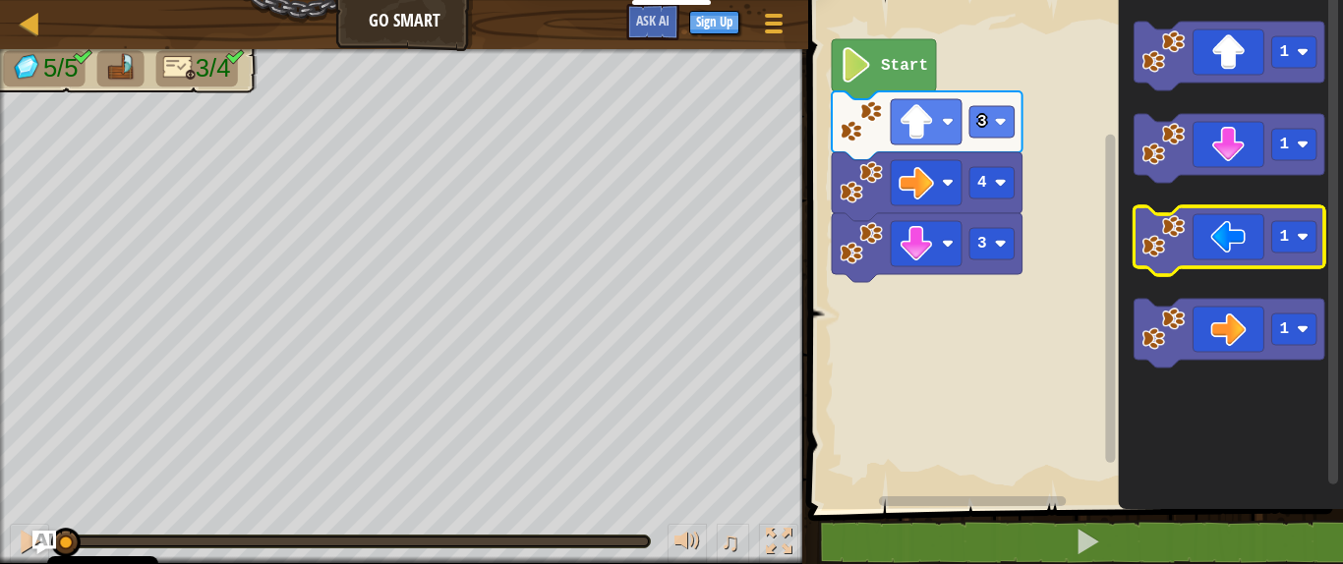
click at [1153, 231] on image "Blockly Workspace" at bounding box center [1162, 236] width 43 height 43
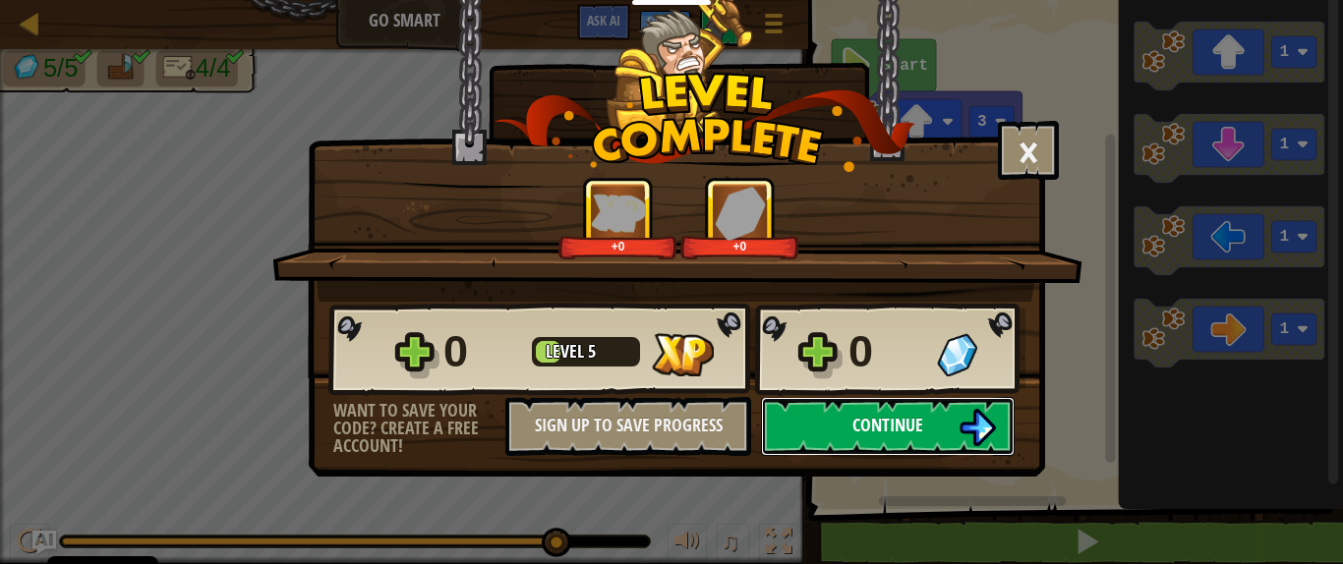
click at [886, 413] on span "Continue" at bounding box center [887, 425] width 71 height 25
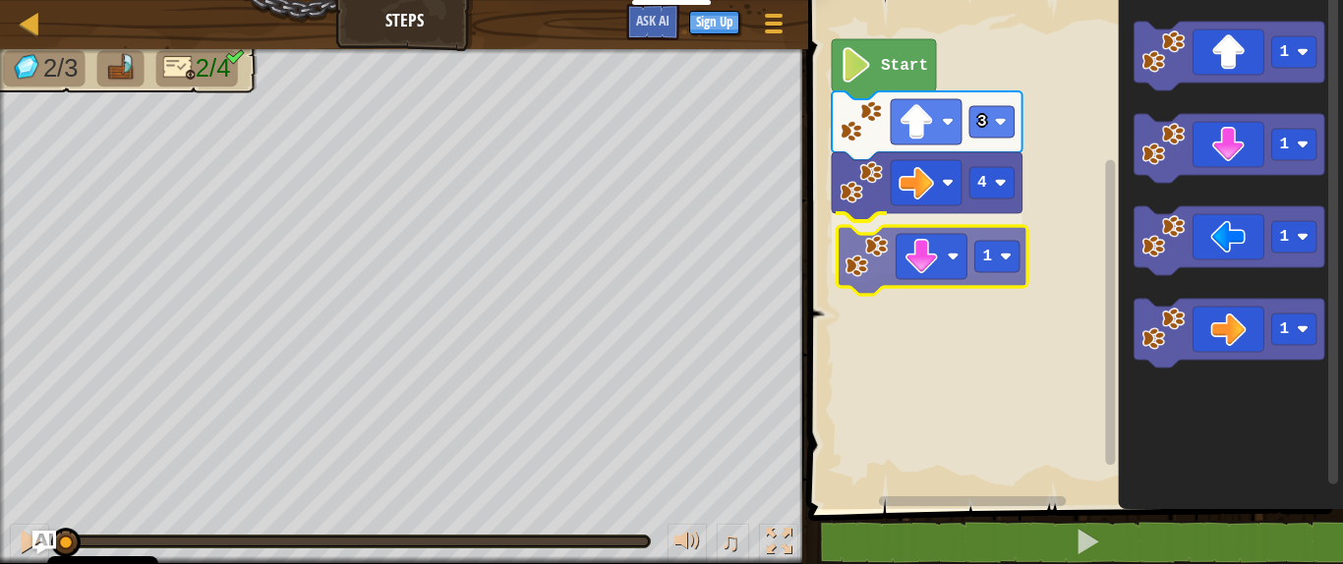
click at [876, 272] on div "4 1 3 Start 1 1 1 1 1" at bounding box center [1072, 249] width 541 height 519
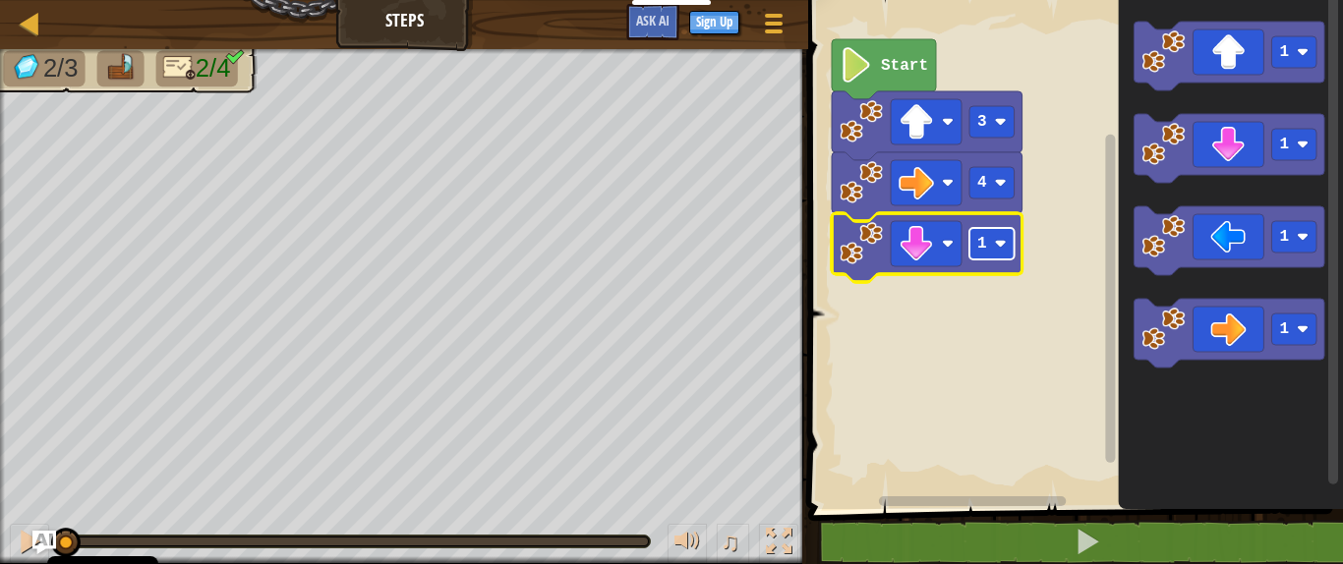
click at [999, 243] on g "4 1 3 Start" at bounding box center [927, 160] width 191 height 243
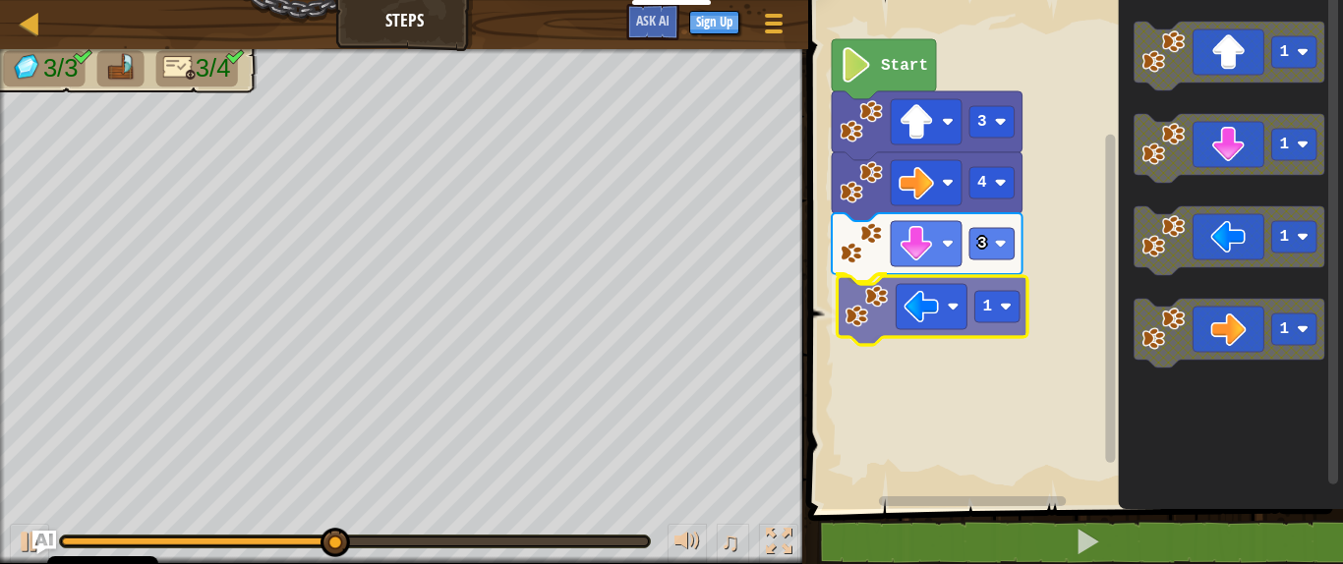
click at [869, 314] on div "Start 3 4 3 1 1 1 1 1 1" at bounding box center [1072, 249] width 541 height 519
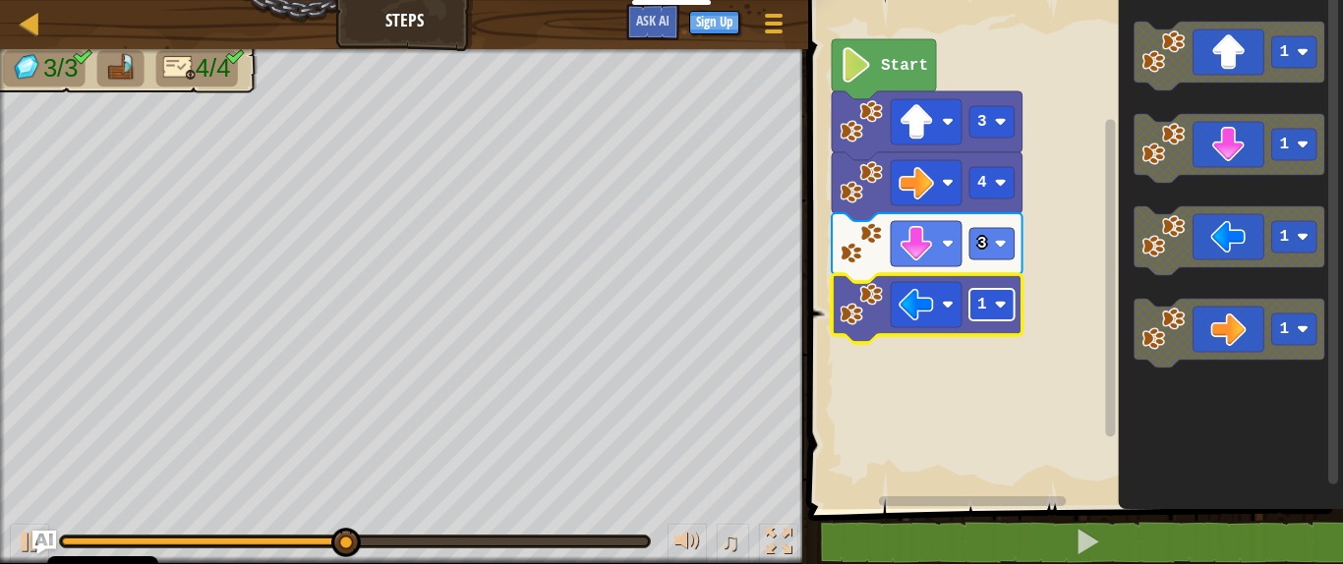
click at [994, 315] on rect "Blockly Workspace" at bounding box center [991, 304] width 45 height 31
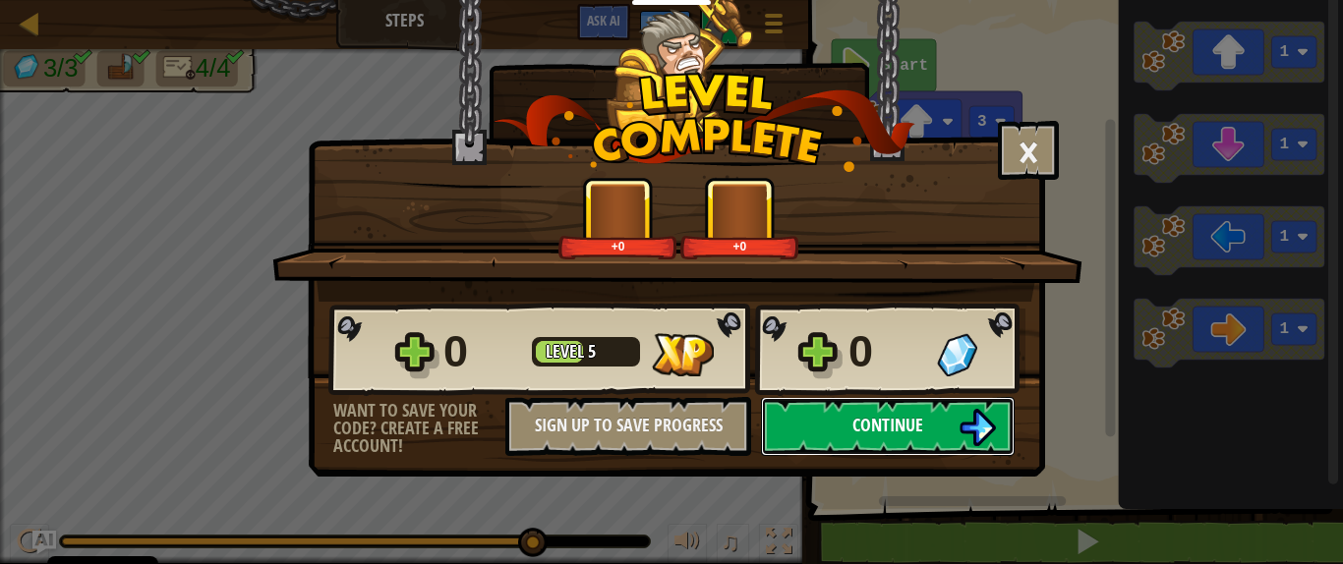
click at [931, 417] on button "Continue" at bounding box center [888, 426] width 254 height 59
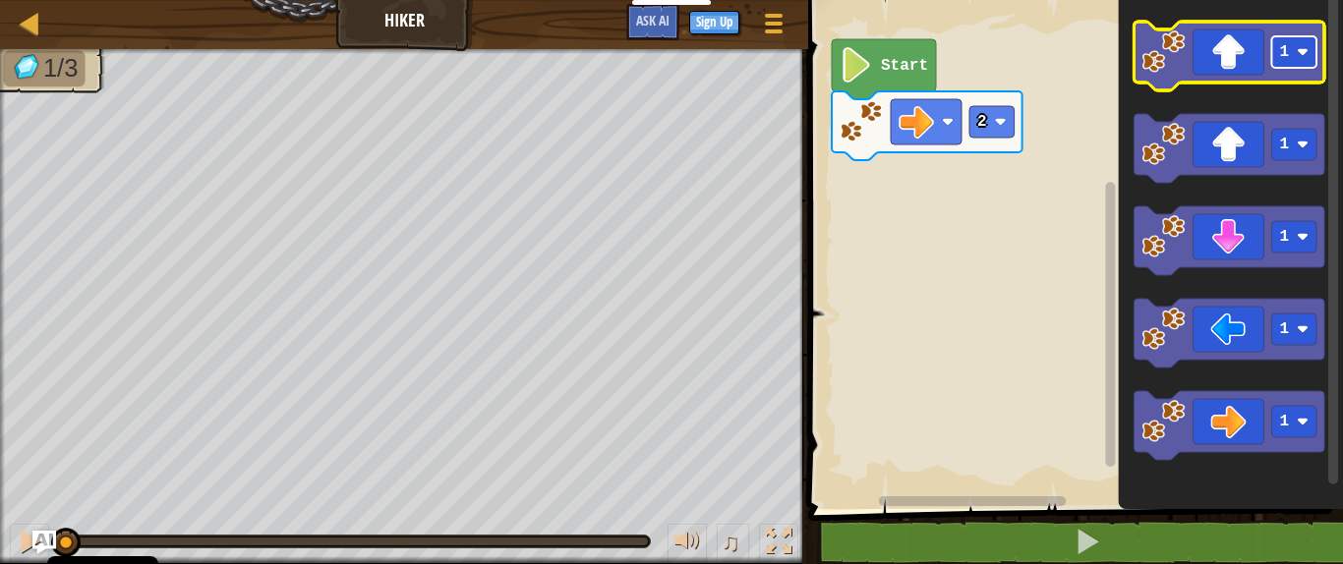
click at [1199, 46] on text "1" at bounding box center [1284, 52] width 10 height 18
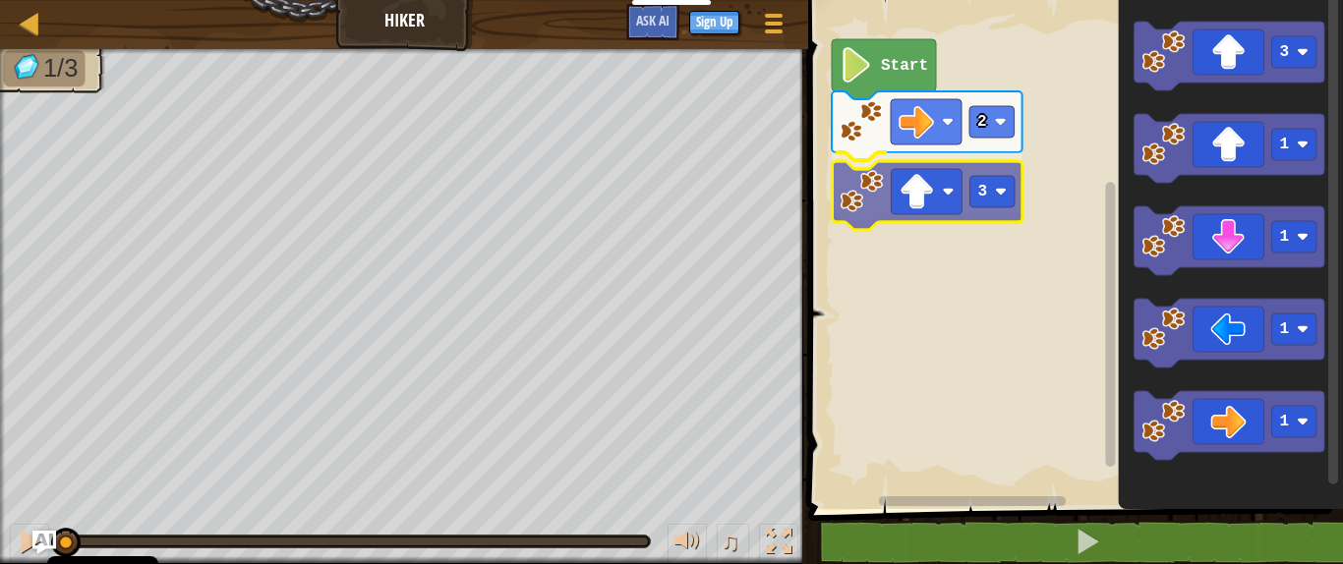
click at [866, 210] on div "2 3 Start 3 1 1 1 1 3" at bounding box center [1072, 249] width 541 height 519
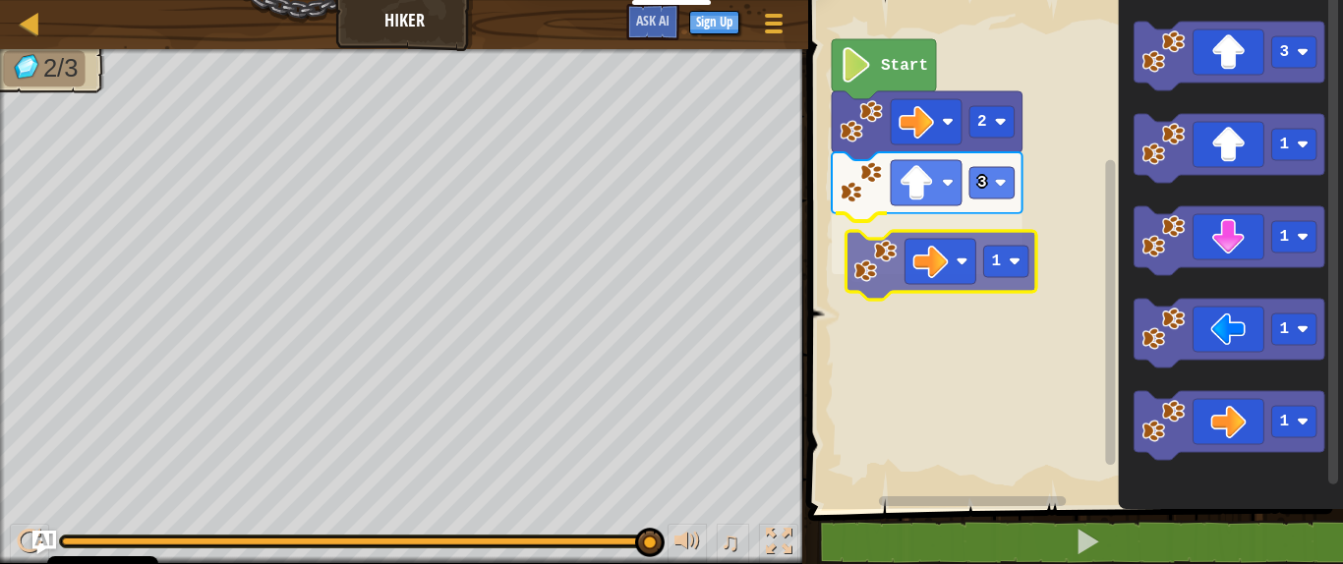
click at [881, 273] on div "2 3 1 Start 3 1 1 1 1 1" at bounding box center [1072, 249] width 541 height 519
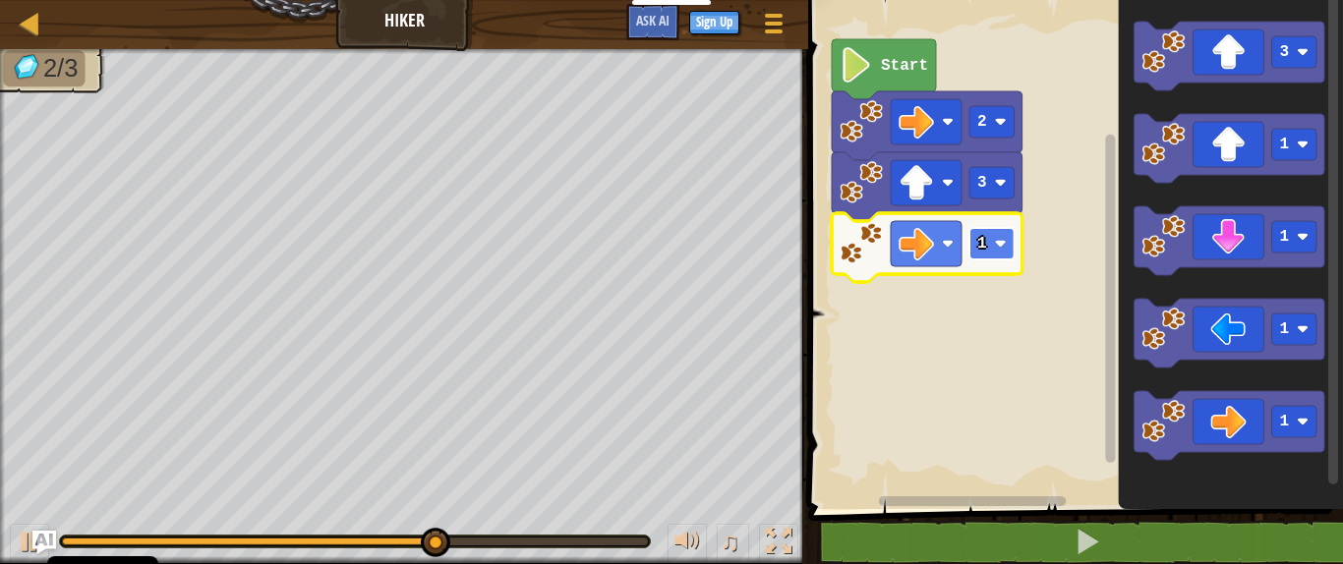
click at [981, 242] on g "2 3 1 Start" at bounding box center [927, 160] width 191 height 243
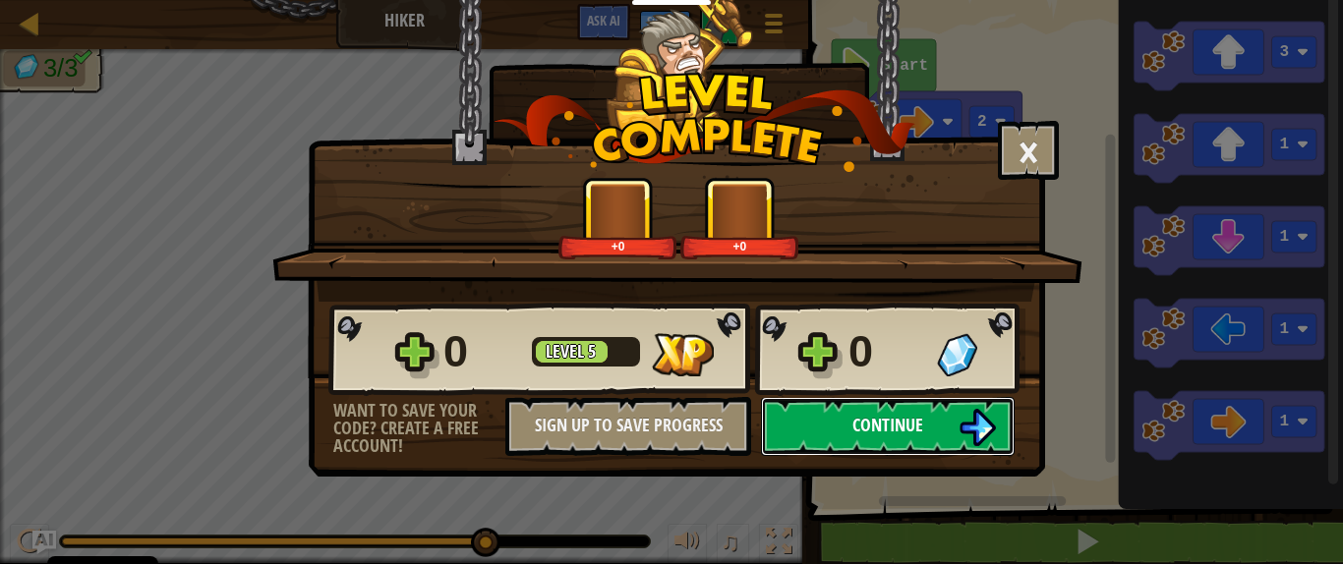
click at [956, 443] on button "Continue" at bounding box center [888, 426] width 254 height 59
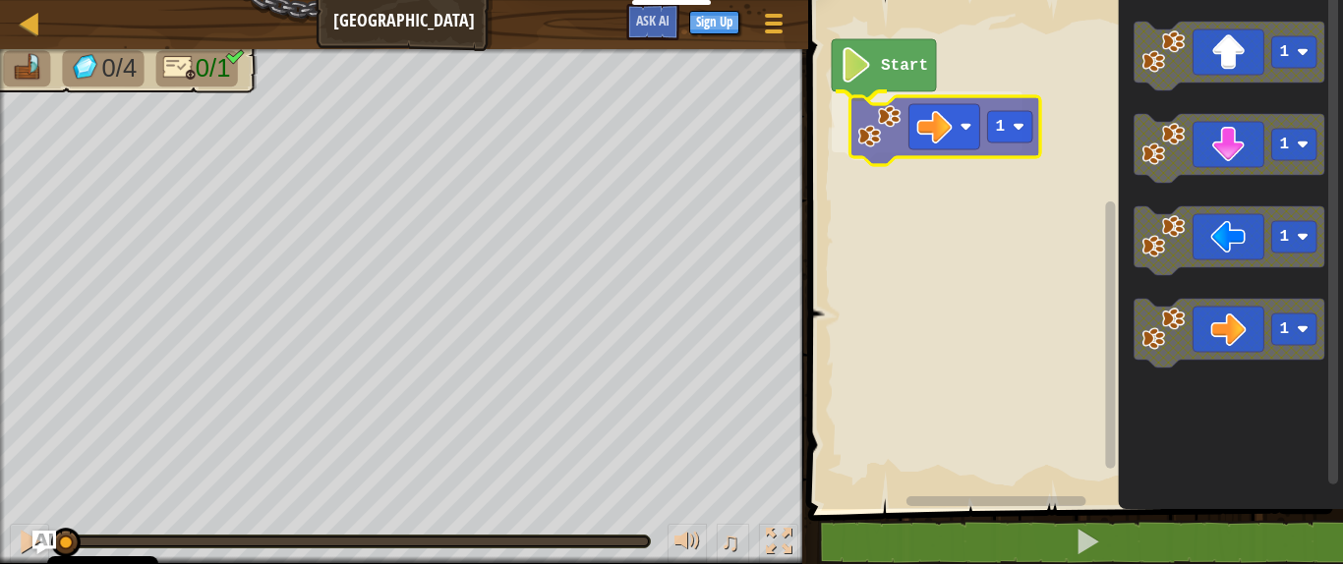
click at [862, 126] on div "Start 1 1 1 1 1 1" at bounding box center [1072, 249] width 541 height 519
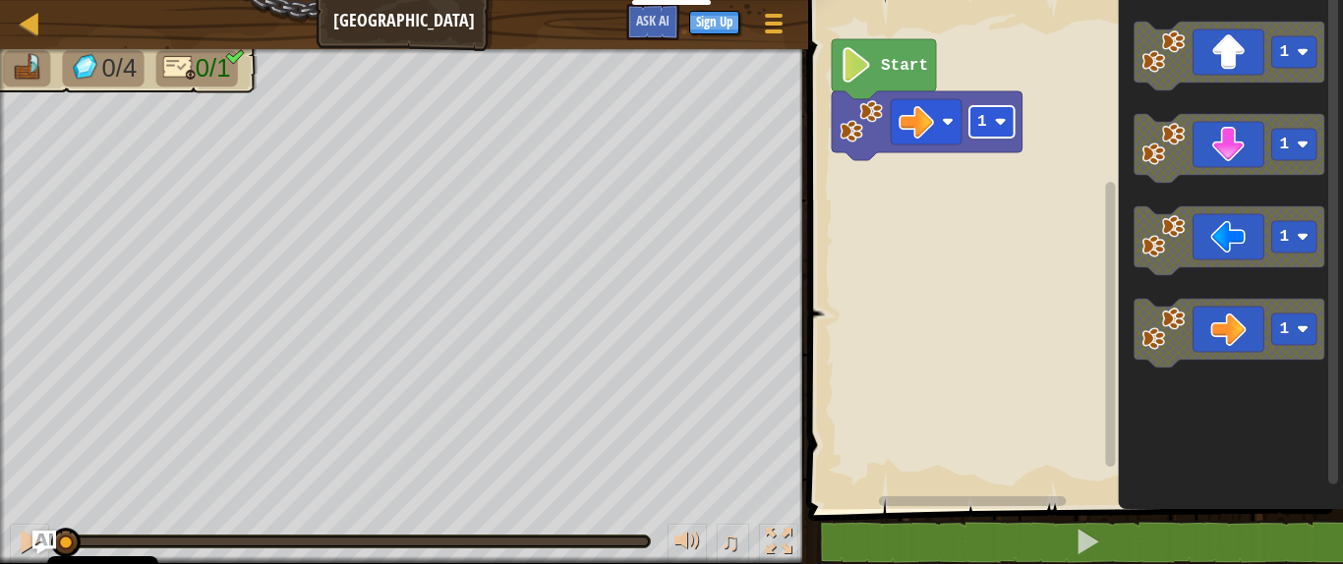
click at [990, 124] on g "1 Start" at bounding box center [927, 99] width 191 height 121
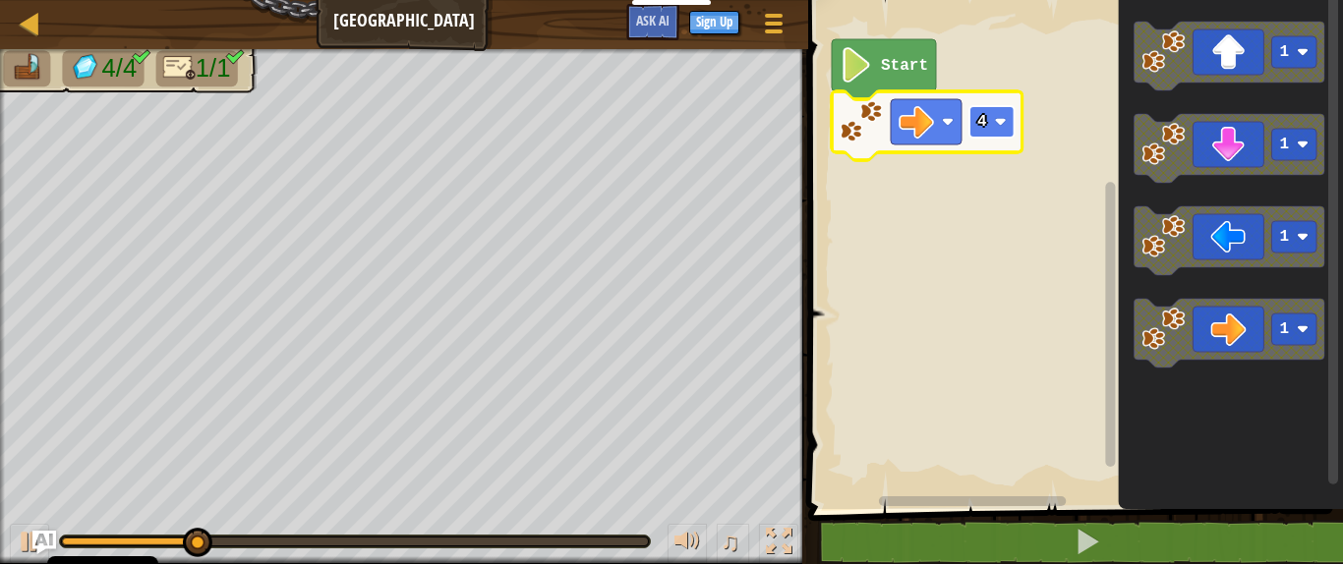
click at [990, 120] on rect "Blockly Workspace" at bounding box center [991, 121] width 45 height 31
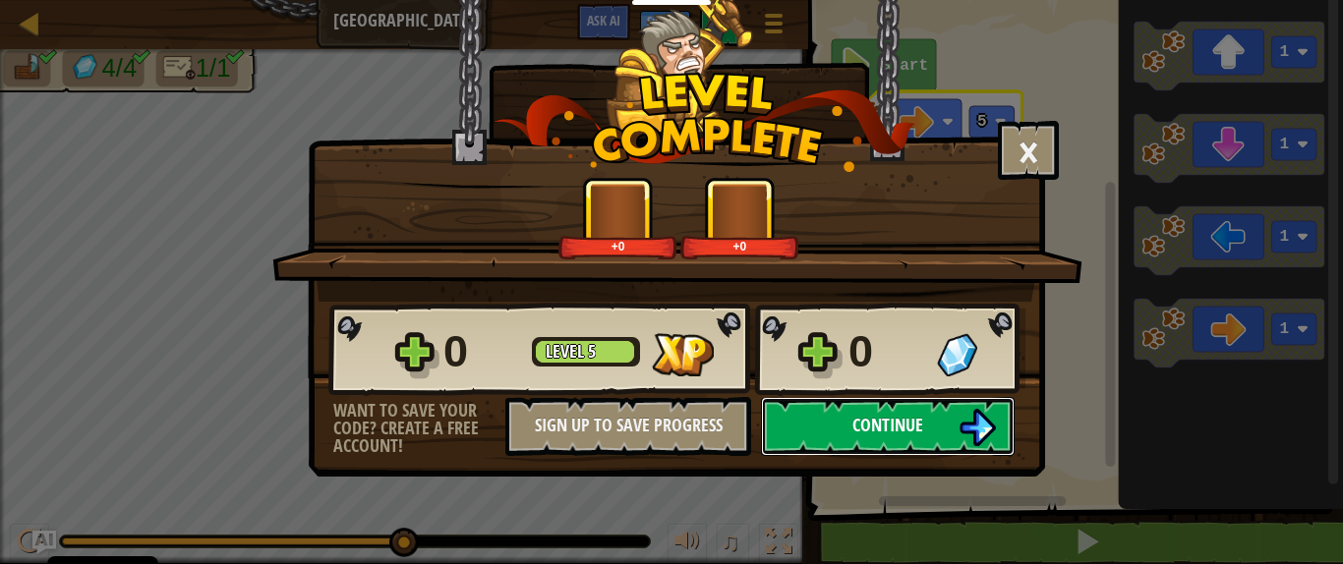
click at [878, 445] on button "Continue" at bounding box center [888, 426] width 254 height 59
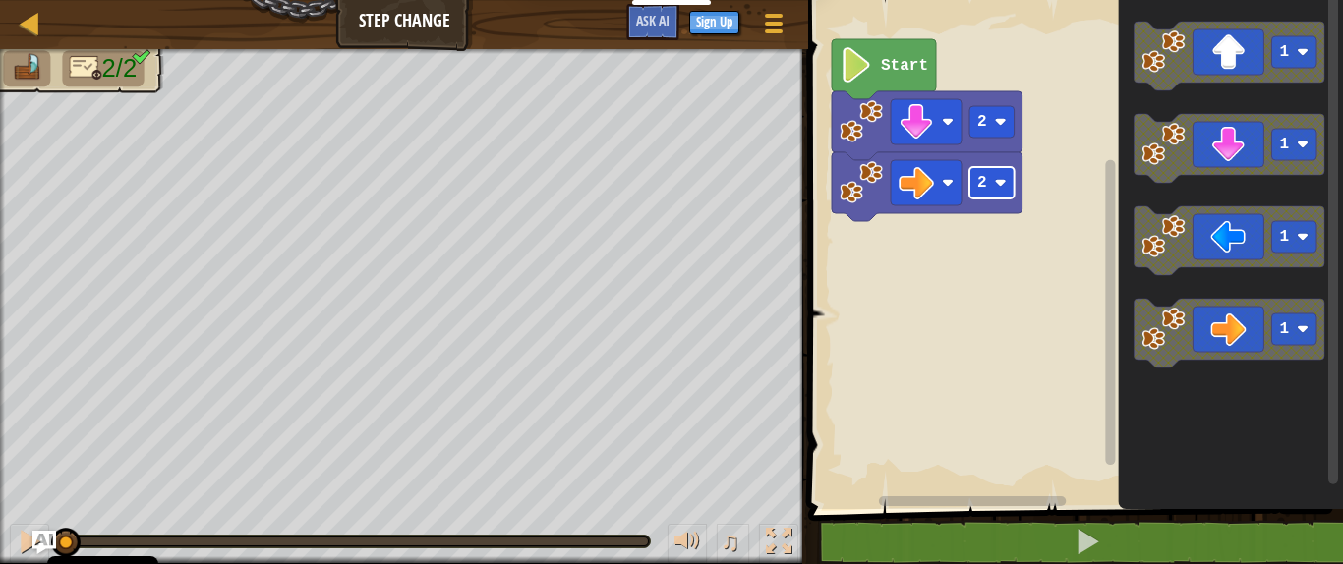
click at [1000, 176] on g "2 2 Start" at bounding box center [927, 130] width 191 height 182
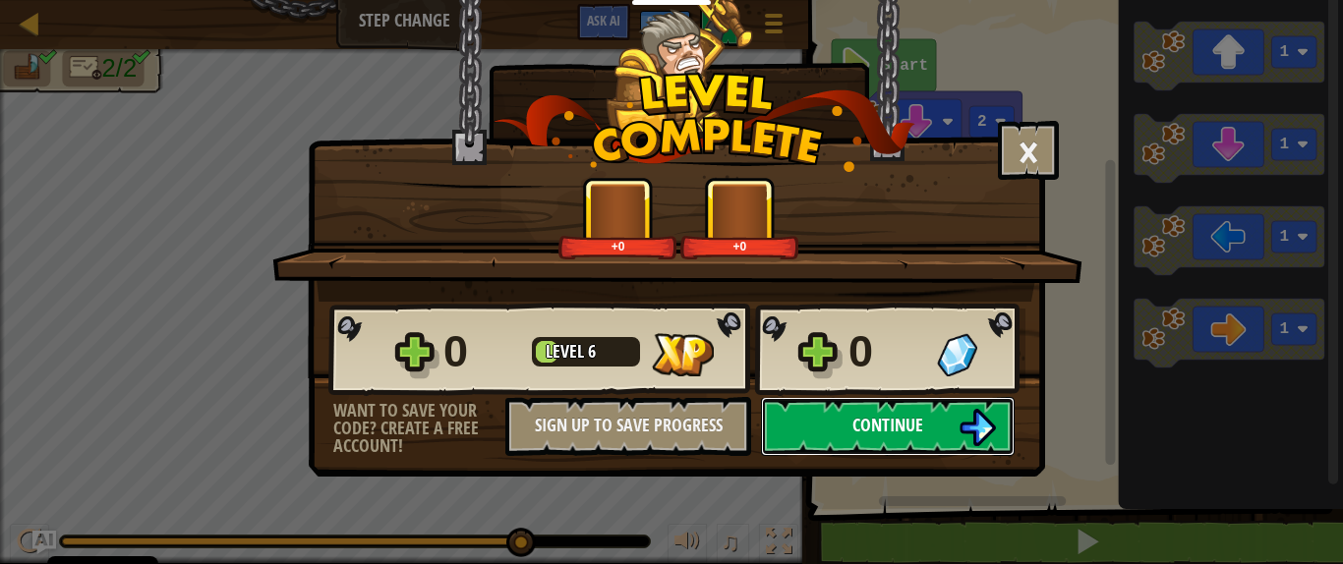
click at [927, 429] on button "Continue" at bounding box center [888, 426] width 254 height 59
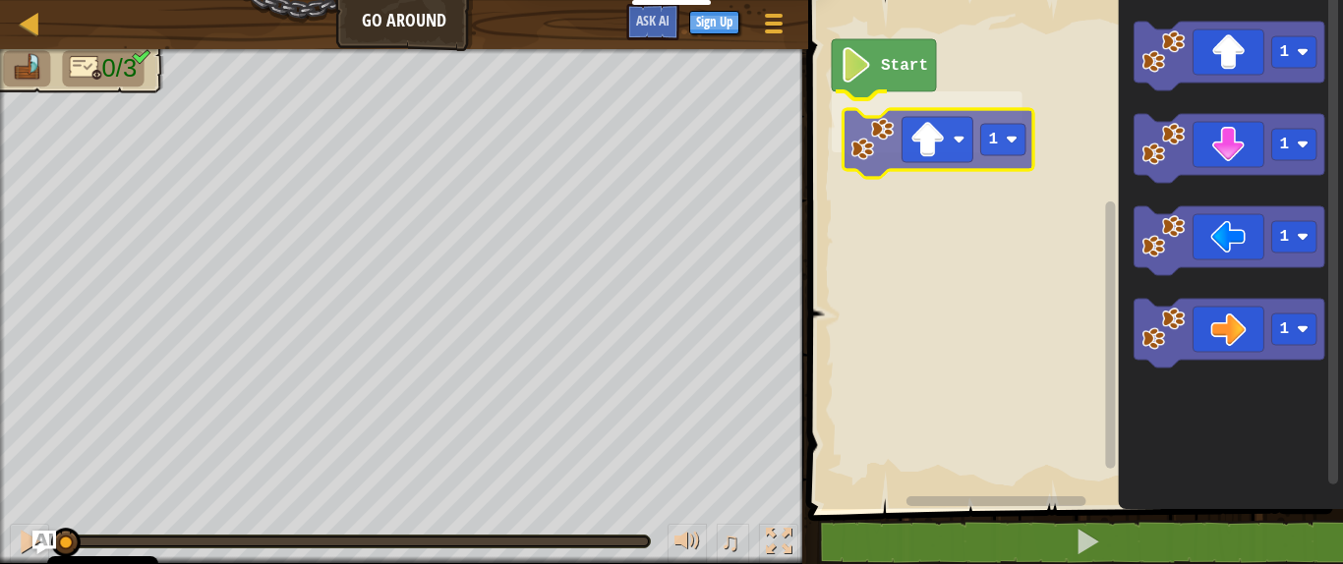
click at [883, 134] on div "Start 1 1 1 1 1 1" at bounding box center [1072, 249] width 541 height 519
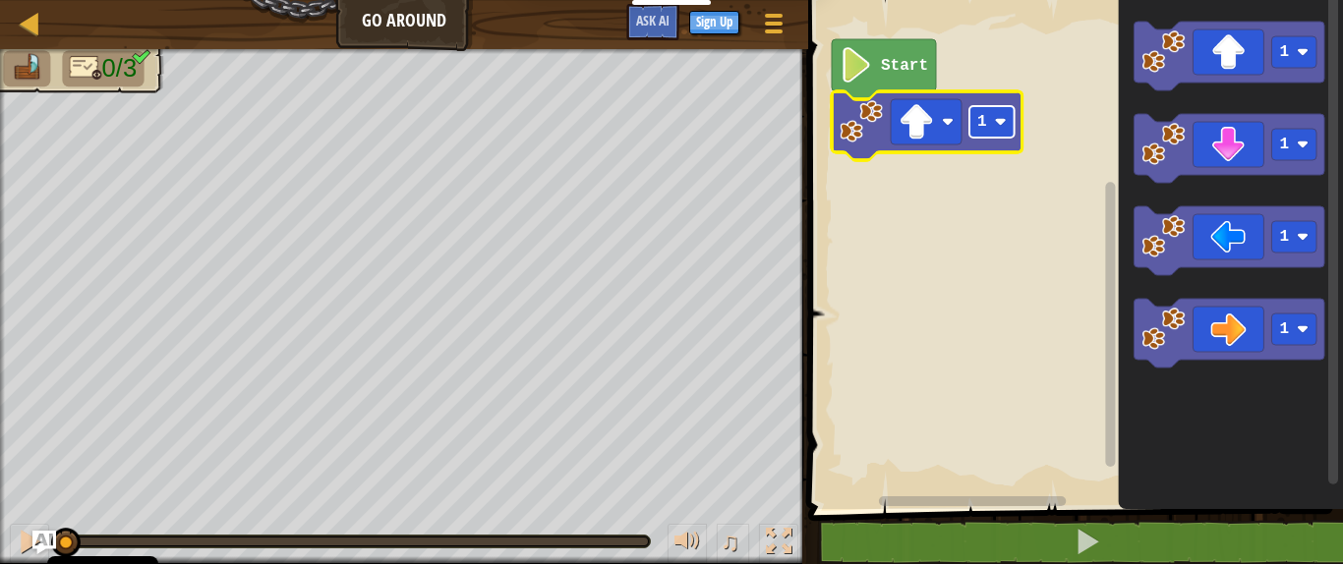
click at [996, 123] on image "Blockly Workspace" at bounding box center [1001, 122] width 12 height 12
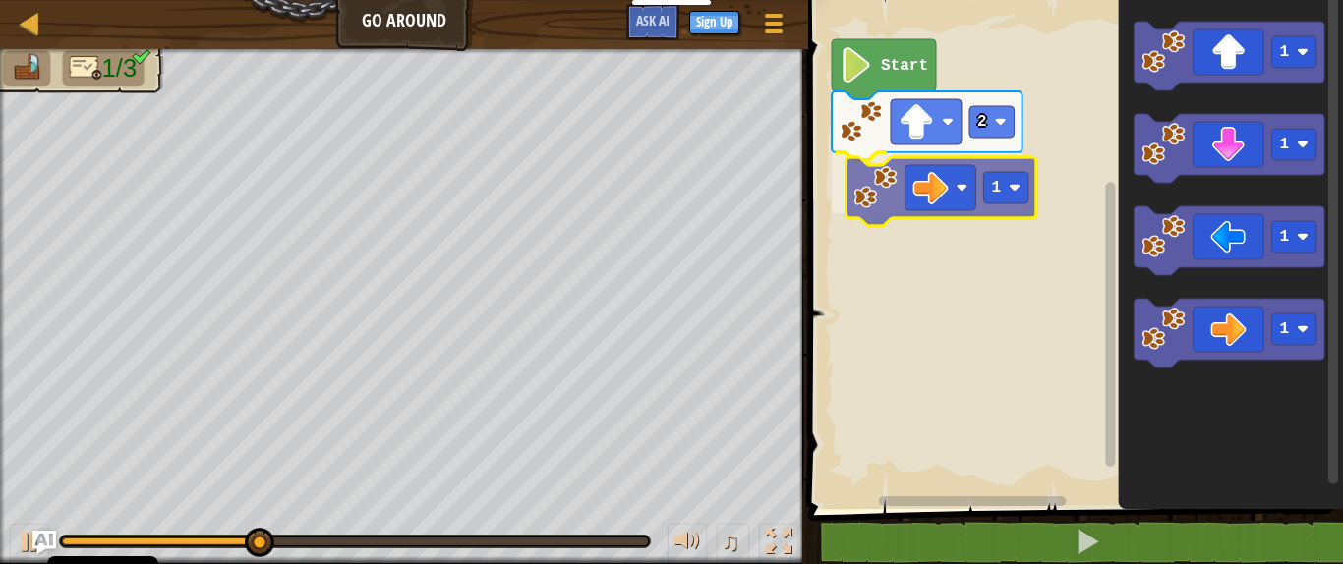
click at [880, 204] on div "Start 2 1 1 1 1 1 1" at bounding box center [1072, 249] width 541 height 519
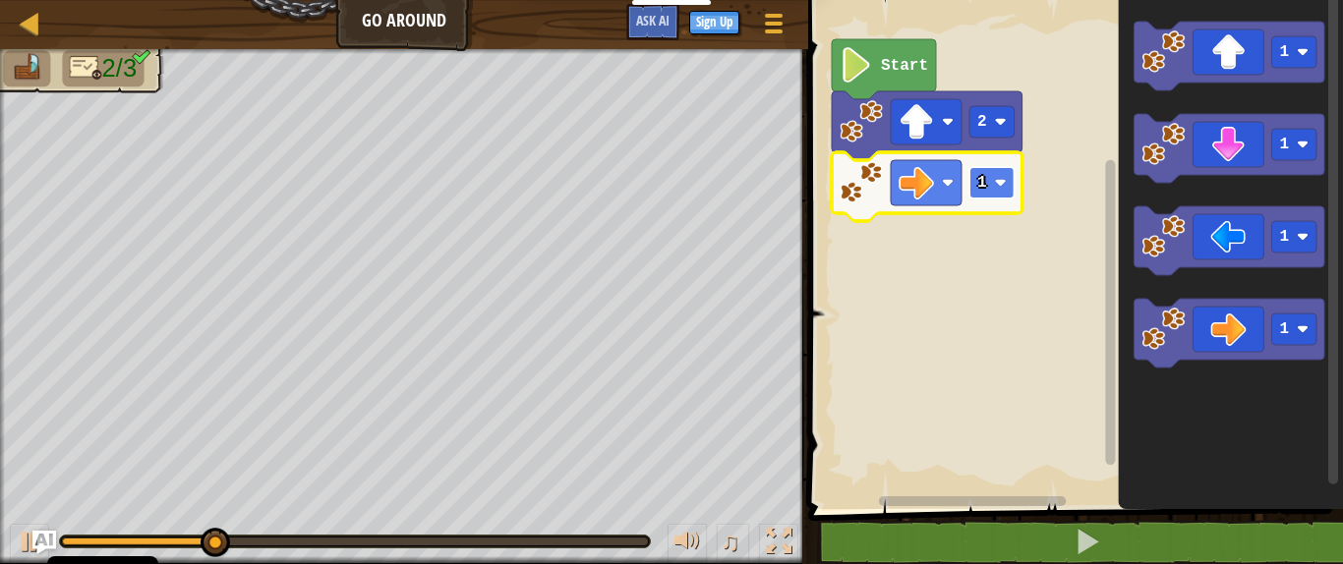
click at [1001, 190] on rect "Blockly Workspace" at bounding box center [991, 182] width 45 height 31
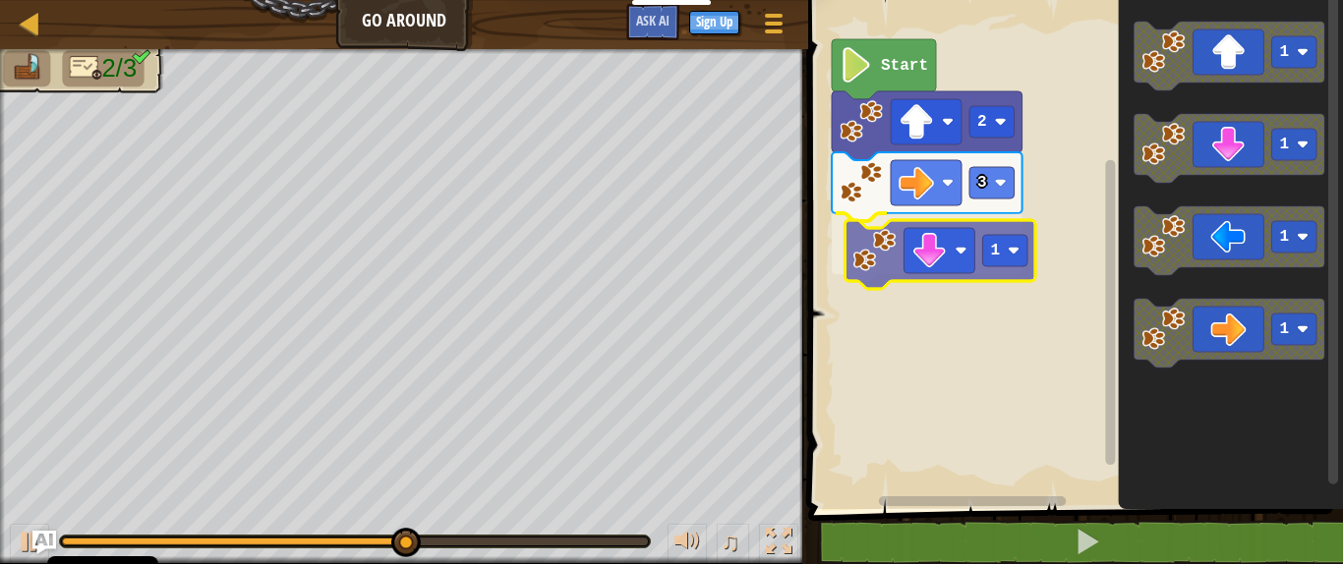
click at [865, 245] on div "Start 2 3 1 1 1 1 1 1" at bounding box center [1072, 249] width 541 height 519
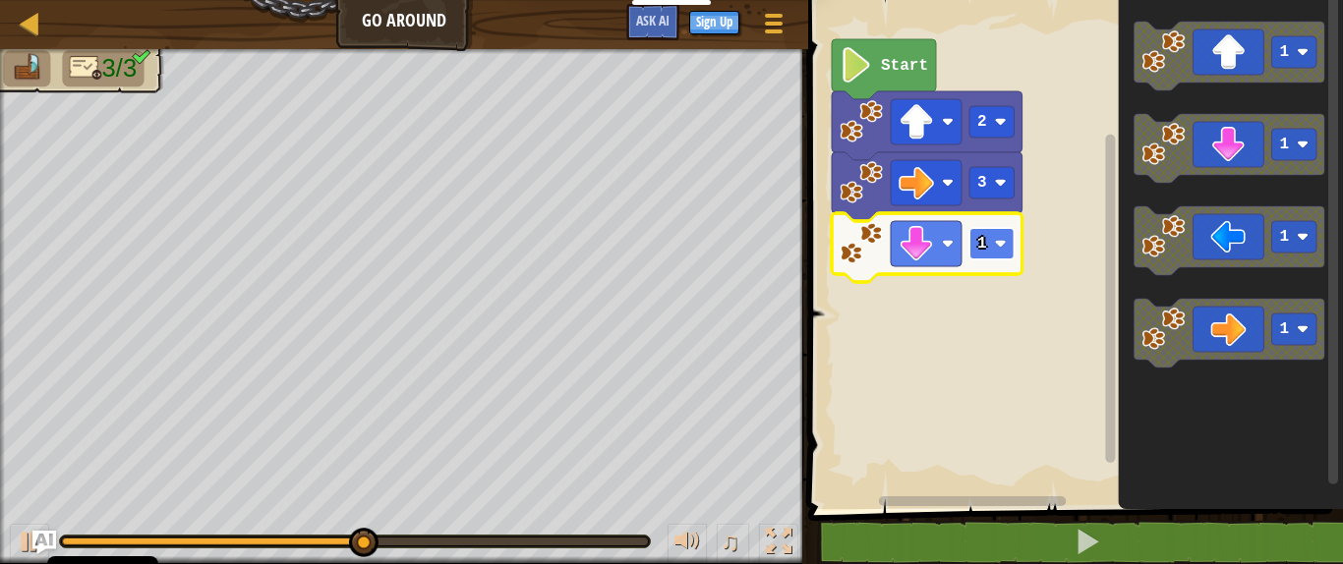
click at [1003, 245] on image "Blockly Workspace" at bounding box center [1001, 244] width 12 height 12
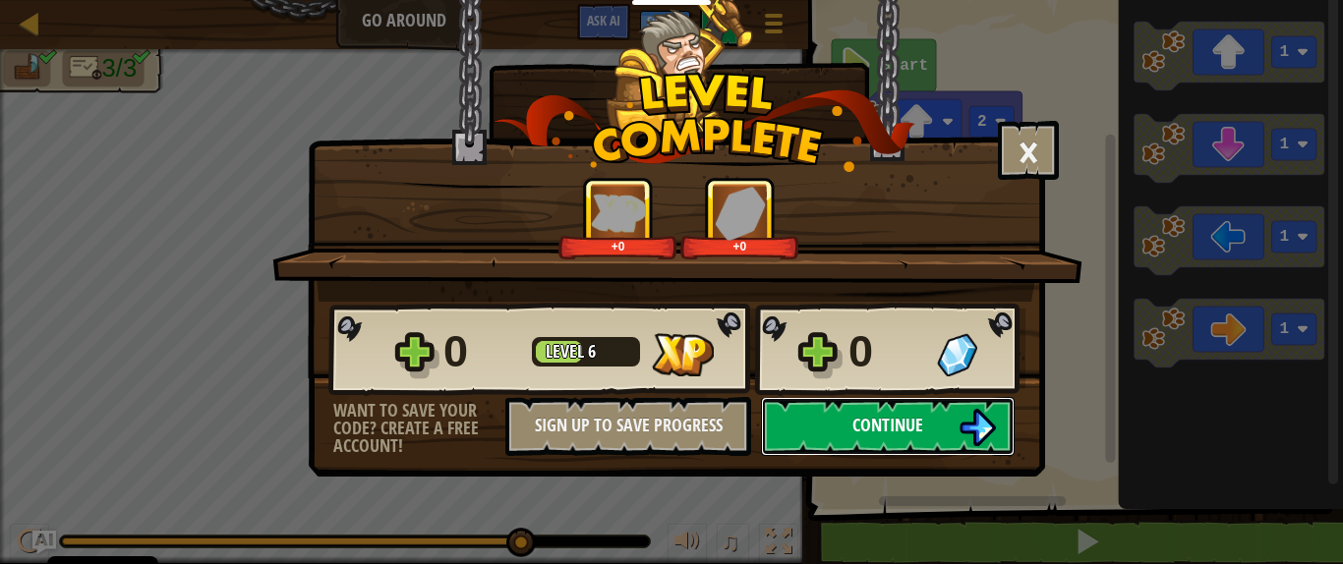
click at [861, 440] on button "Continue" at bounding box center [888, 426] width 254 height 59
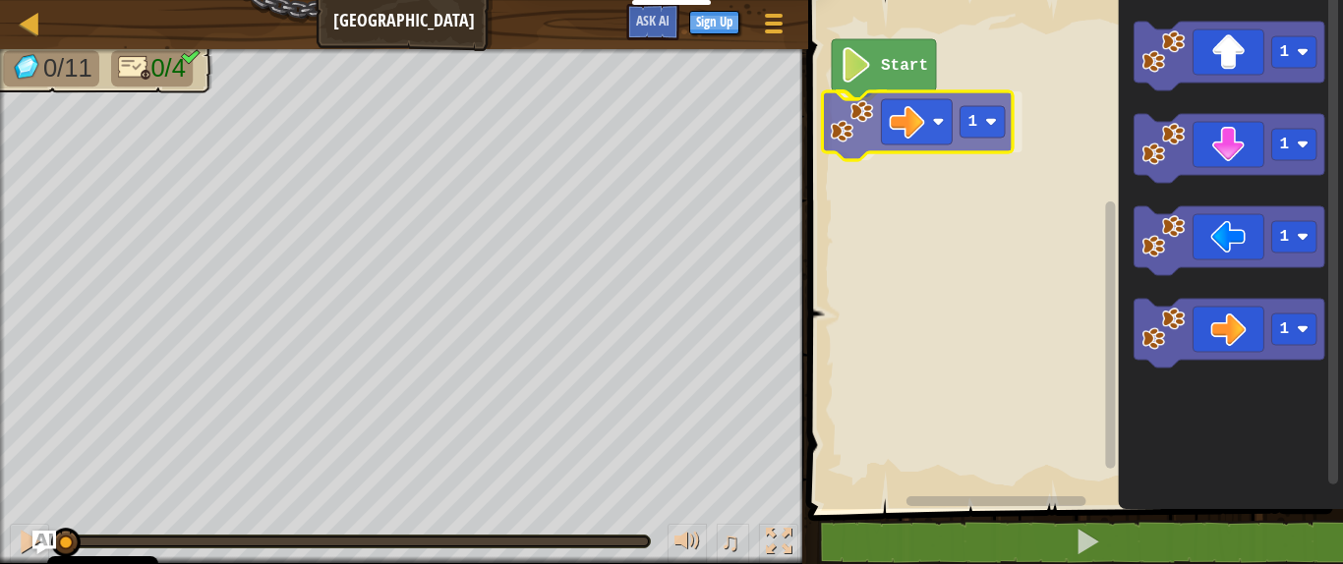
click at [850, 119] on div "Start 1 1 1 1 1 1" at bounding box center [1072, 249] width 541 height 519
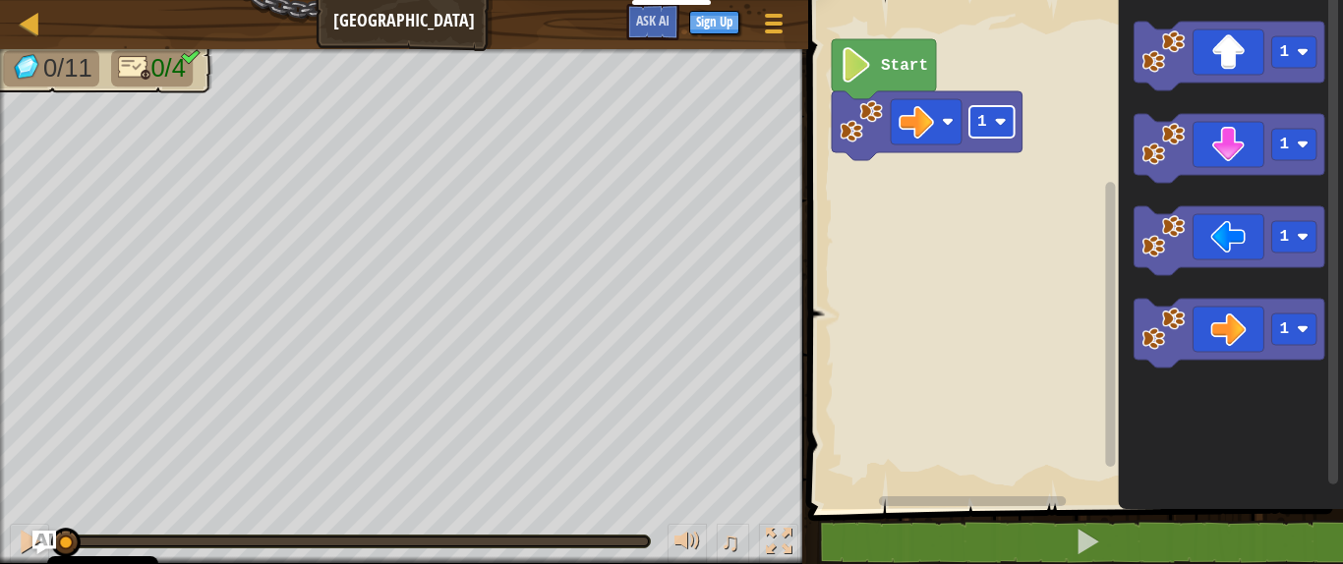
click at [984, 115] on g "1 Start" at bounding box center [927, 99] width 191 height 121
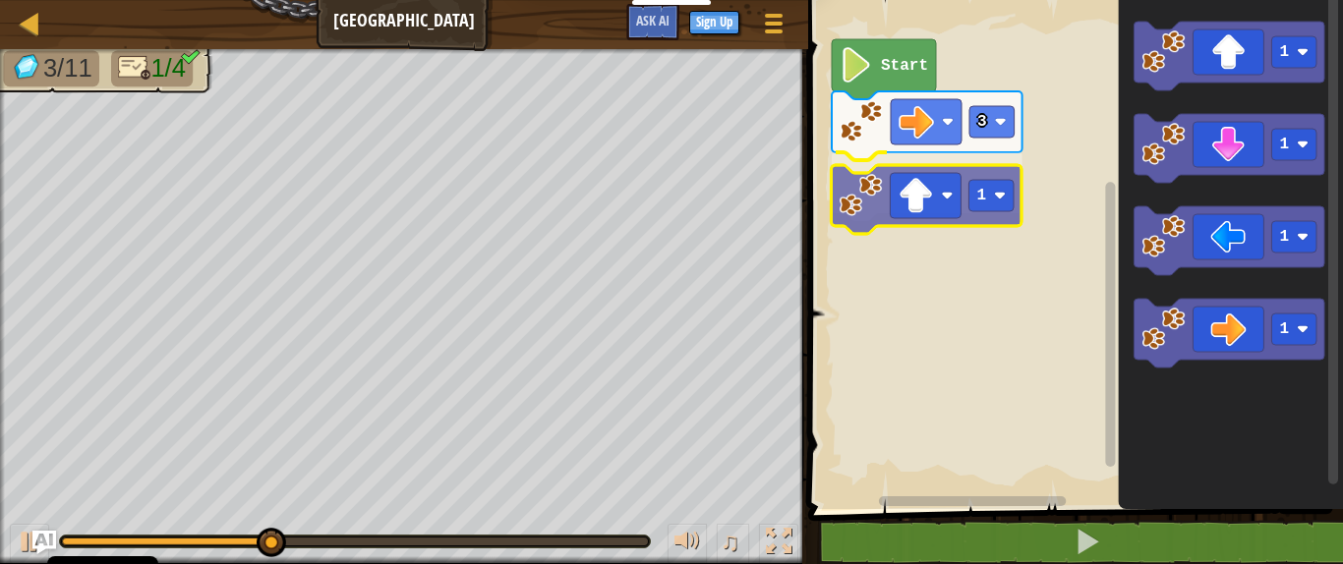
click at [858, 196] on div "Start 3 1 1 1 1 1 1" at bounding box center [1072, 249] width 541 height 519
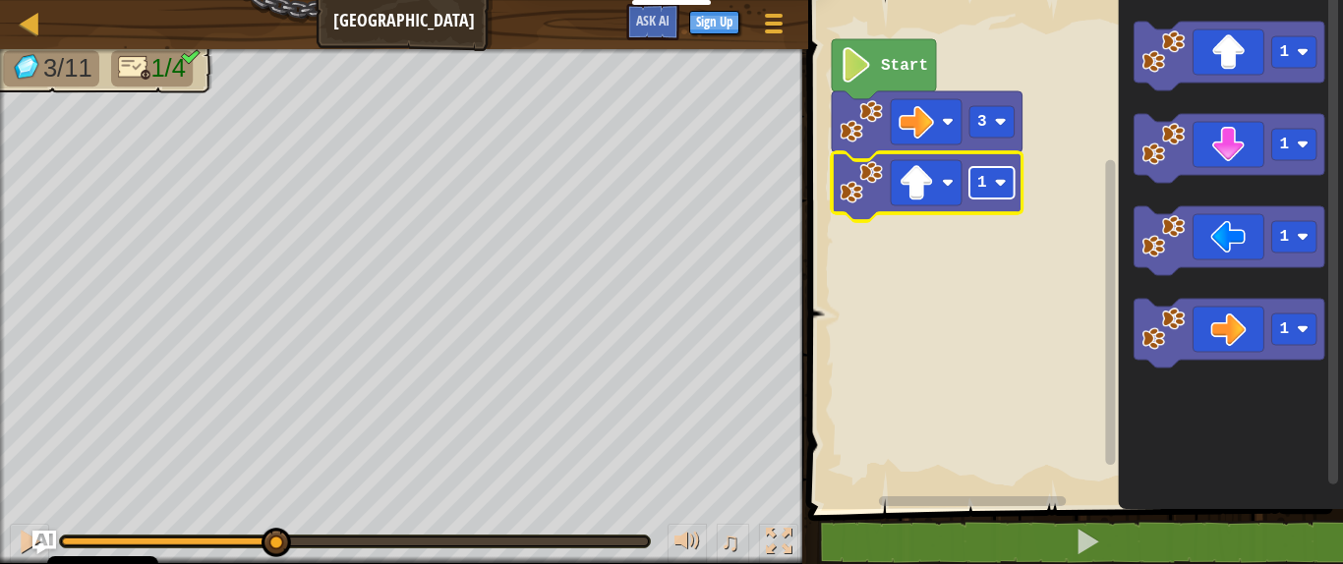
click at [996, 191] on rect "Blockly Workspace" at bounding box center [991, 182] width 45 height 31
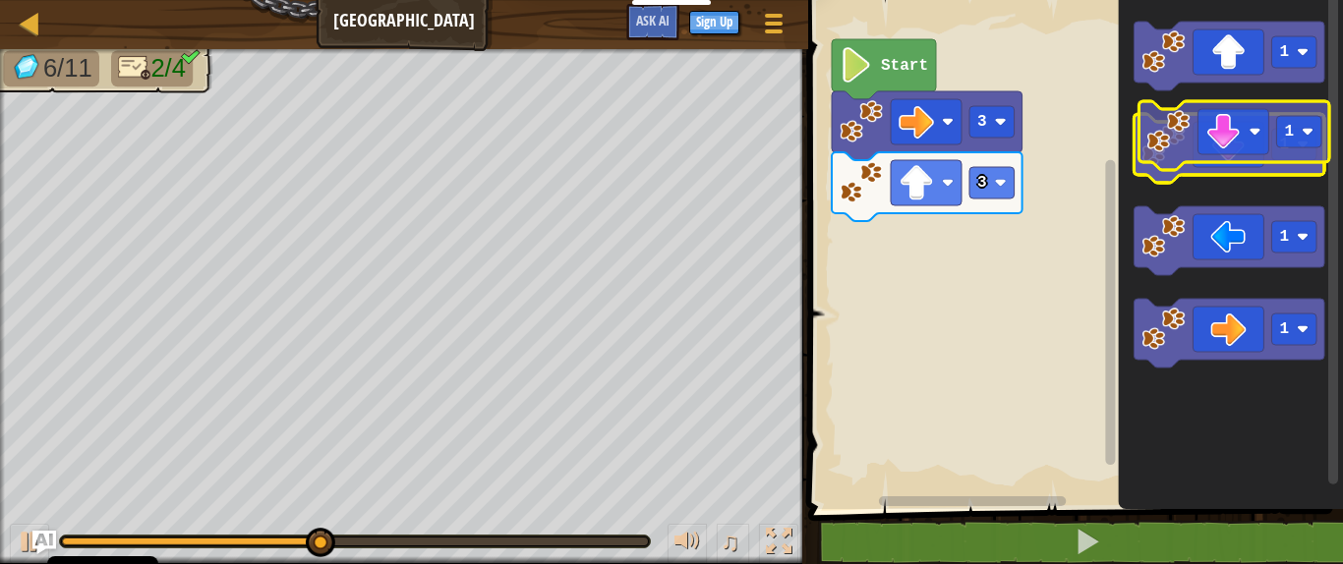
click at [1187, 150] on g "1" at bounding box center [1228, 148] width 191 height 69
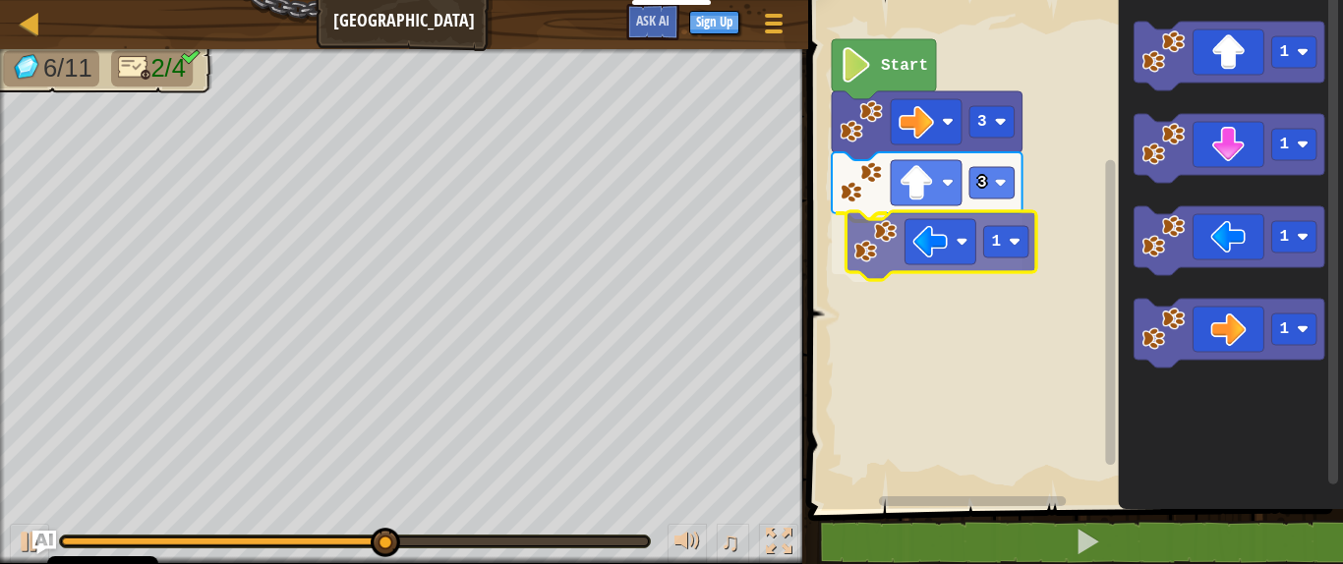
click at [899, 232] on div "Start 3 3 1 1 1 1 1 1" at bounding box center [1072, 249] width 541 height 519
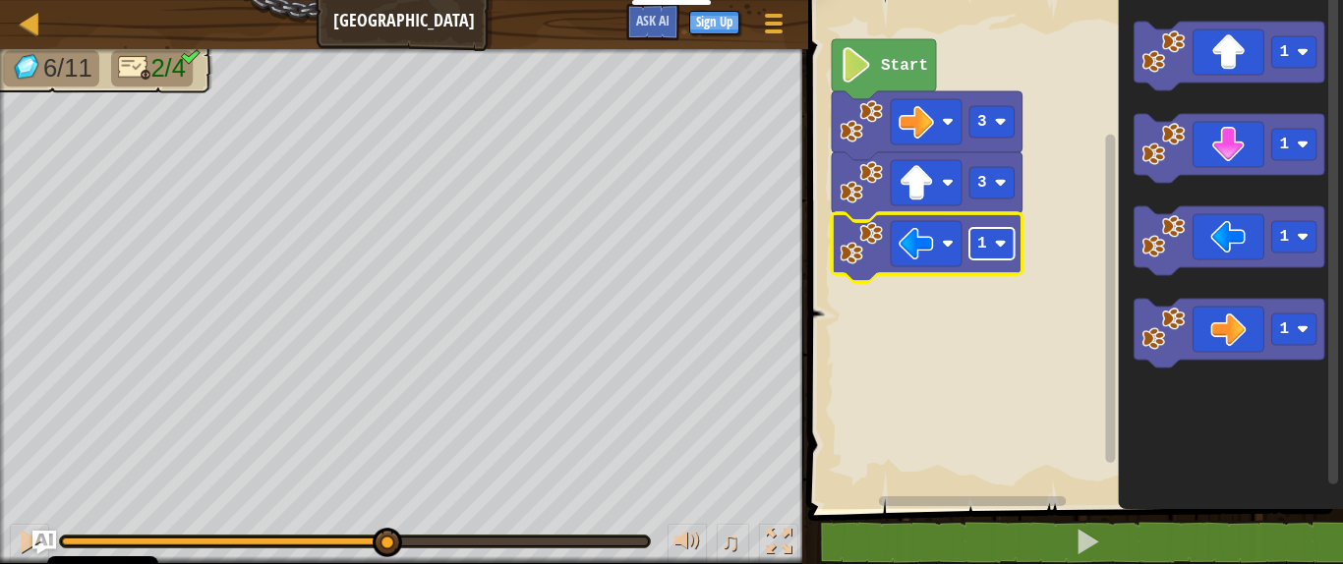
click at [990, 245] on rect "Blockly Workspace" at bounding box center [991, 243] width 45 height 31
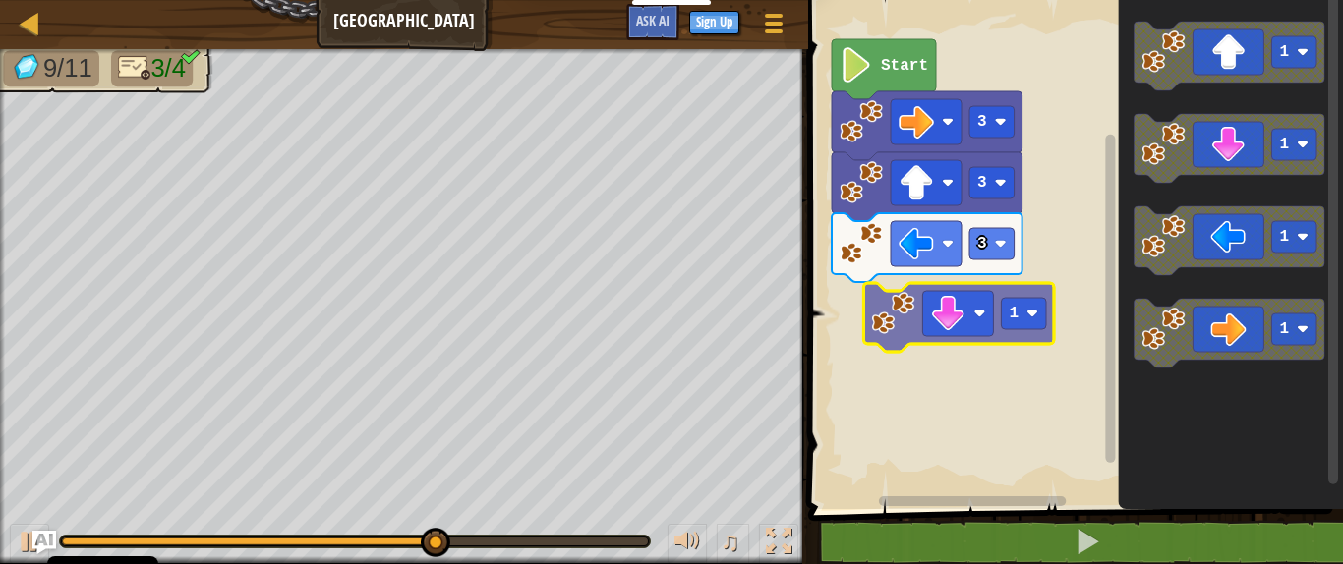
click at [905, 311] on div "Start 3 3 3 1 1 1 1 1" at bounding box center [1072, 249] width 541 height 519
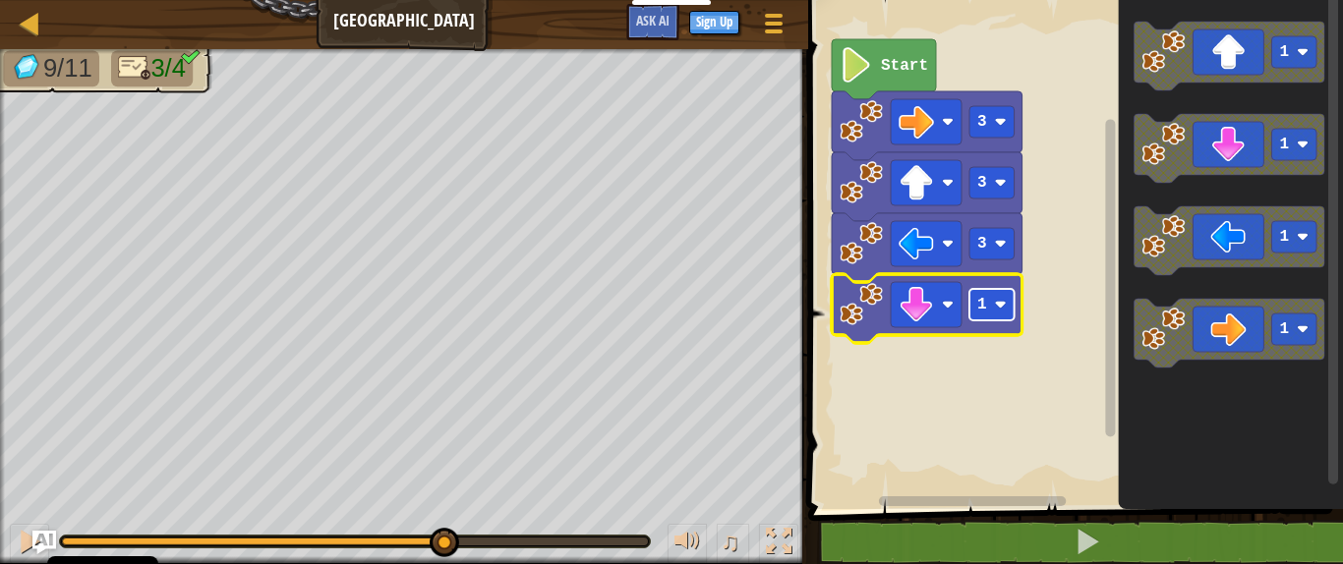
click at [1003, 300] on image "Blockly Workspace" at bounding box center [1001, 305] width 12 height 12
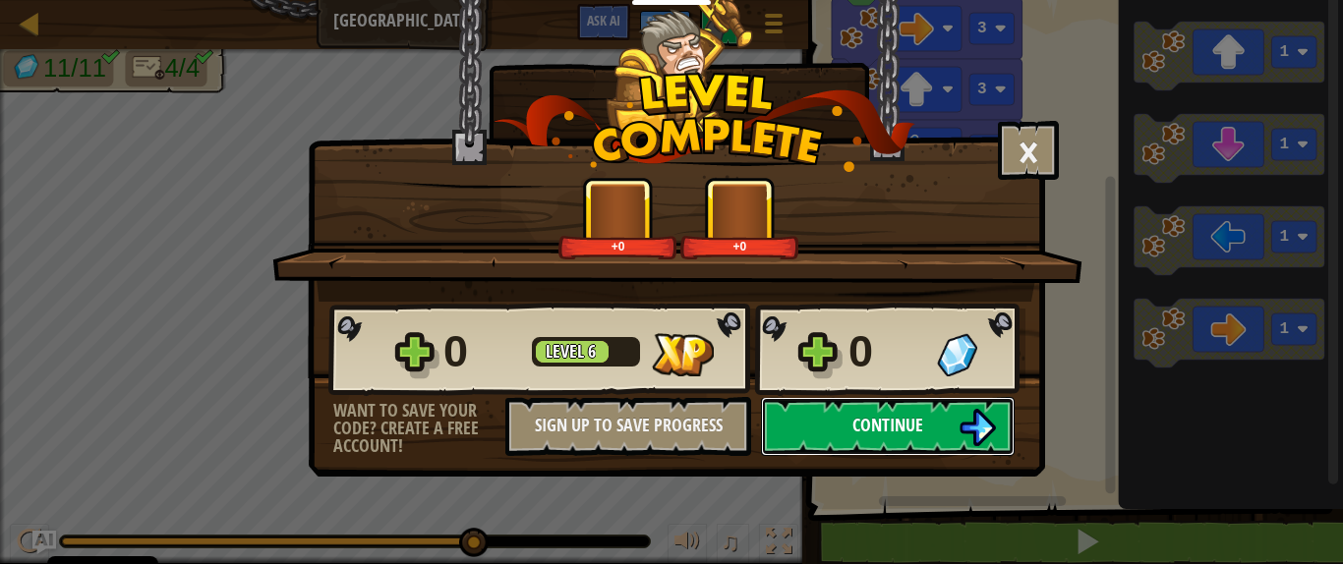
click at [918, 422] on span "Continue" at bounding box center [887, 425] width 71 height 25
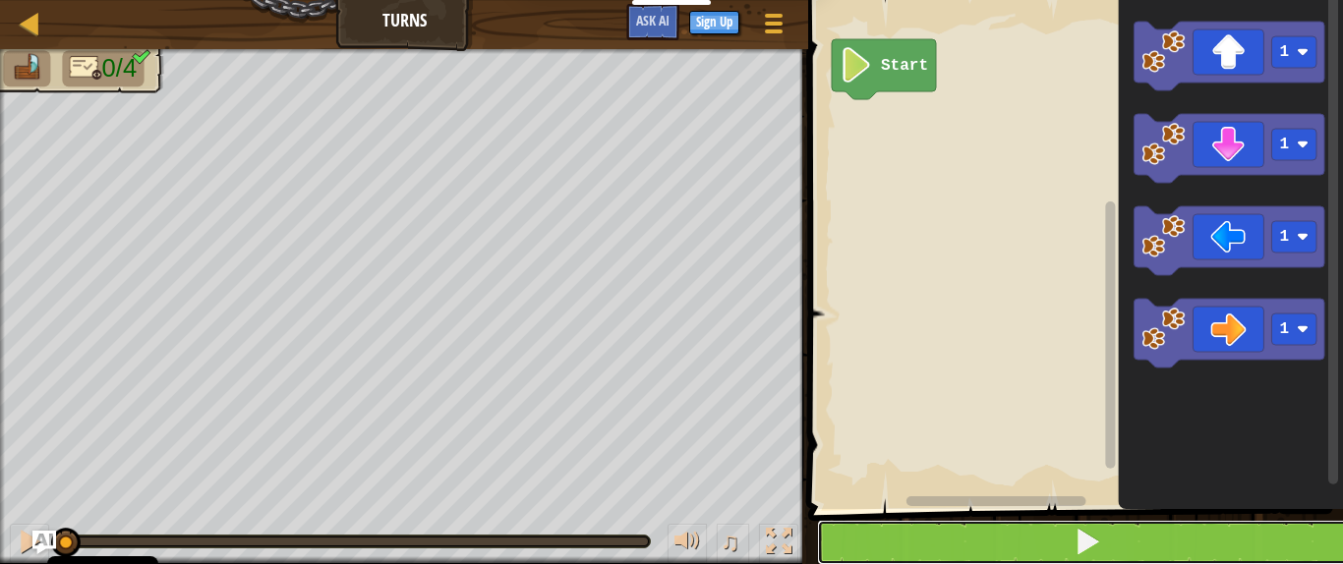
click at [973, 494] on button at bounding box center [1087, 542] width 541 height 45
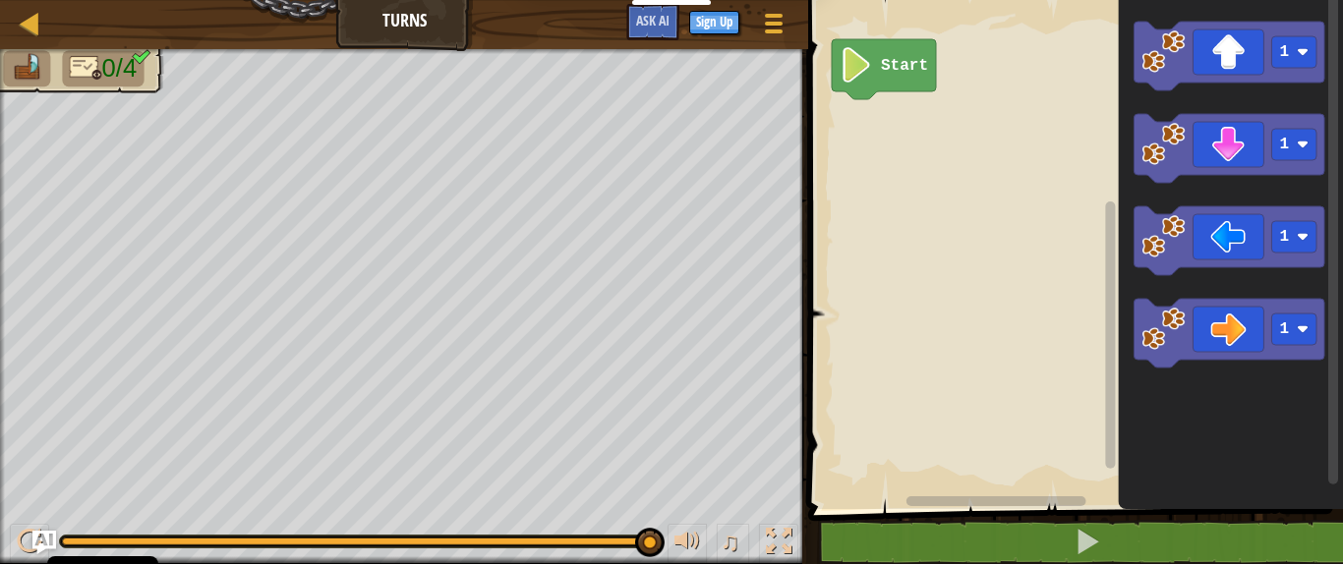
click at [1165, 457] on icon "Blockly Workspace" at bounding box center [1230, 249] width 225 height 519
